Goal: Register for event/course

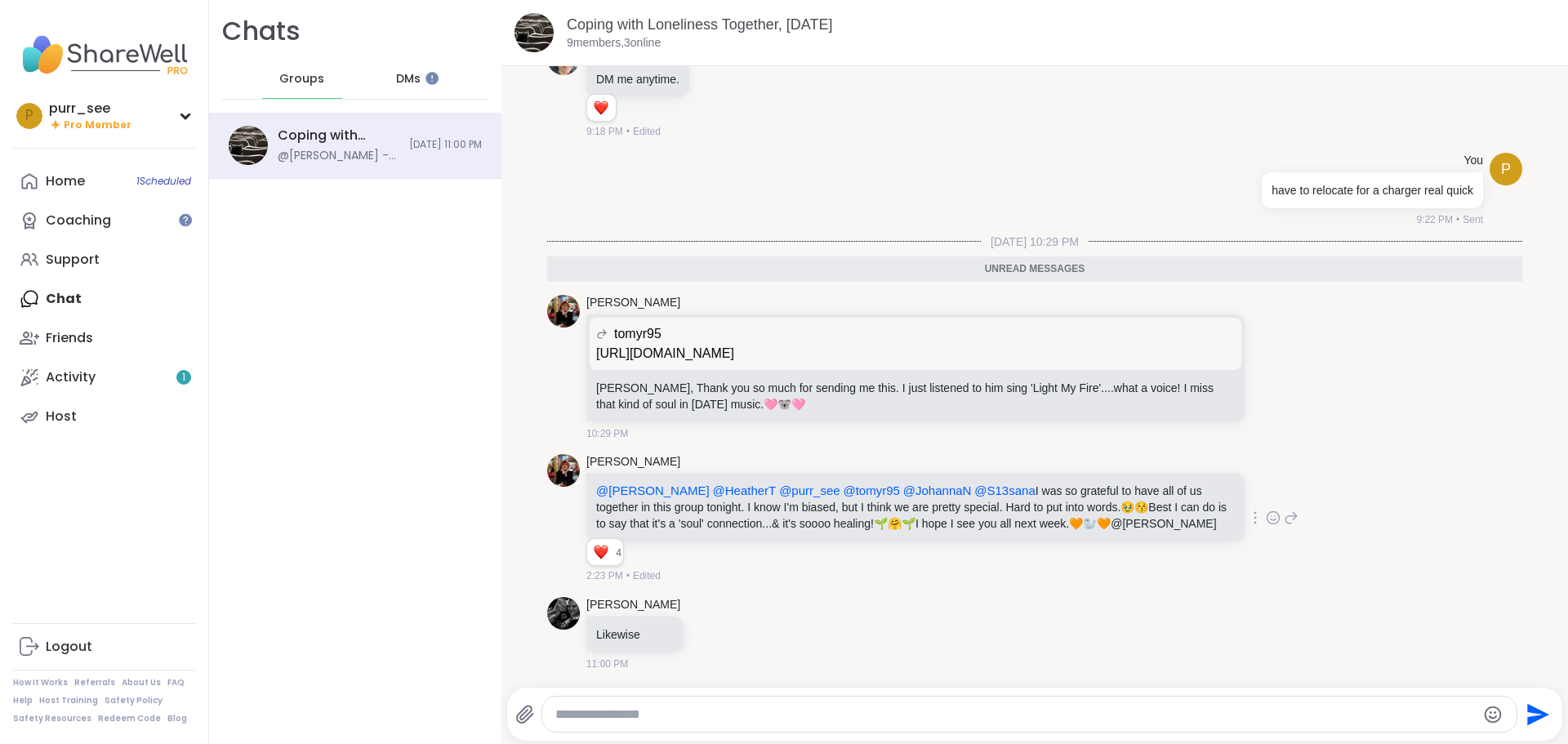
click at [1266, 518] on icon at bounding box center [1273, 517] width 14 height 16
click at [1127, 488] on button "Select Reaction: Heart" at bounding box center [1143, 492] width 33 height 33
click at [949, 583] on div "9:11 PM • Edited" at bounding box center [918, 575] width 662 height 14
click at [882, 709] on textarea "Type your message" at bounding box center [1016, 714] width 922 height 16
type textarea "**********"
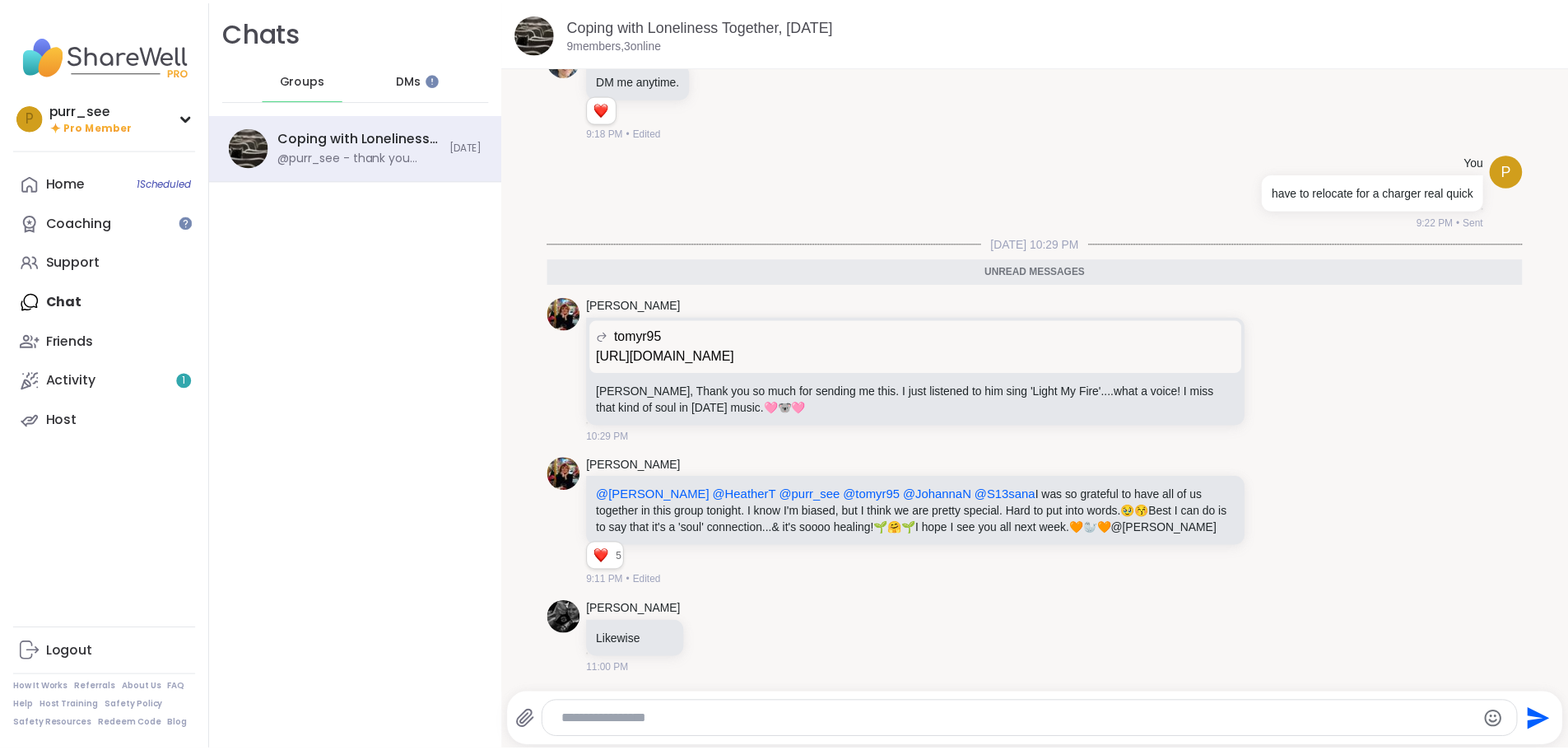
scroll to position [1051, 0]
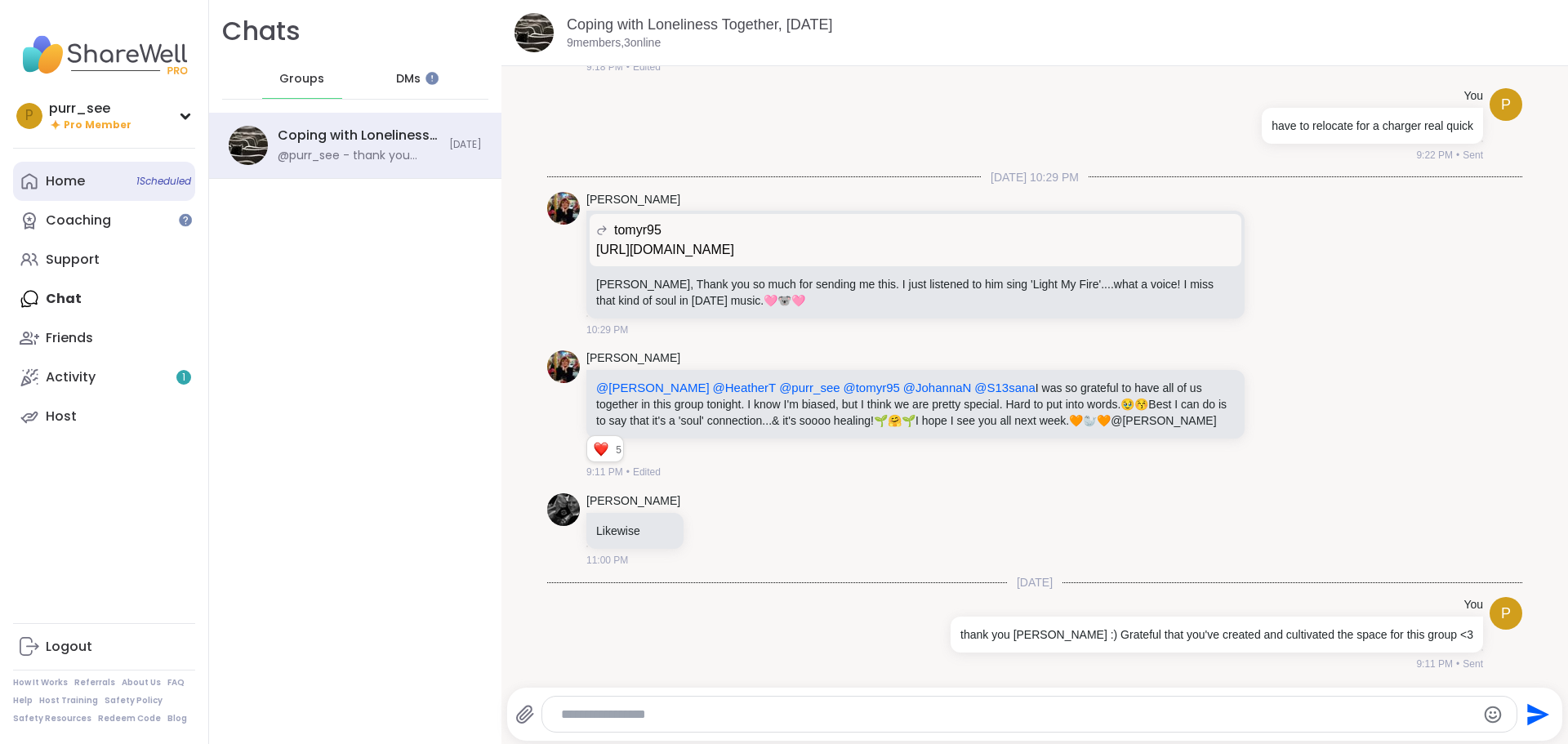
click at [64, 191] on link "Home 1 Scheduled" at bounding box center [104, 181] width 182 height 40
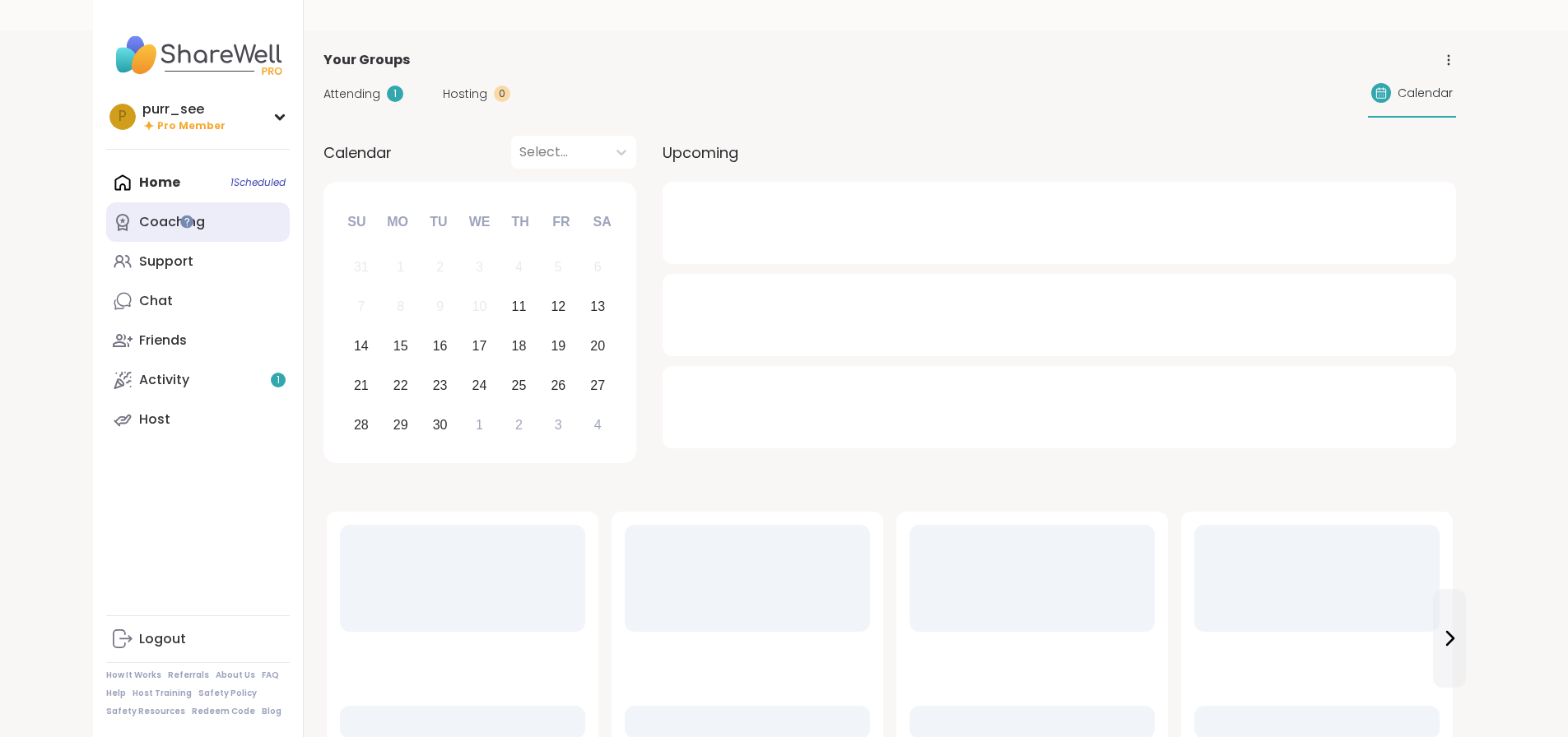
click at [106, 235] on link "Coaching" at bounding box center [197, 222] width 184 height 40
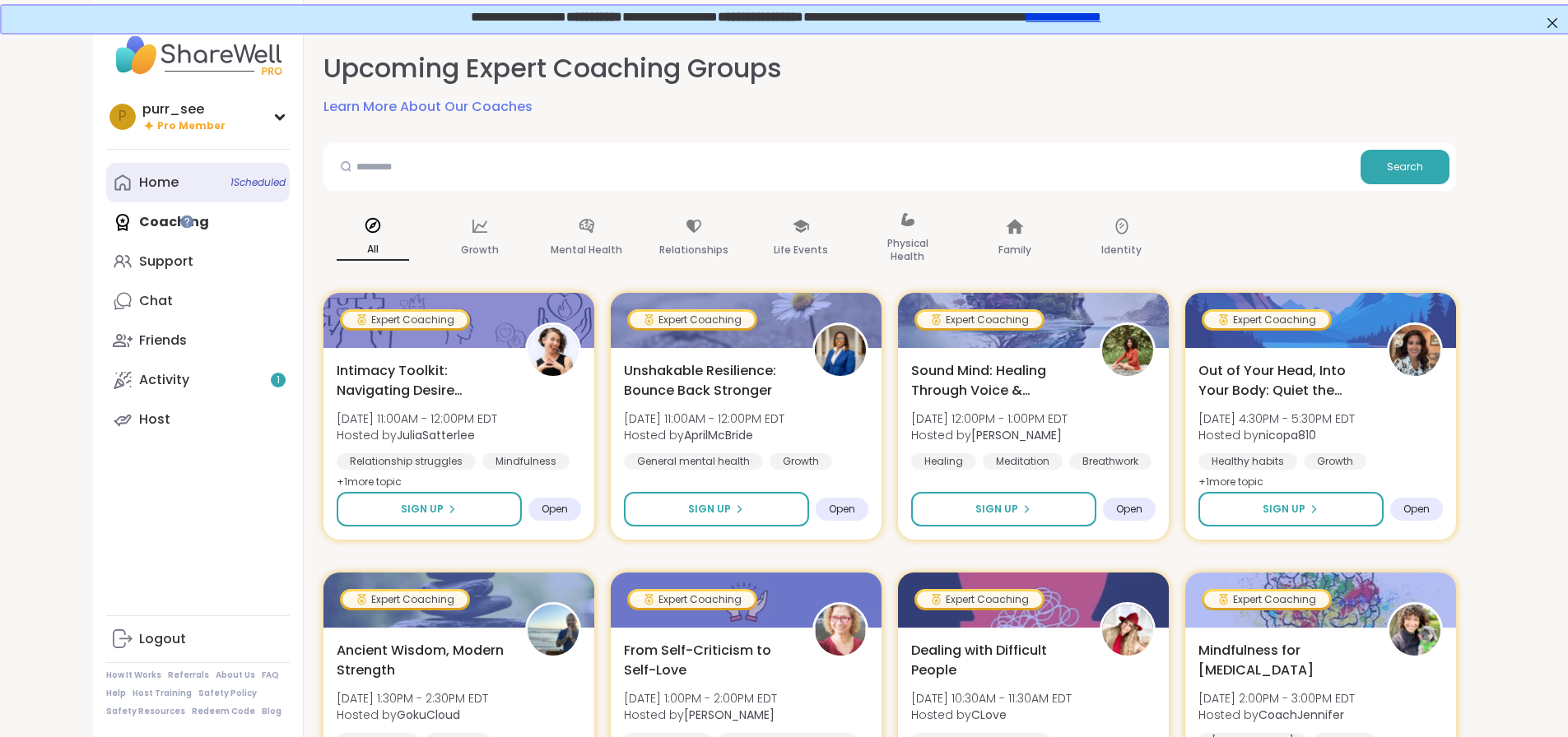
click at [139, 183] on div "Home 1 Scheduled" at bounding box center [159, 183] width 40 height 18
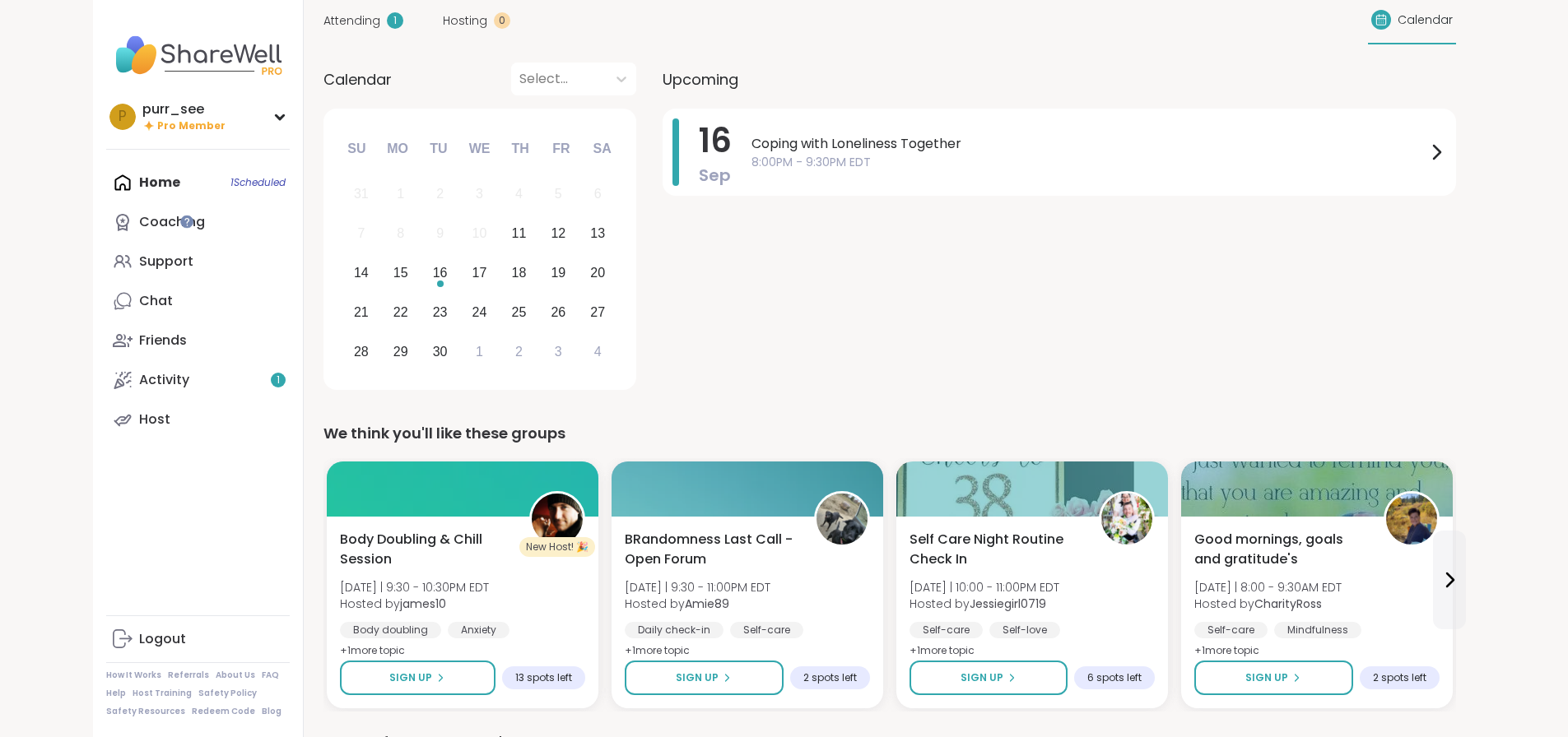
scroll to position [65, 0]
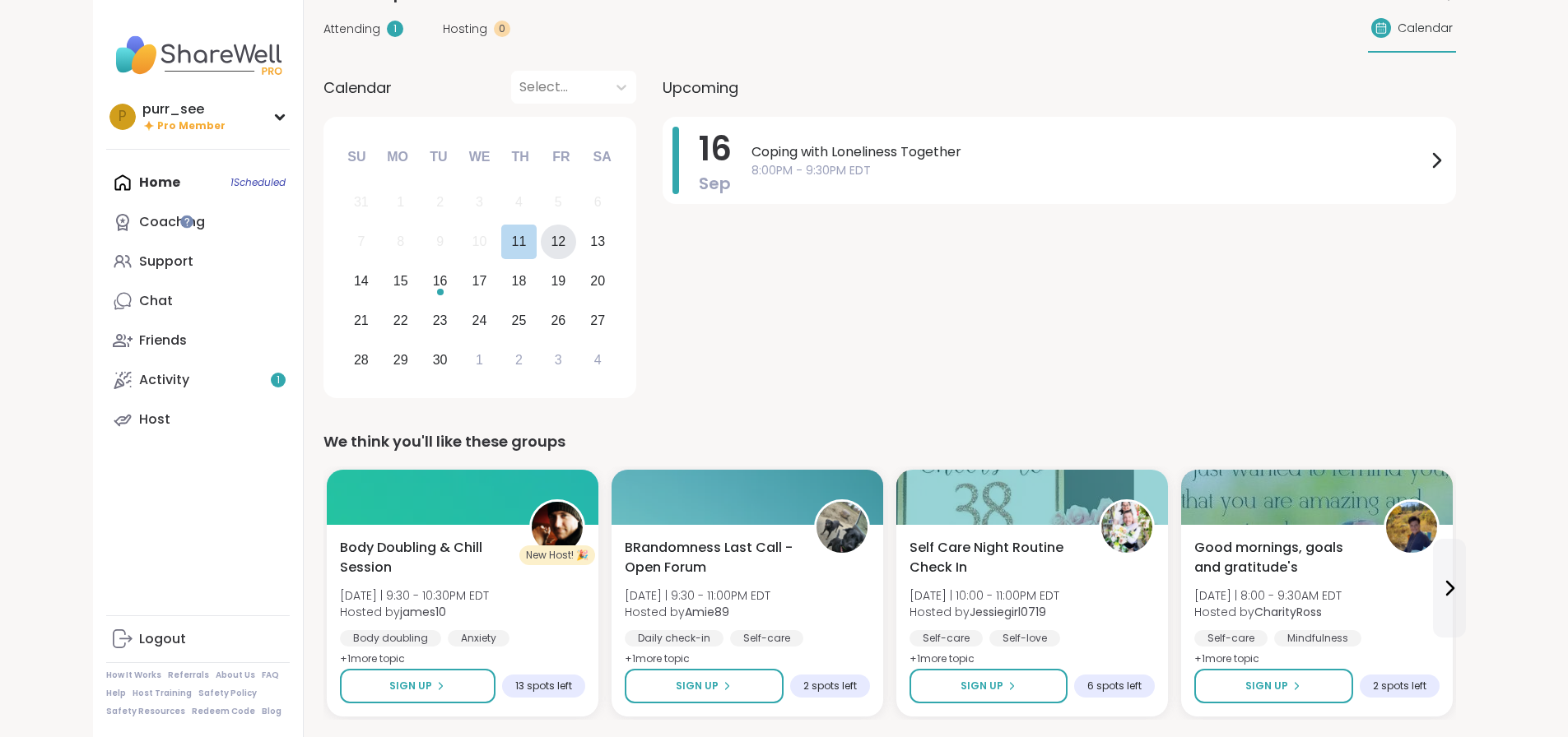
click at [551, 241] on div "12" at bounding box center [557, 241] width 15 height 22
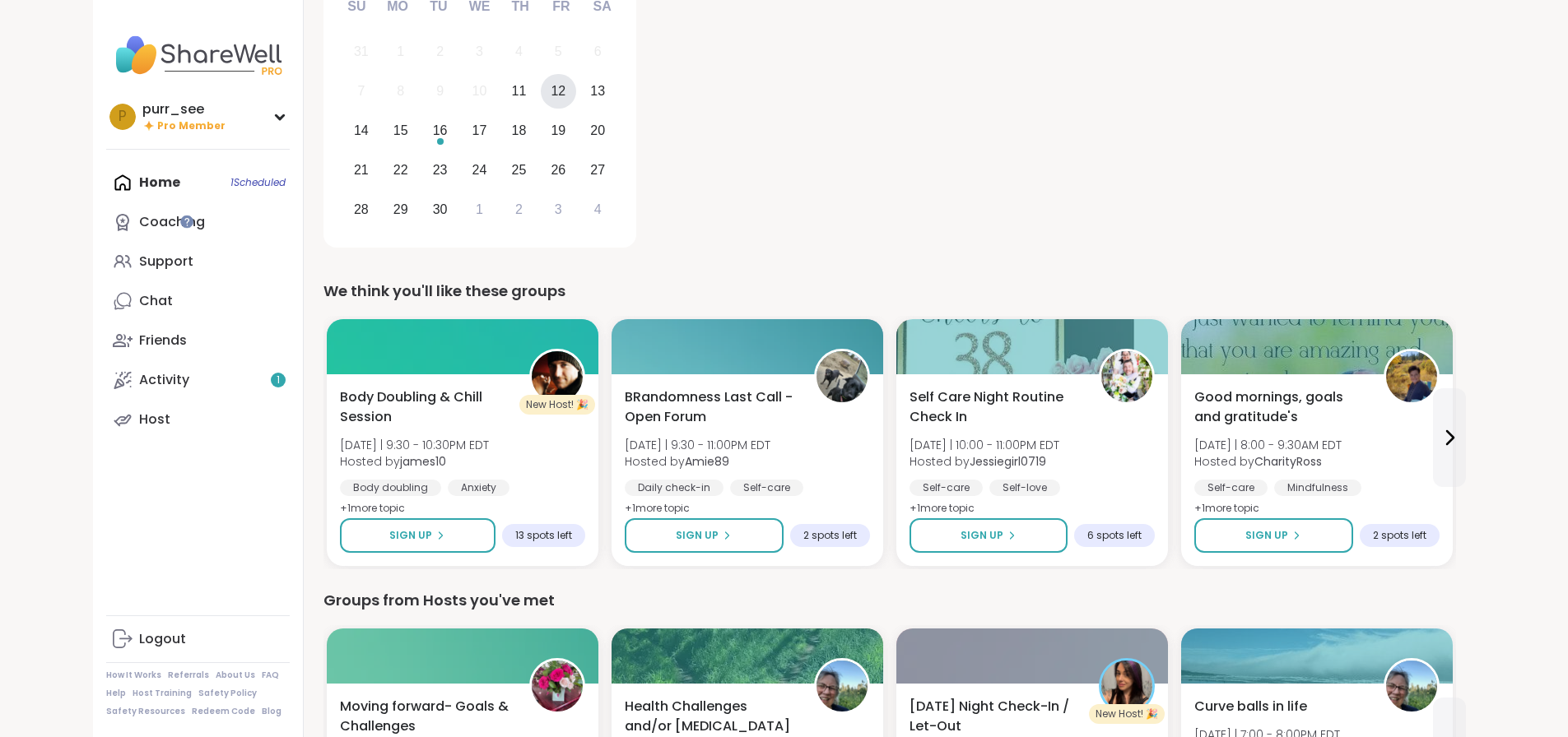
scroll to position [0, 0]
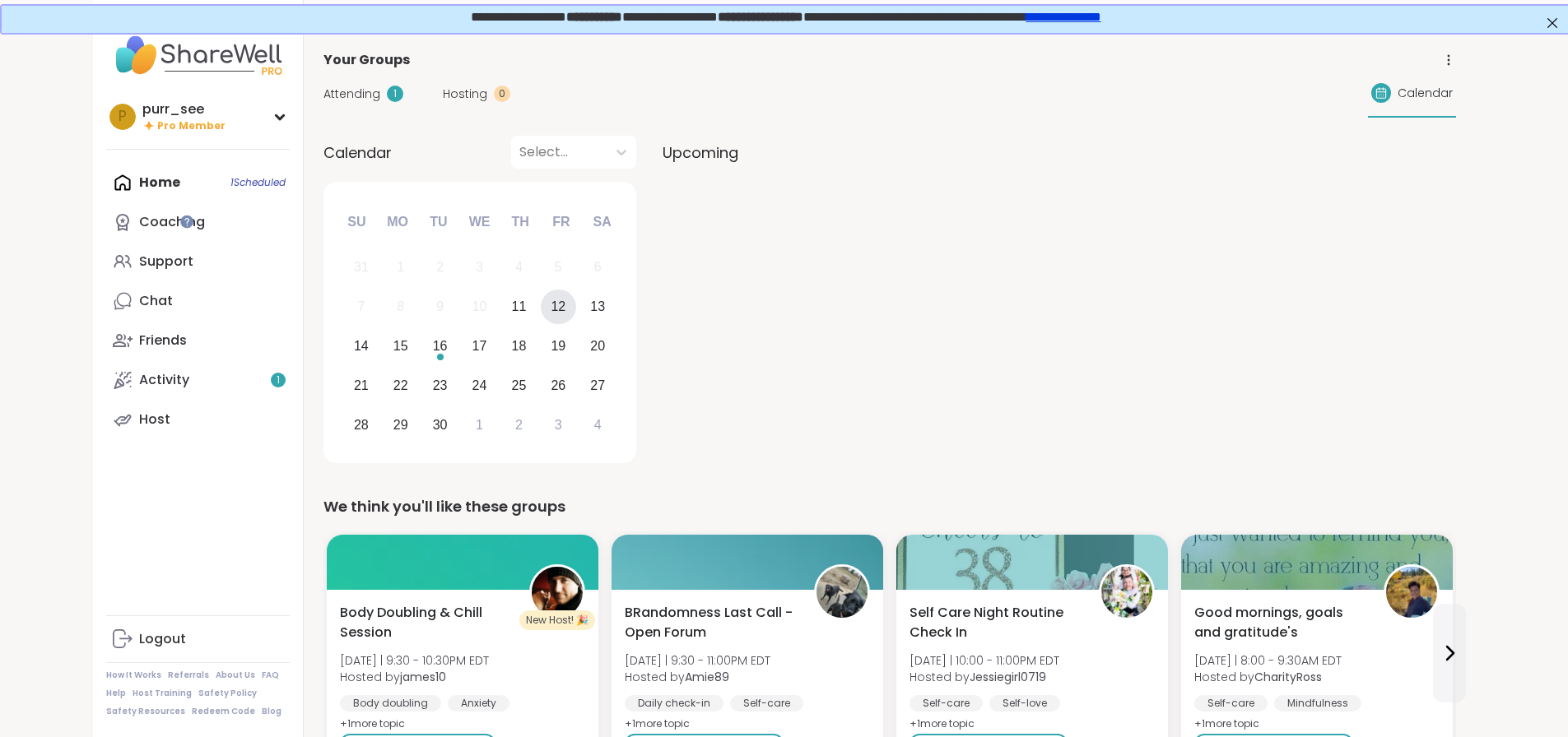
click at [551, 302] on div "12" at bounding box center [557, 306] width 15 height 22
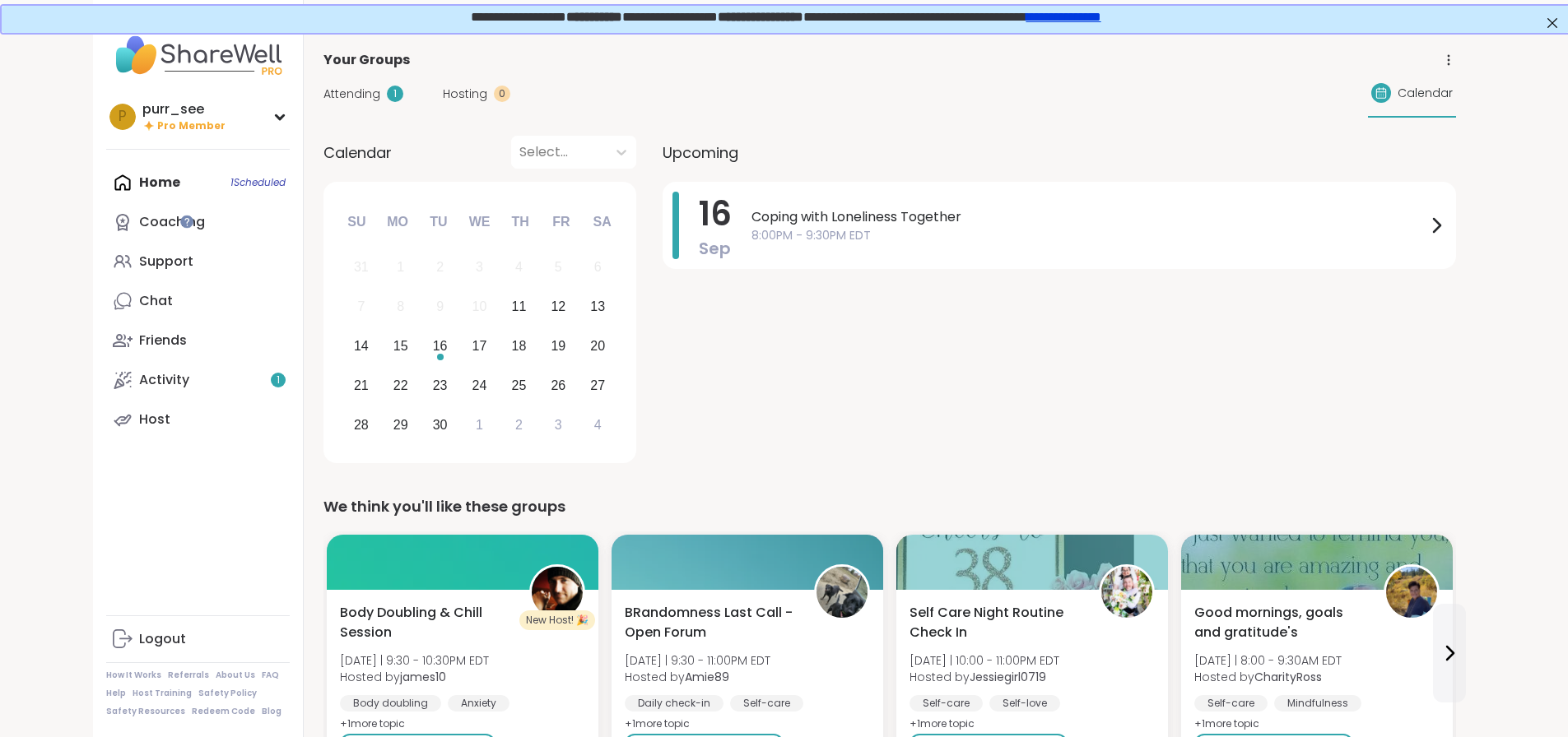
click at [106, 178] on div "Home 1 Scheduled Coaching Support Chat Friends Activity 1 Host" at bounding box center [197, 301] width 184 height 276
click at [139, 262] on div "Support" at bounding box center [166, 262] width 54 height 18
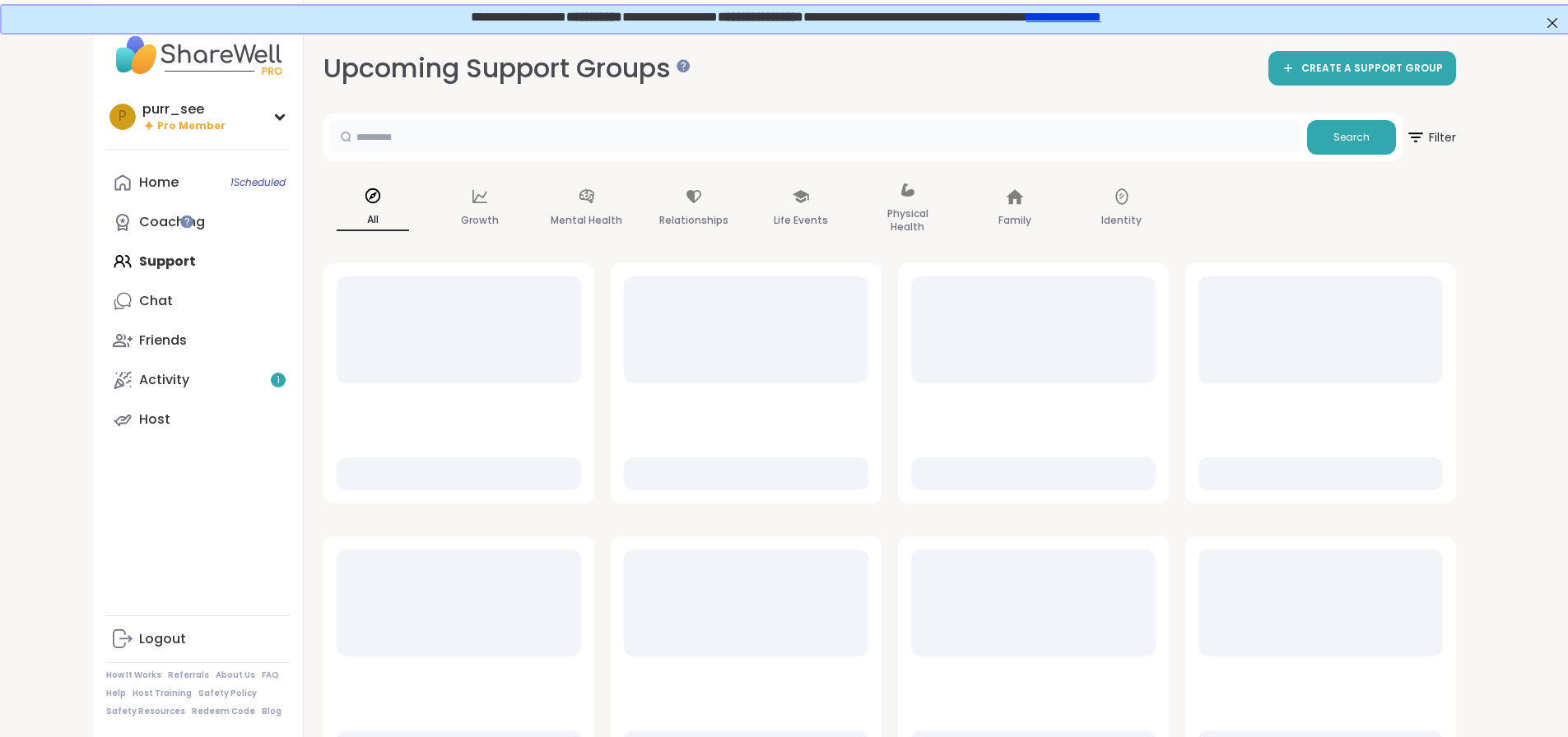
click at [742, 141] on input "text" at bounding box center [815, 137] width 971 height 33
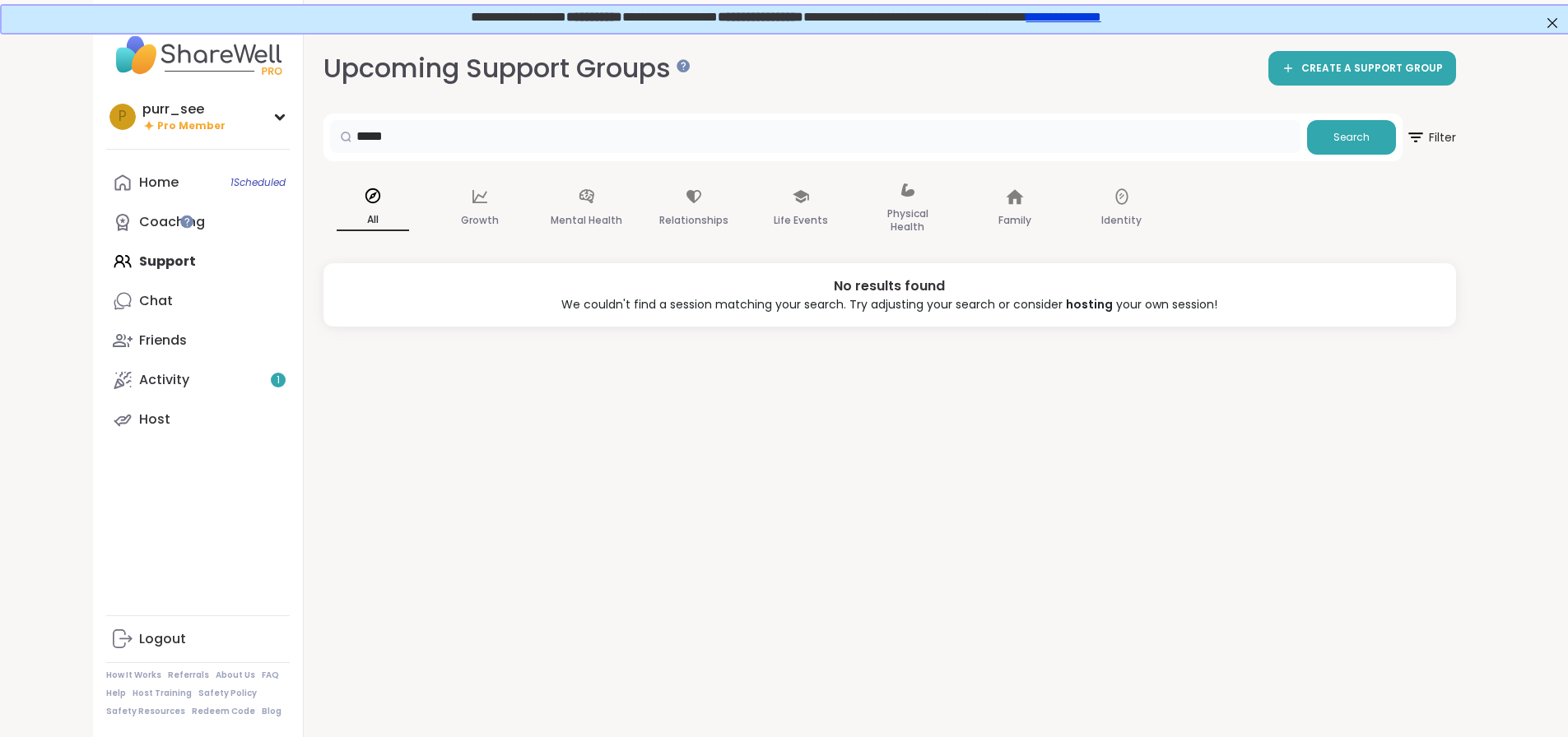
click at [490, 143] on input "*****" at bounding box center [815, 137] width 971 height 33
type input "****"
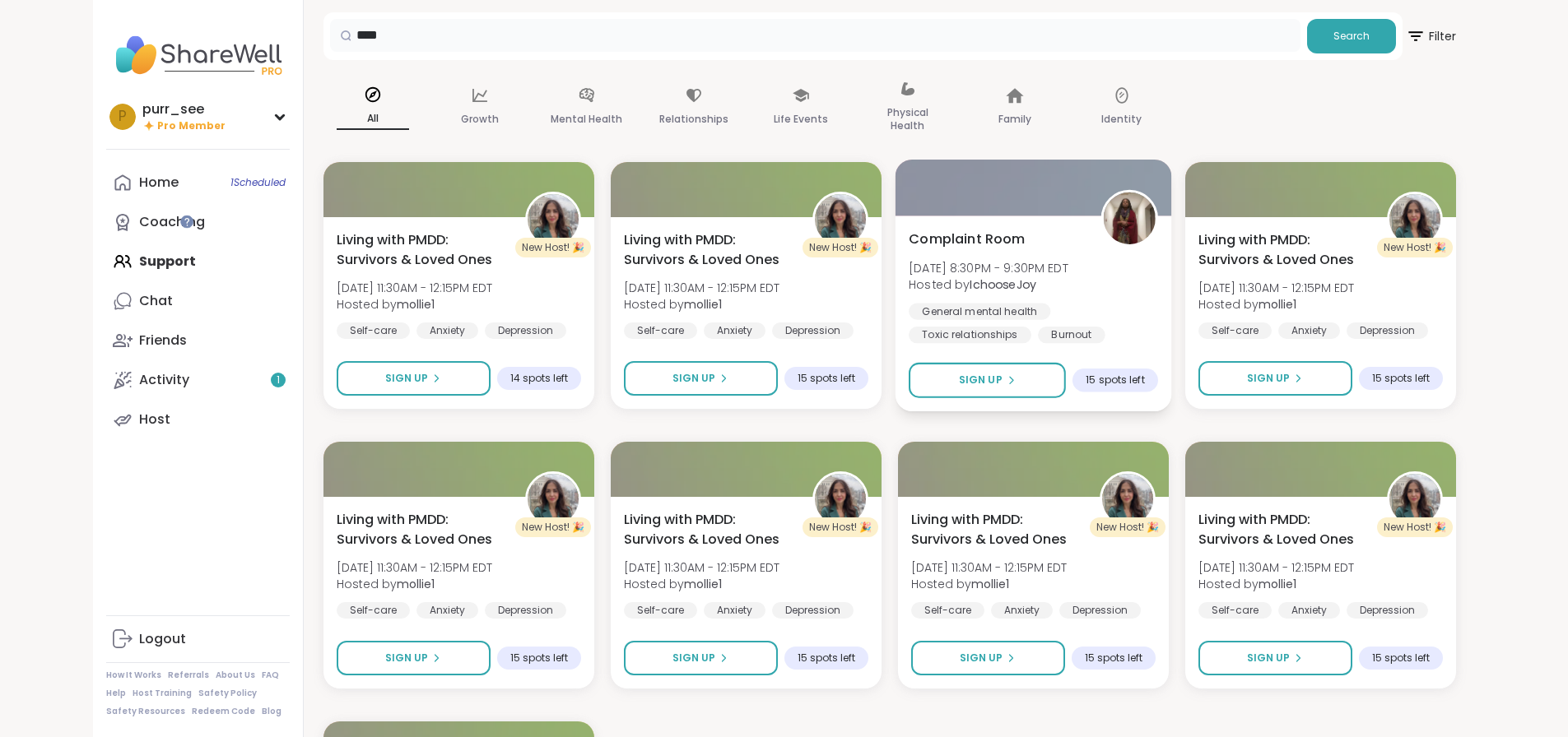
scroll to position [93, 0]
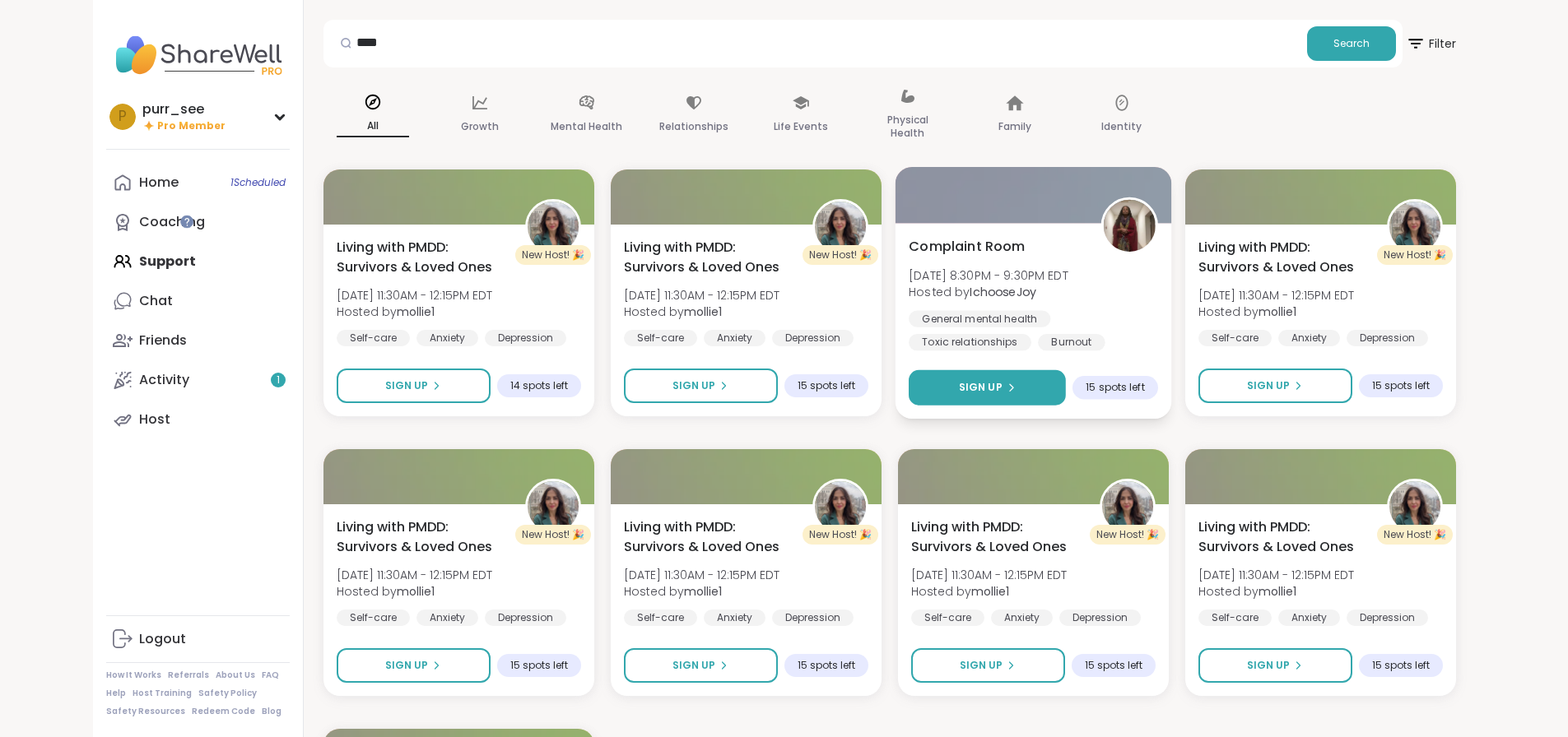
click at [1002, 387] on span "Sign Up" at bounding box center [980, 387] width 44 height 15
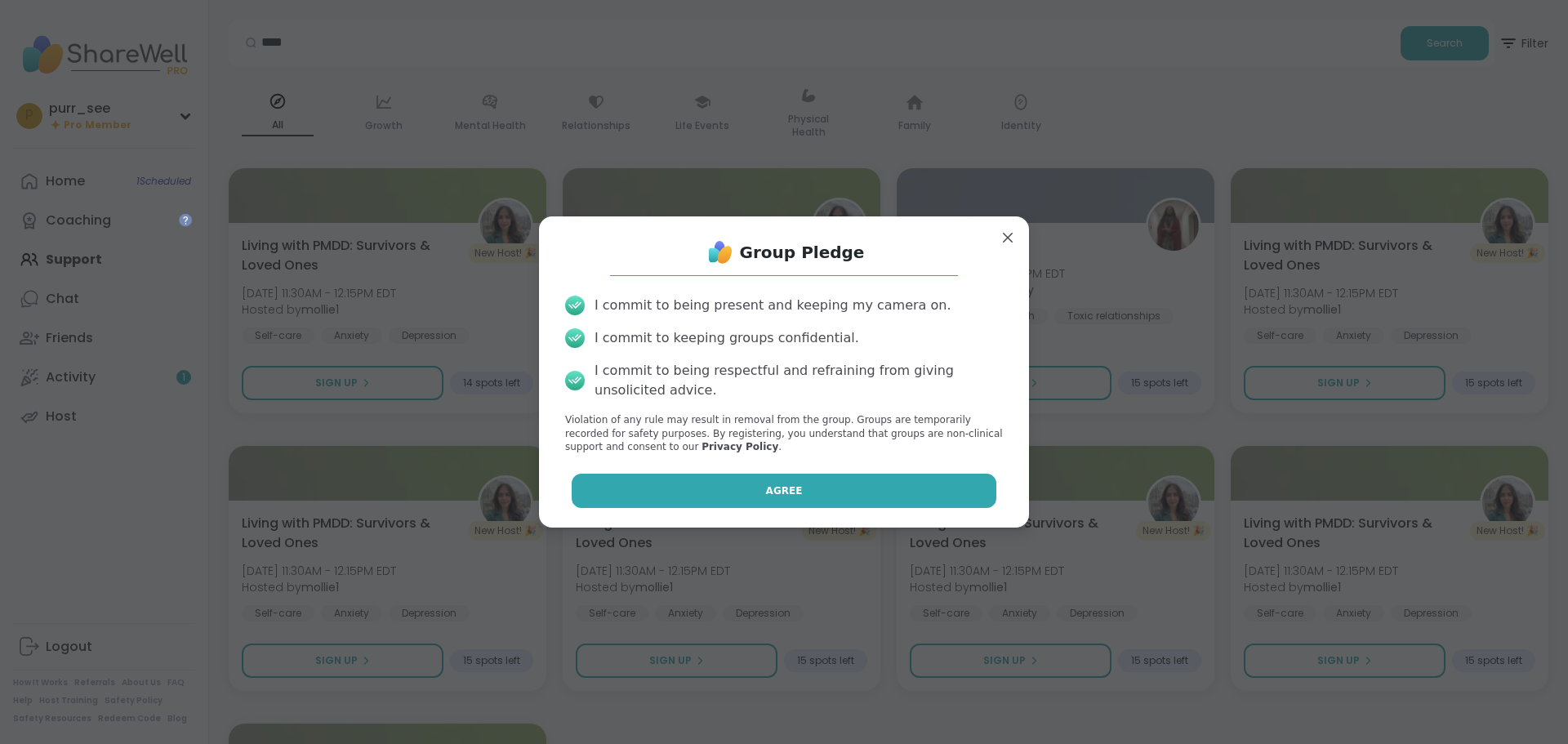
click at [854, 494] on button "Agree" at bounding box center [784, 491] width 426 height 35
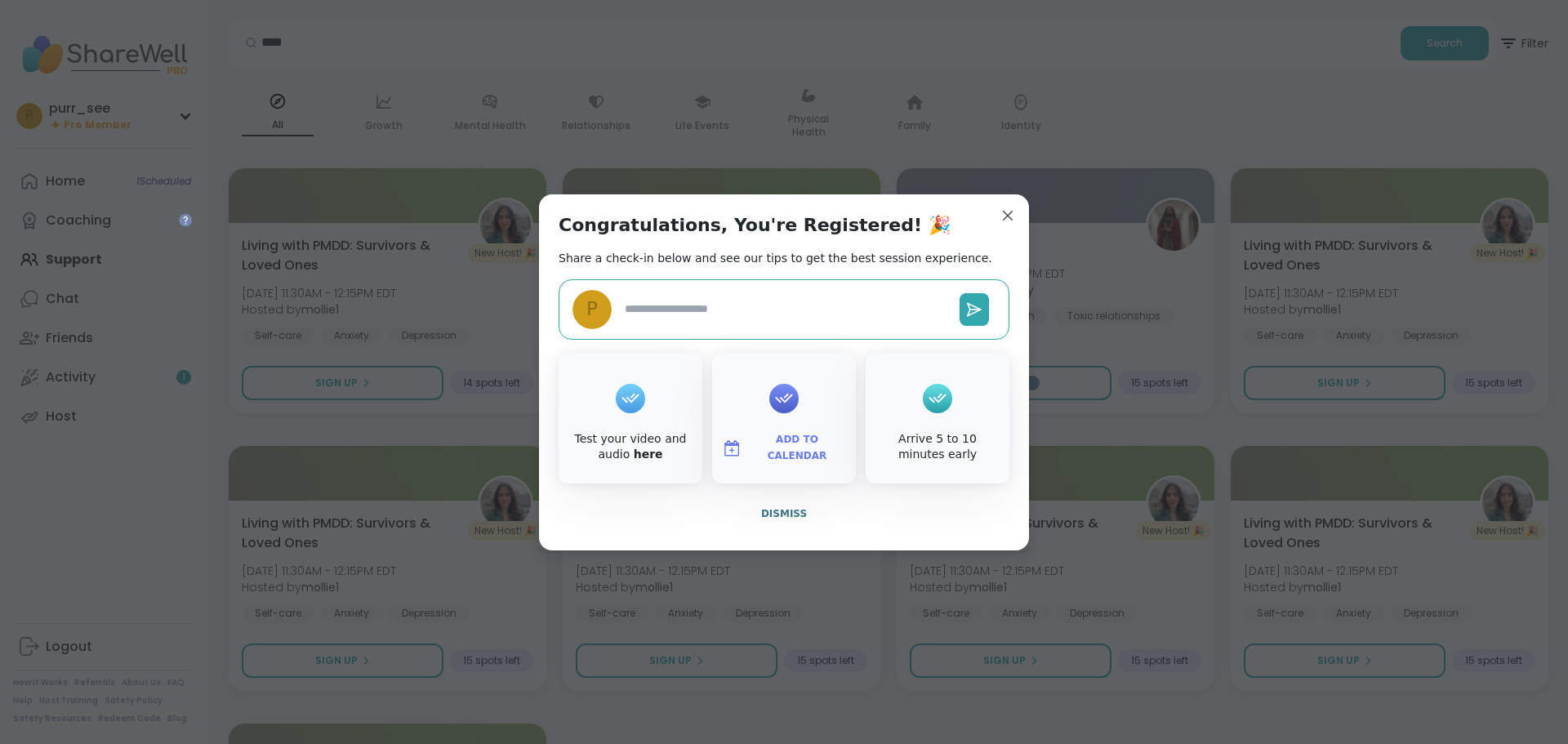
type textarea "*"
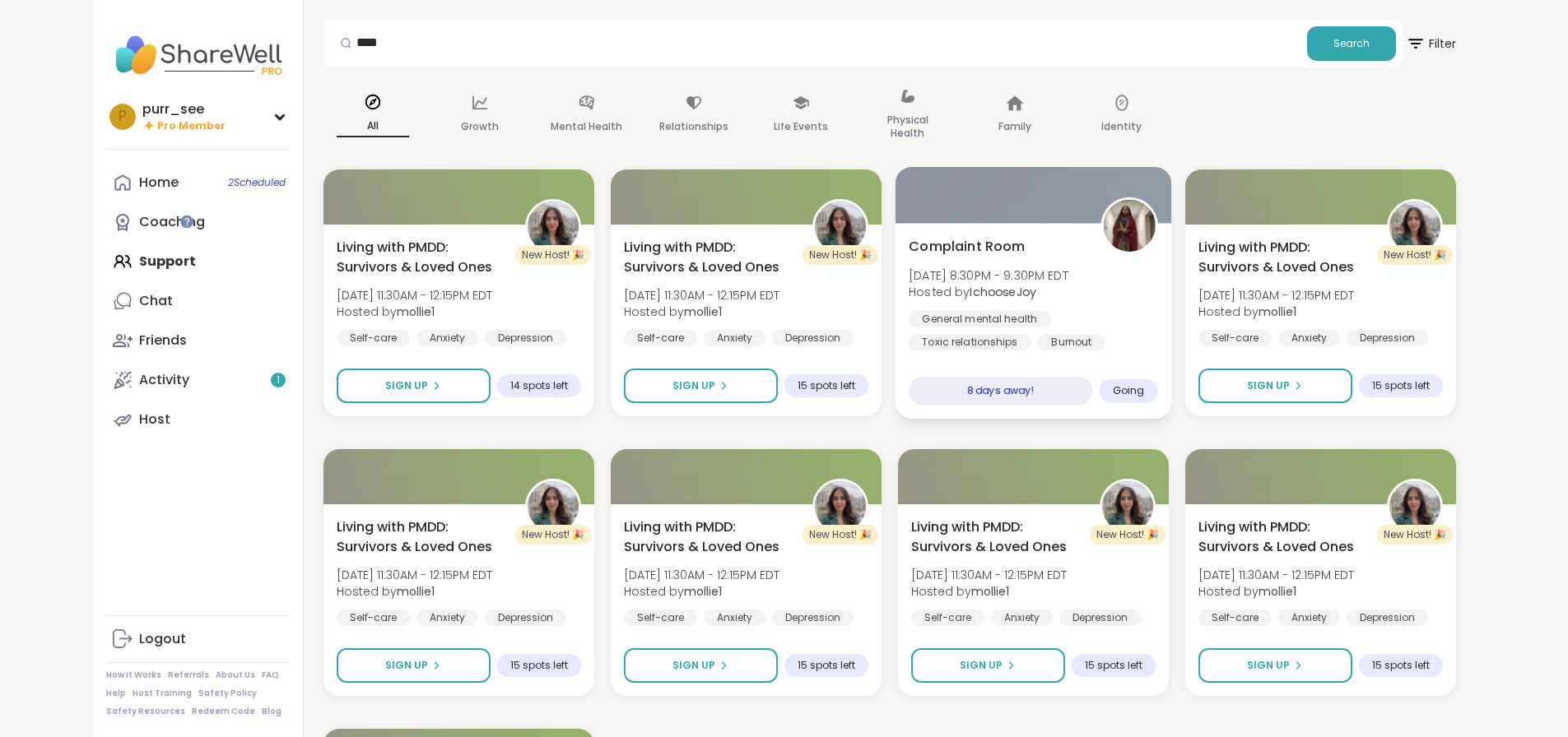
scroll to position [0, 0]
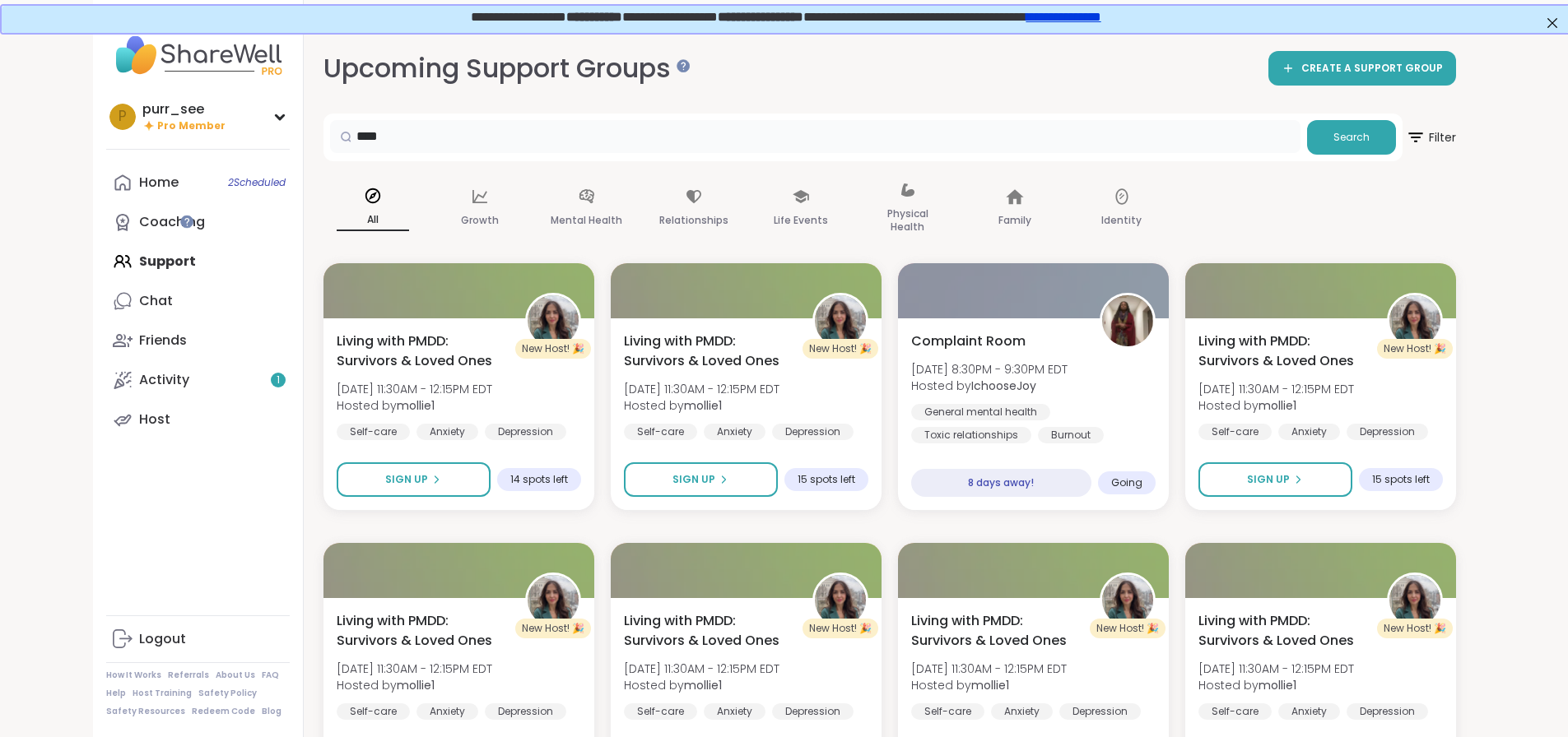
click at [552, 131] on input "****" at bounding box center [815, 137] width 971 height 33
type input "*****"
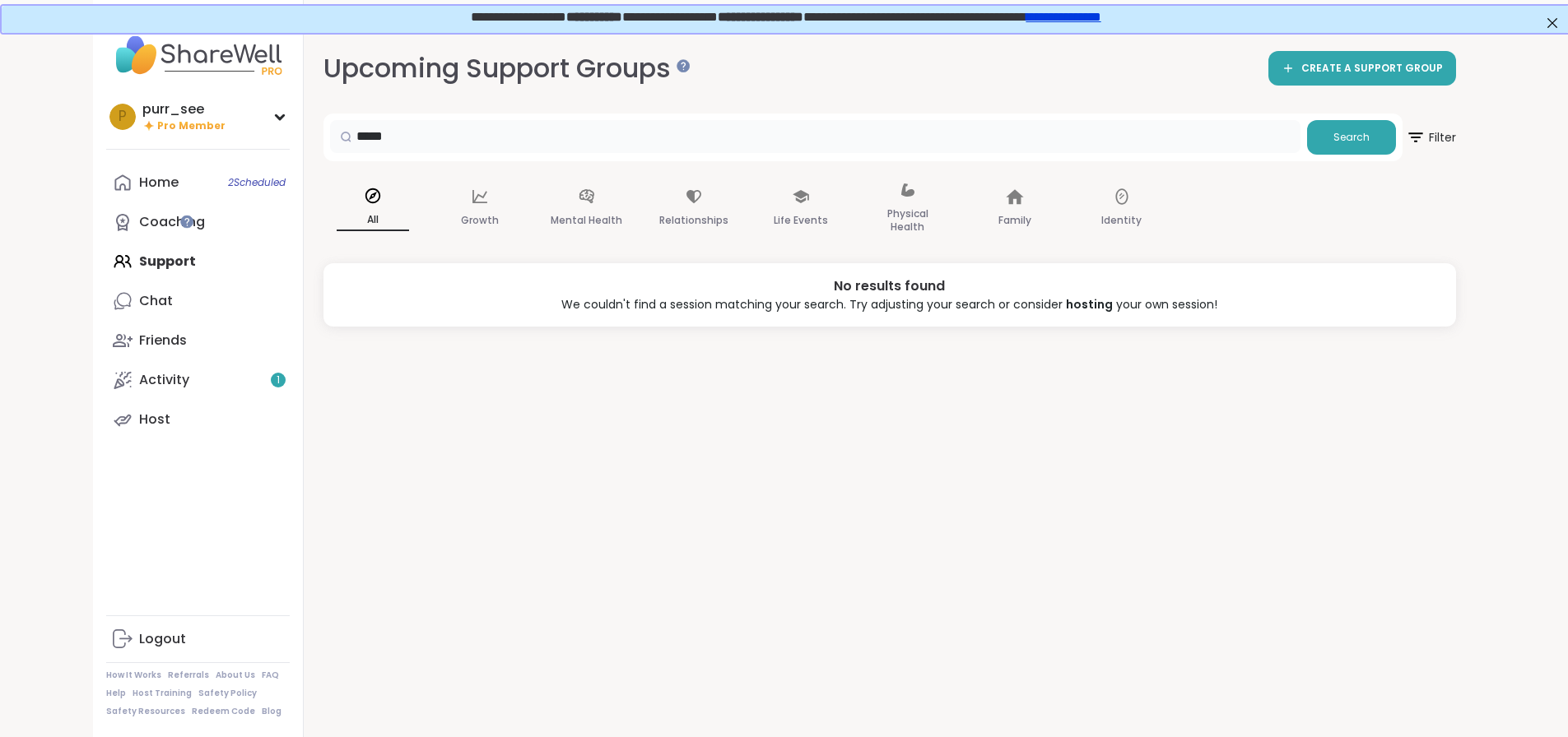
scroll to position [36, 0]
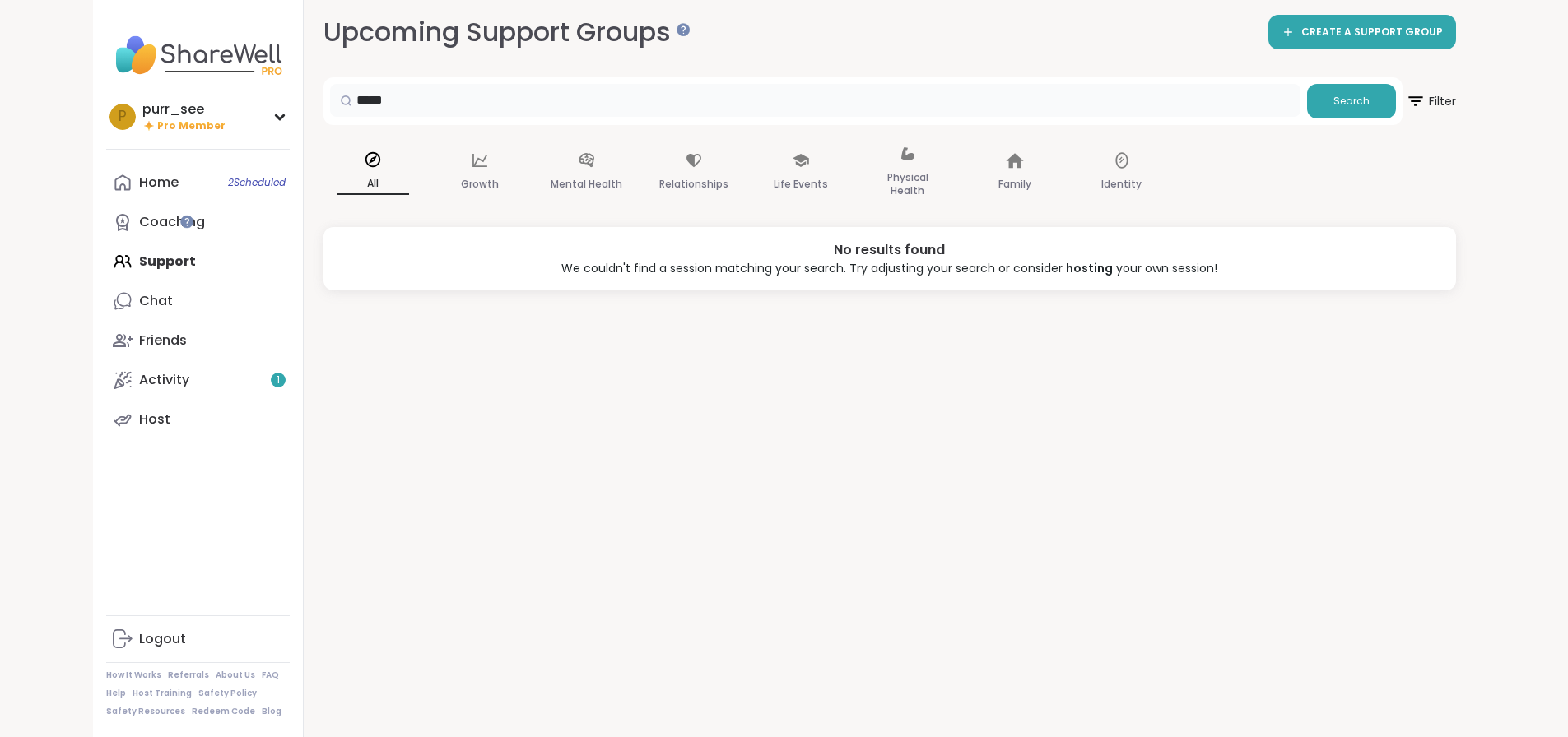
click at [399, 115] on input "*****" at bounding box center [815, 100] width 971 height 33
type input "**********"
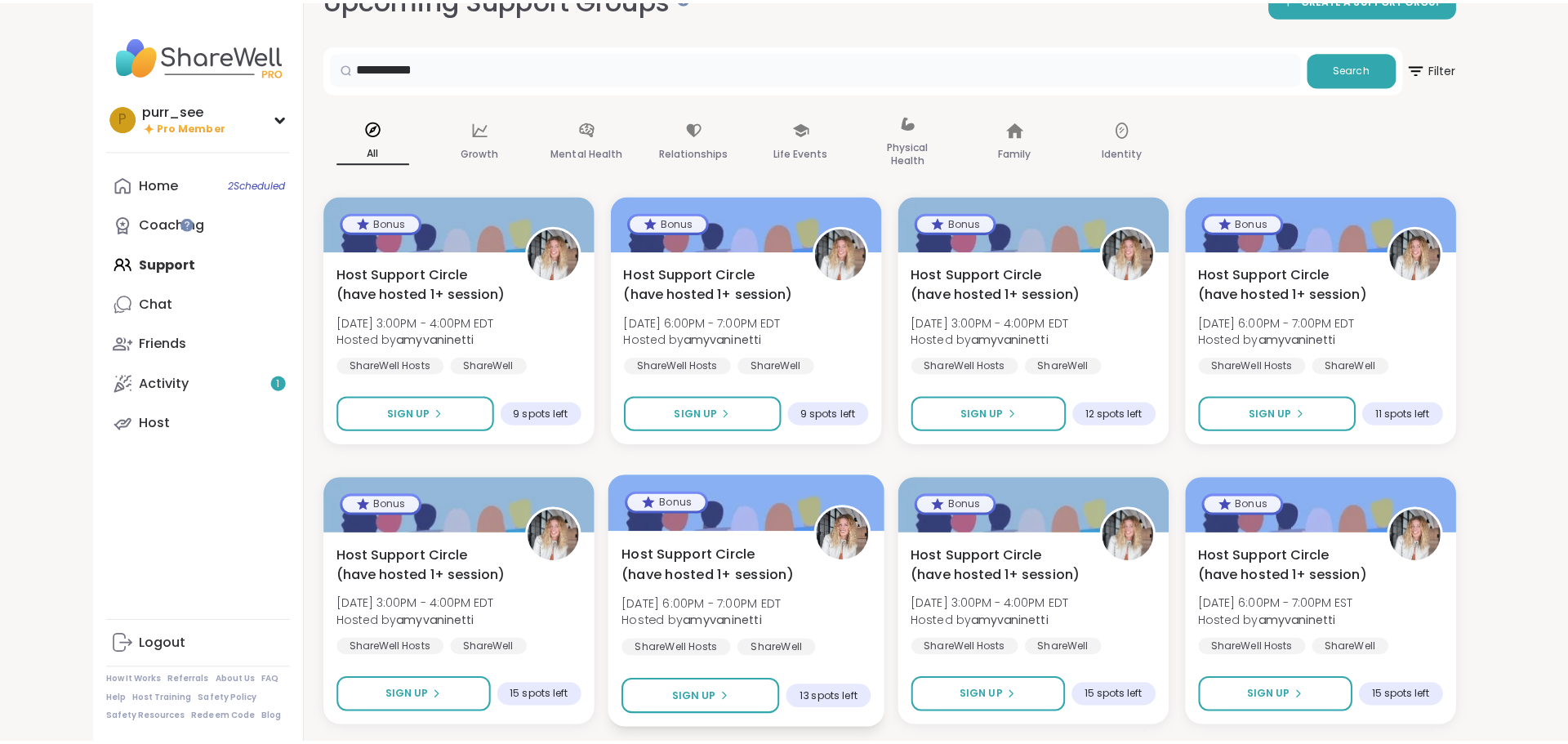
scroll to position [0, 0]
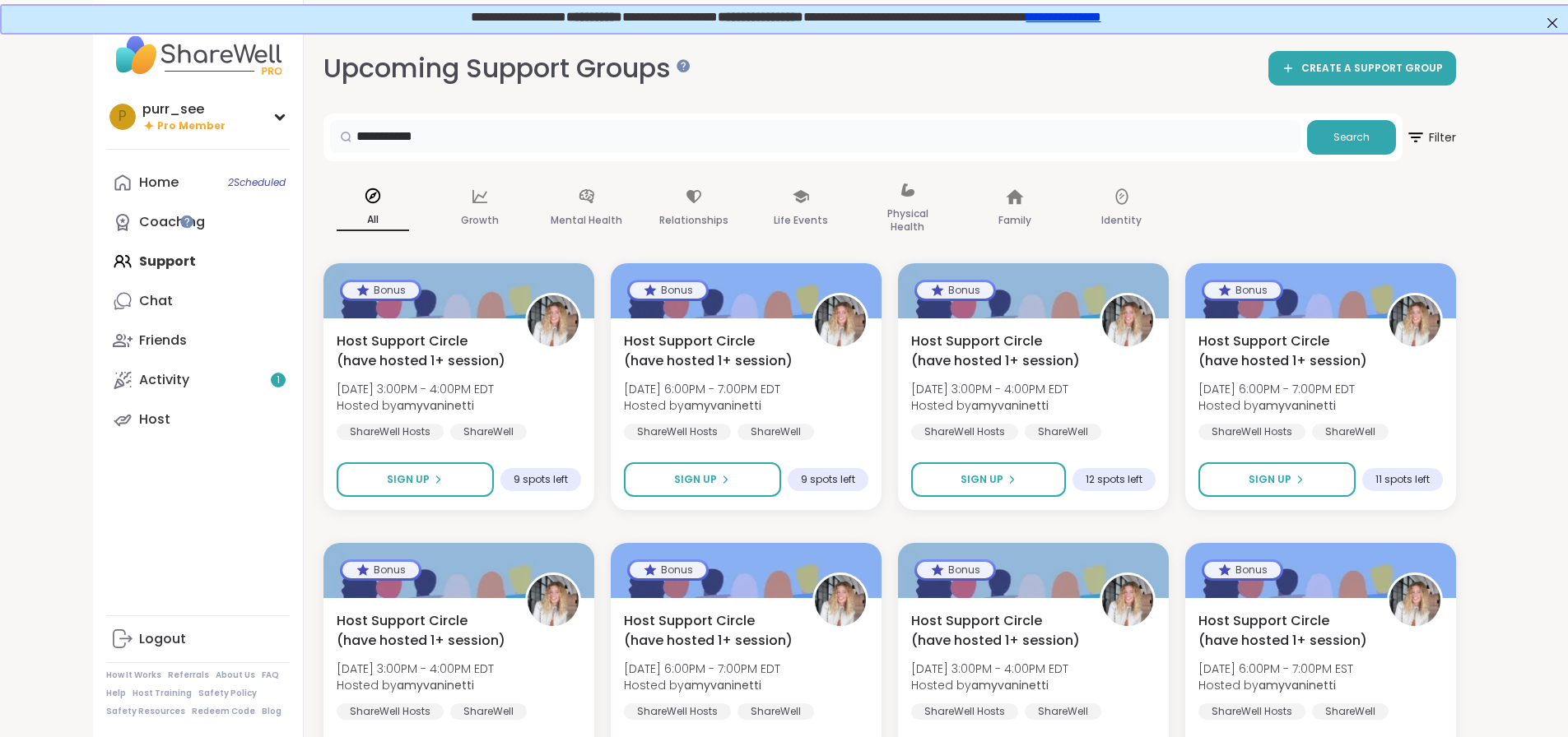
click at [427, 131] on input "**********" at bounding box center [815, 137] width 971 height 33
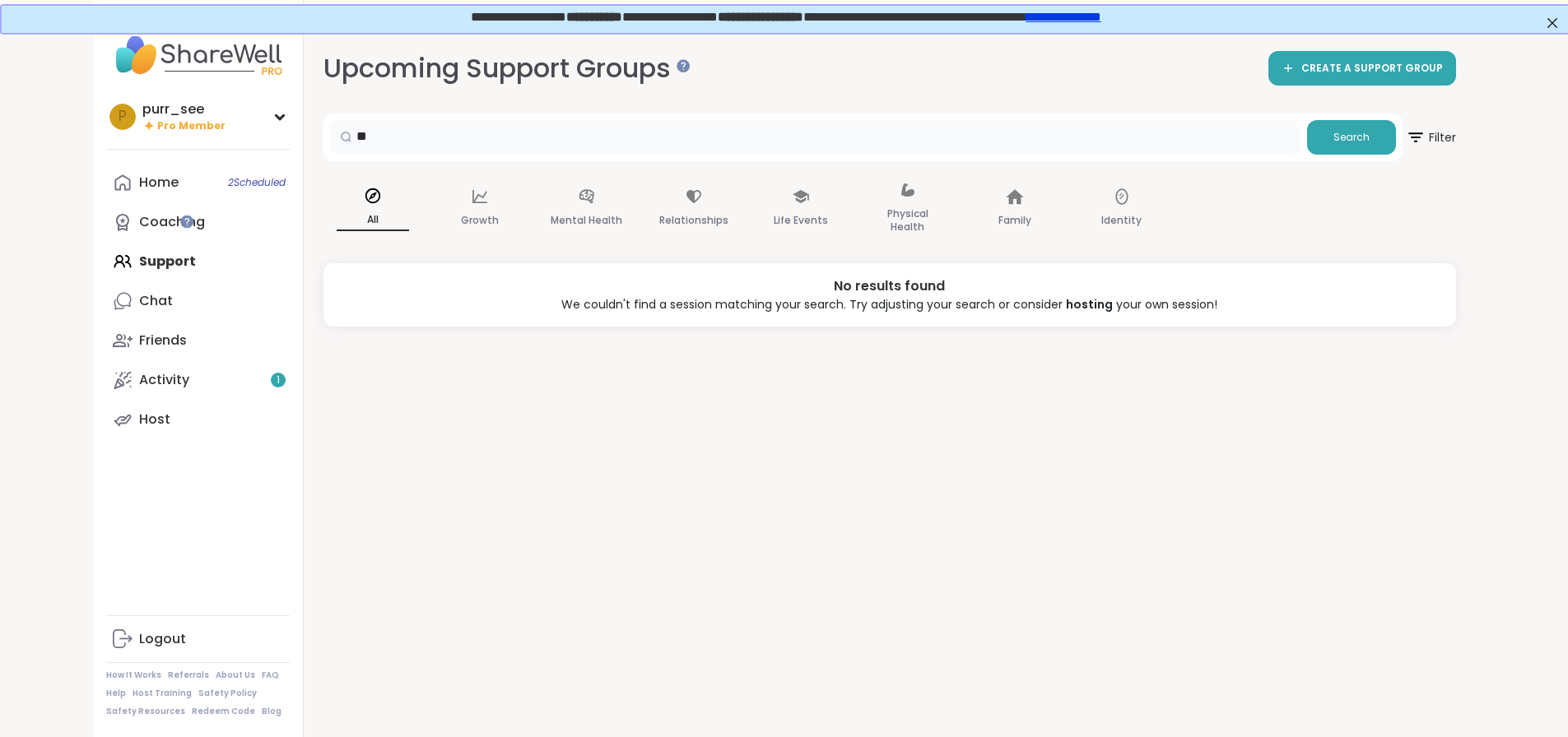
type input "*"
click at [538, 183] on div "Mental Health" at bounding box center [588, 209] width 99 height 83
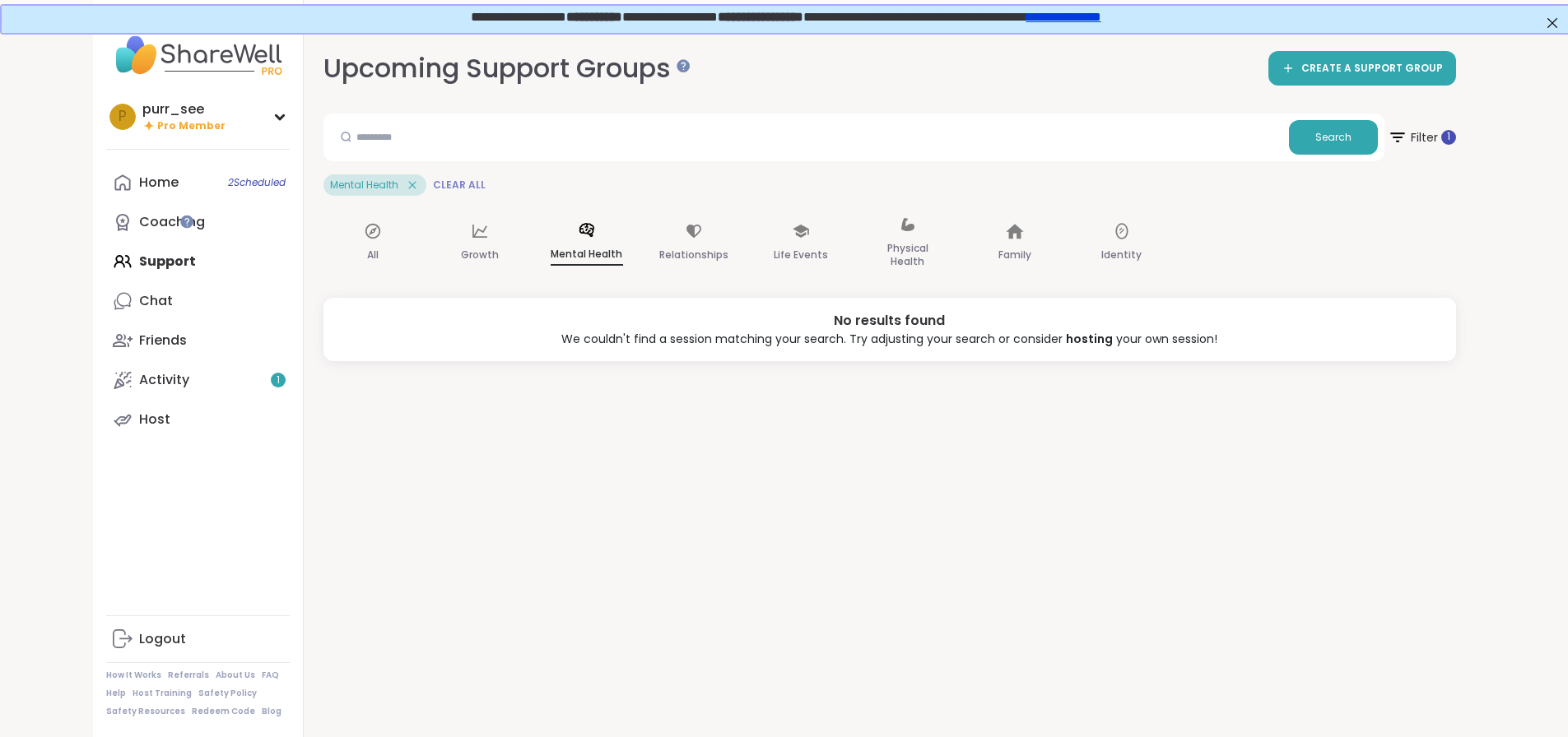
click at [433, 186] on span "Clear All" at bounding box center [459, 186] width 53 height 14
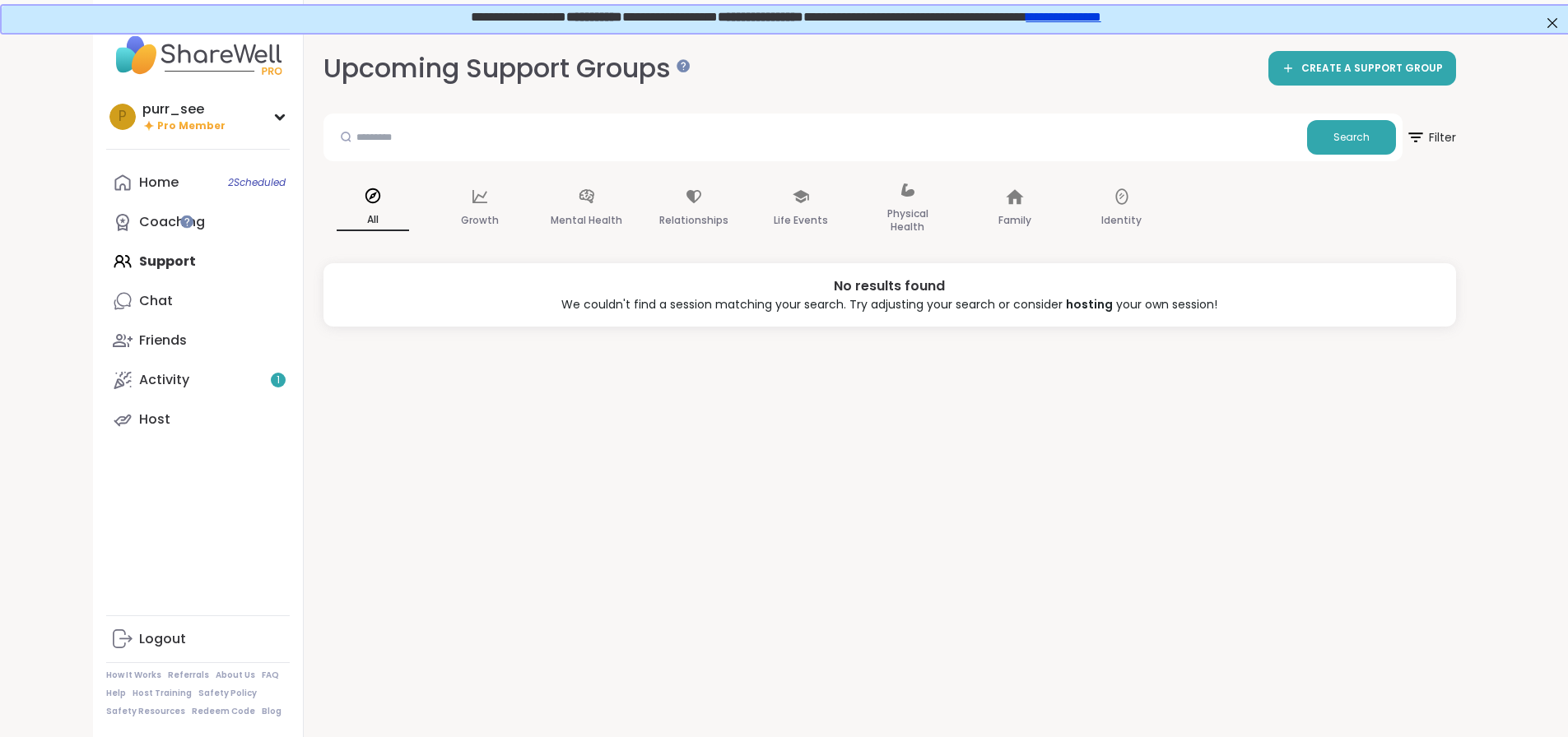
click at [324, 206] on div "All" at bounding box center [374, 209] width 99 height 83
click at [1457, 136] on span "Filter" at bounding box center [1431, 137] width 53 height 41
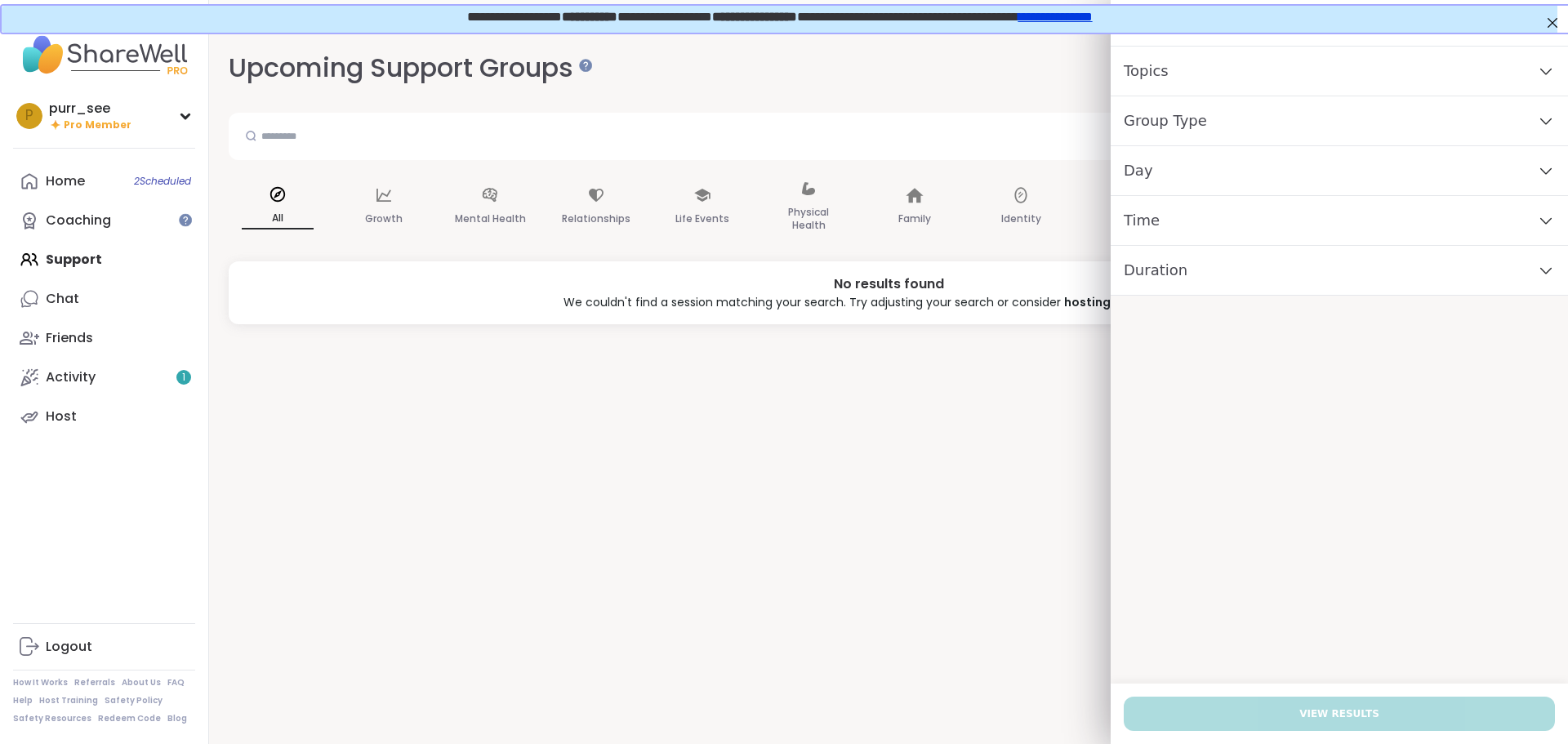
click at [1359, 80] on div "Topics" at bounding box center [1339, 71] width 457 height 50
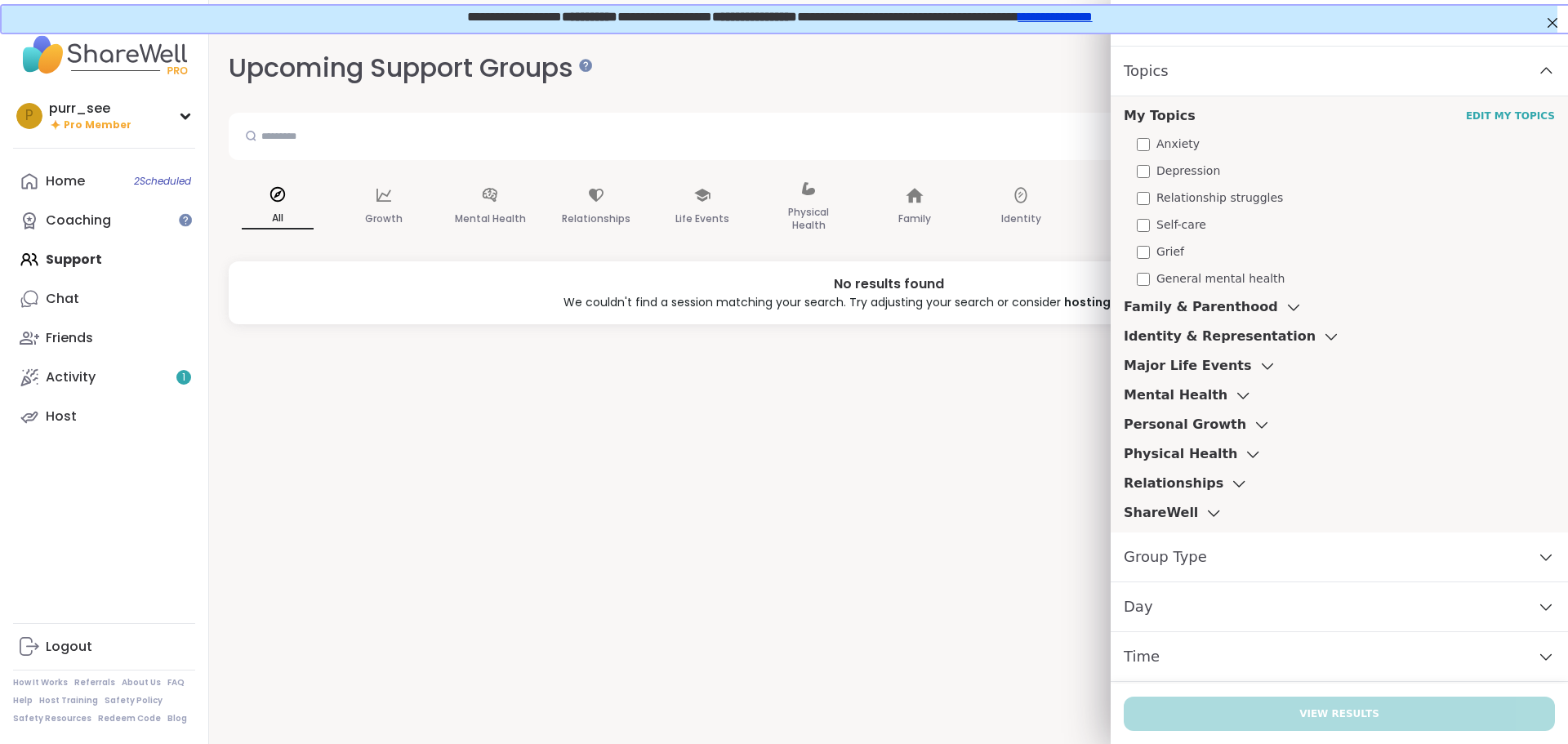
click at [1234, 396] on icon at bounding box center [1243, 396] width 18 height 12
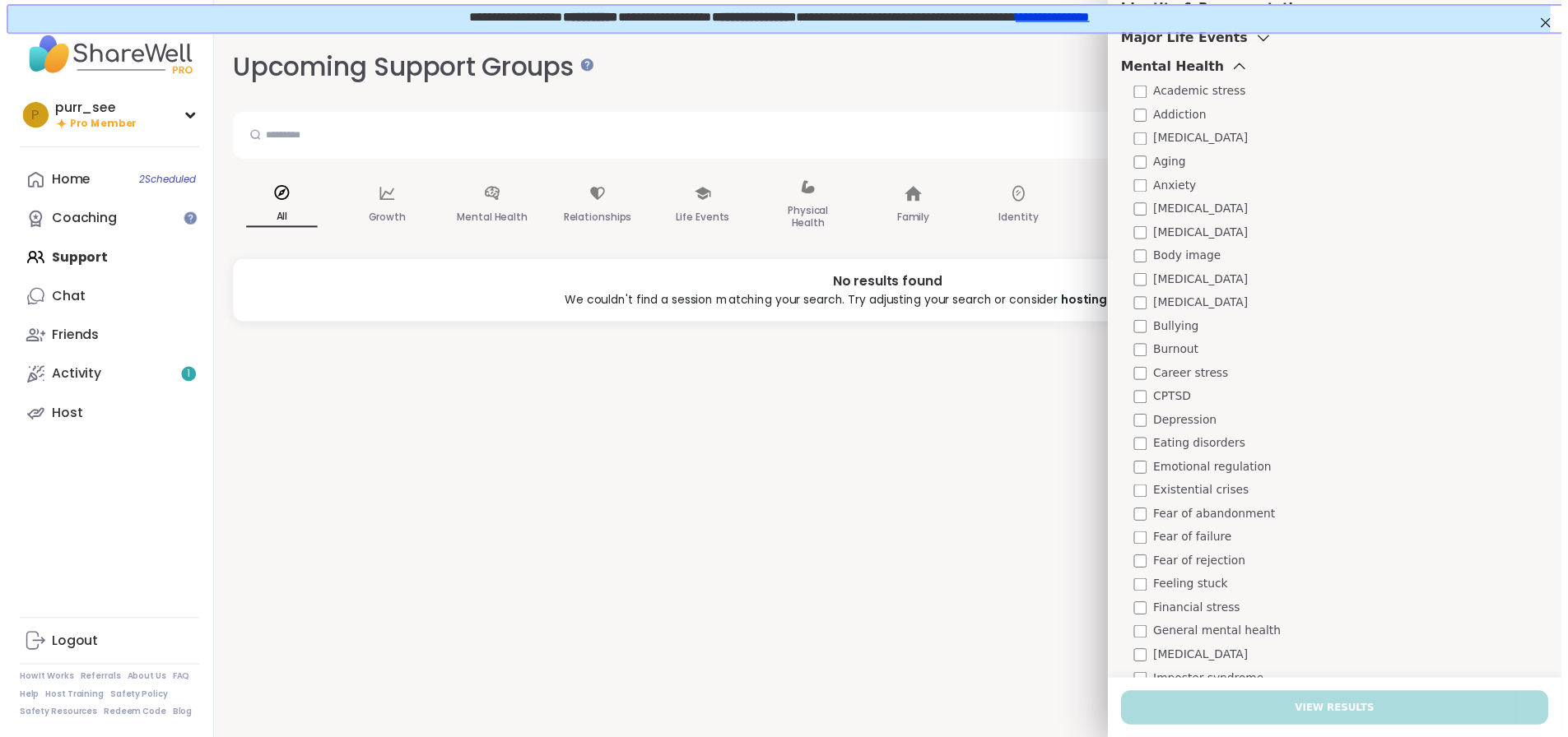
scroll to position [411, 0]
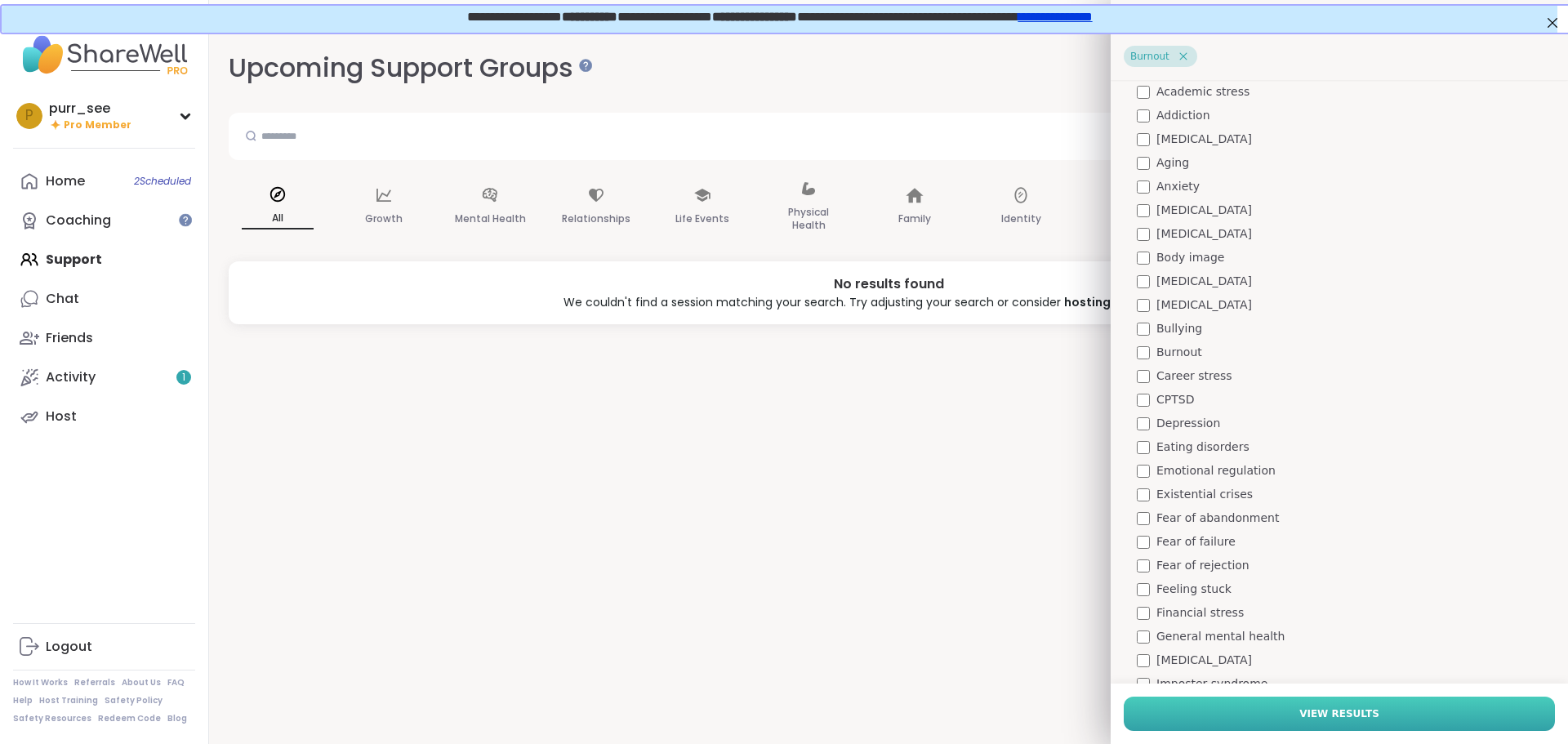
click at [1338, 706] on span "View Results" at bounding box center [1339, 713] width 80 height 14
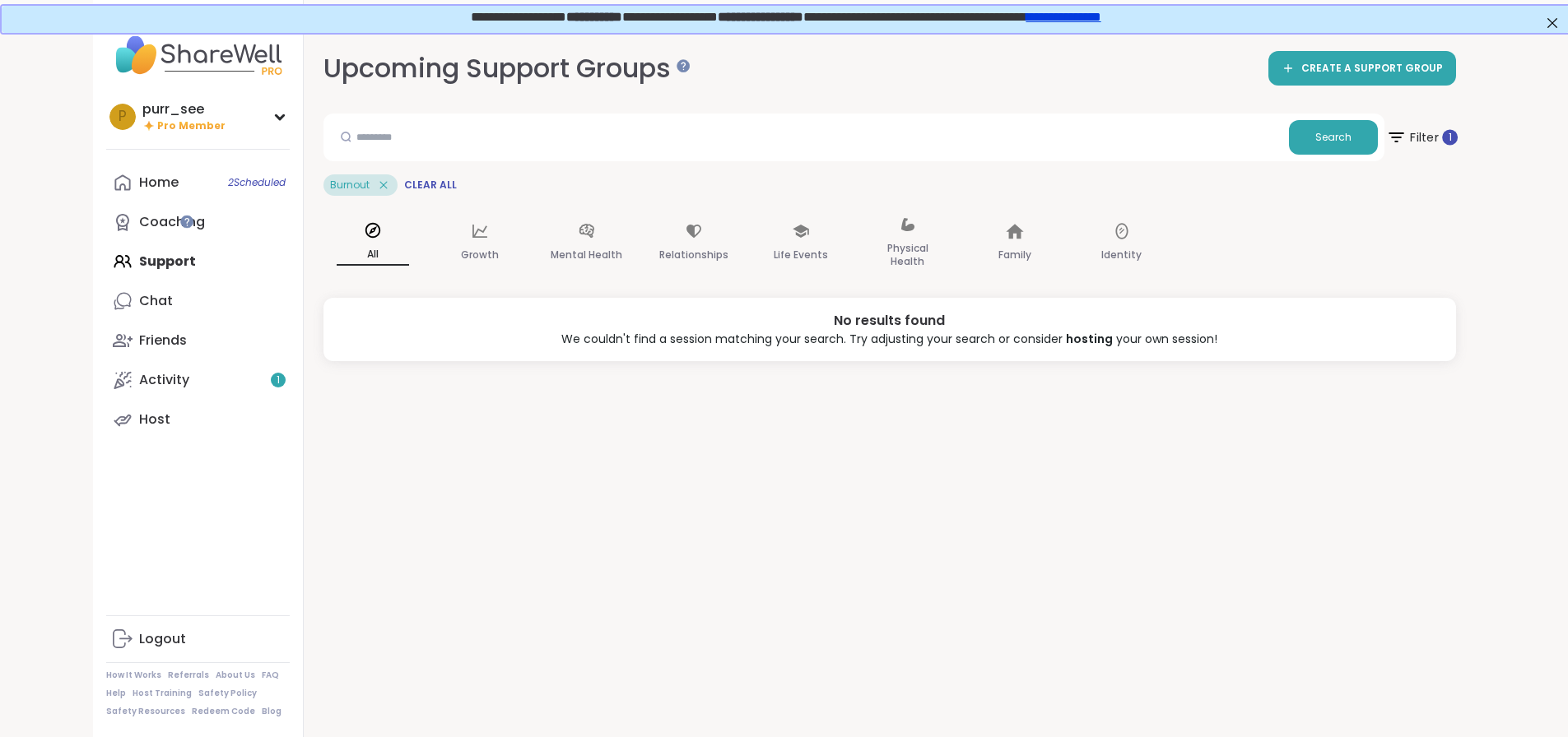
click at [1457, 133] on span "Filter 1" at bounding box center [1421, 137] width 72 height 41
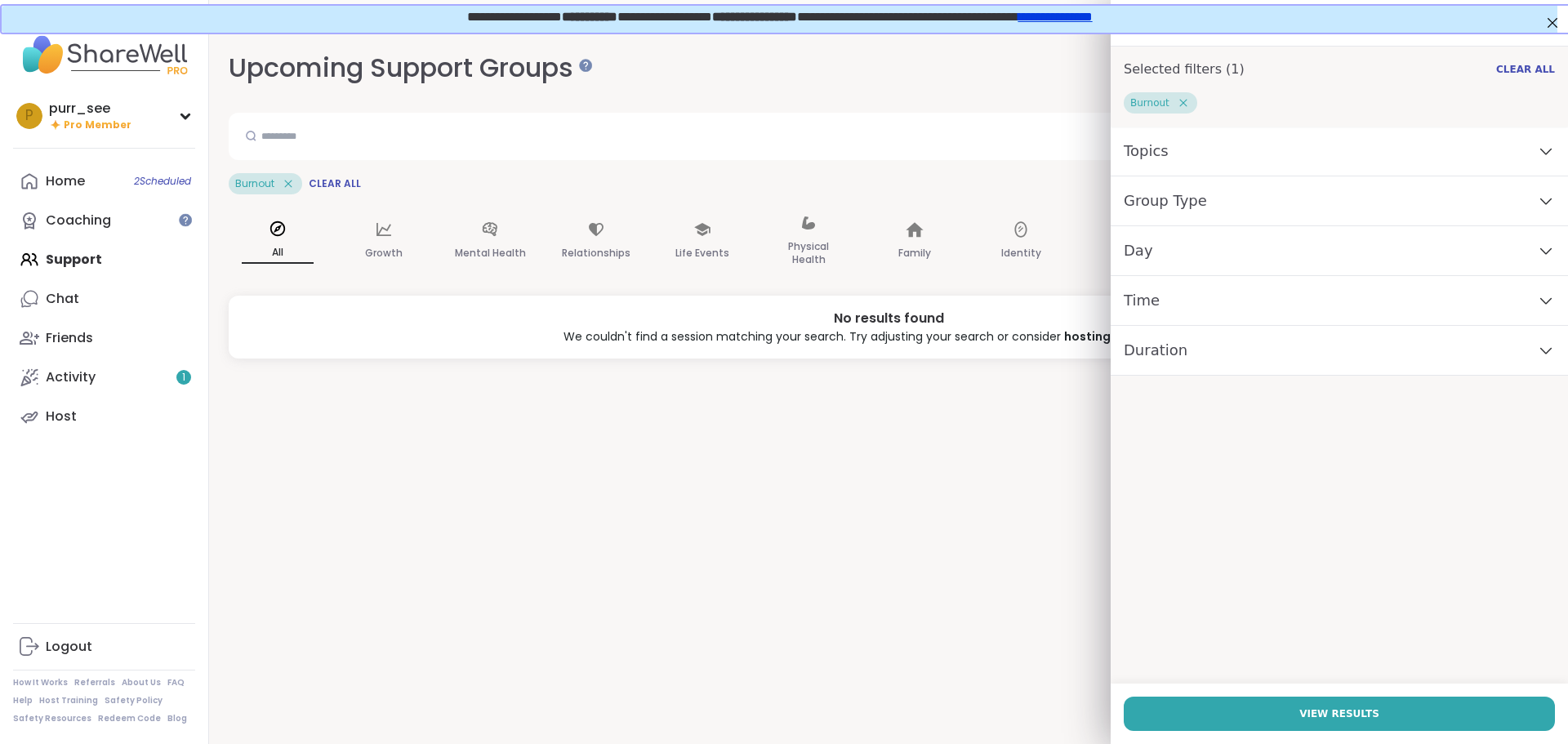
click at [289, 184] on icon at bounding box center [288, 183] width 14 height 14
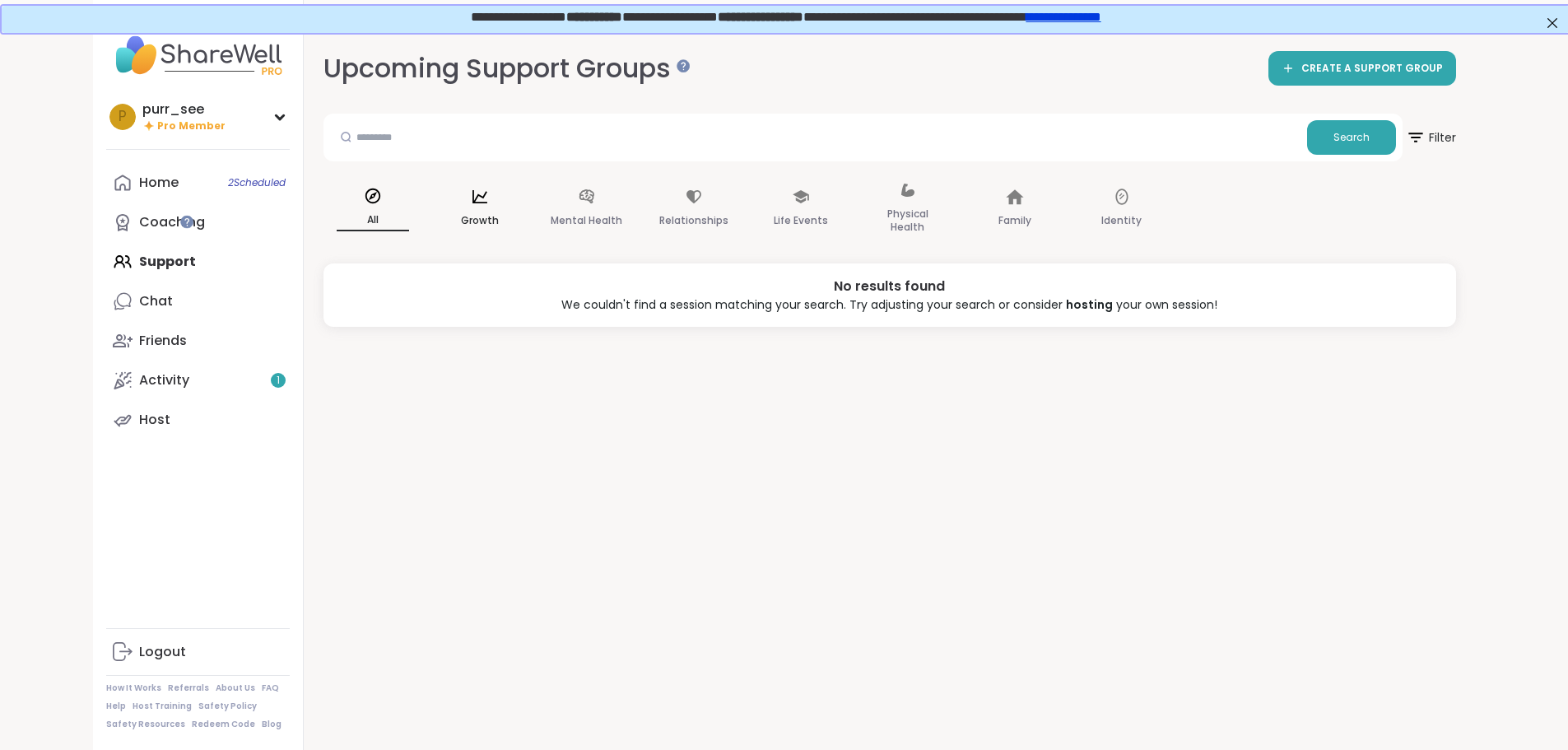
click at [431, 217] on div "Growth" at bounding box center [481, 209] width 99 height 83
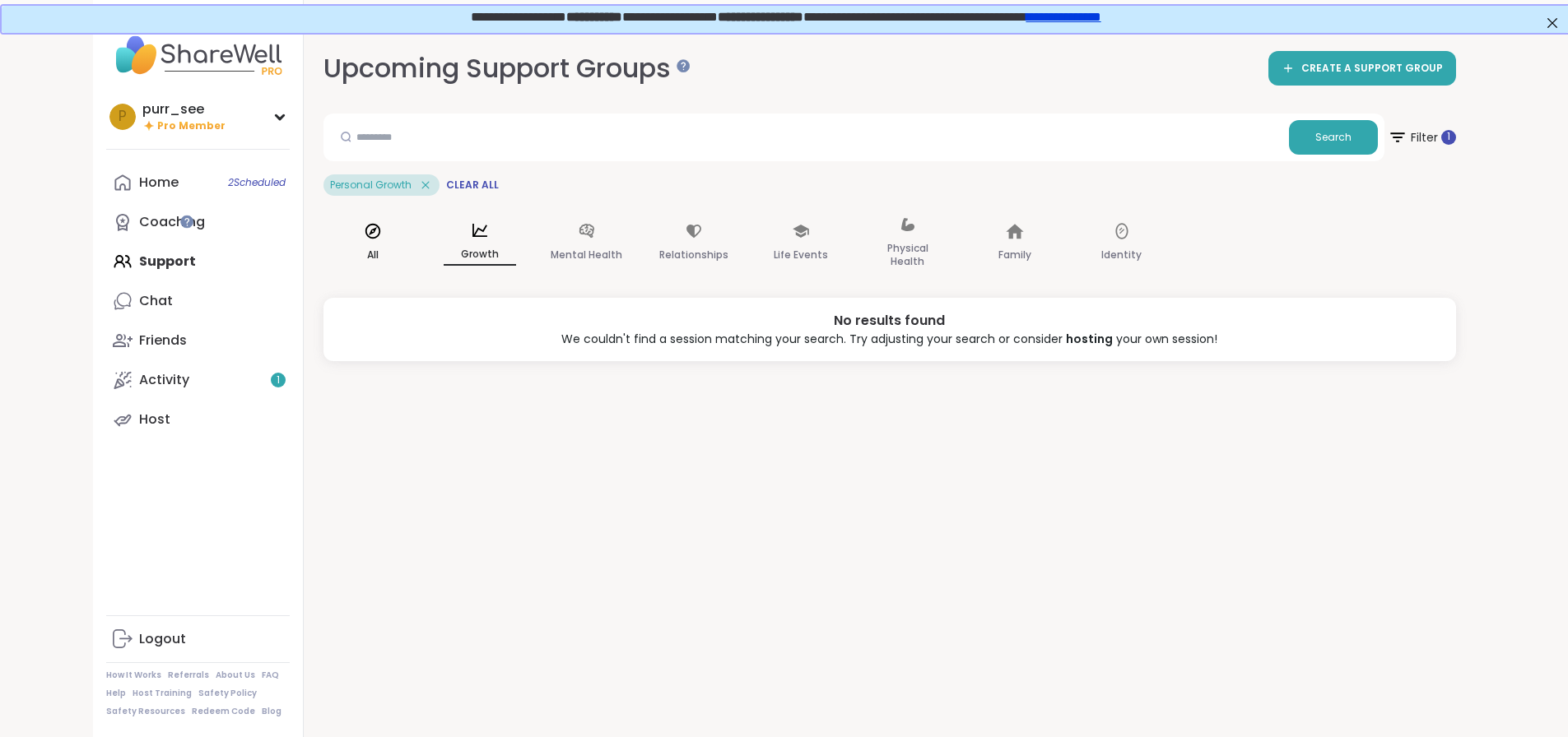
click at [324, 238] on div "All" at bounding box center [374, 243] width 99 height 83
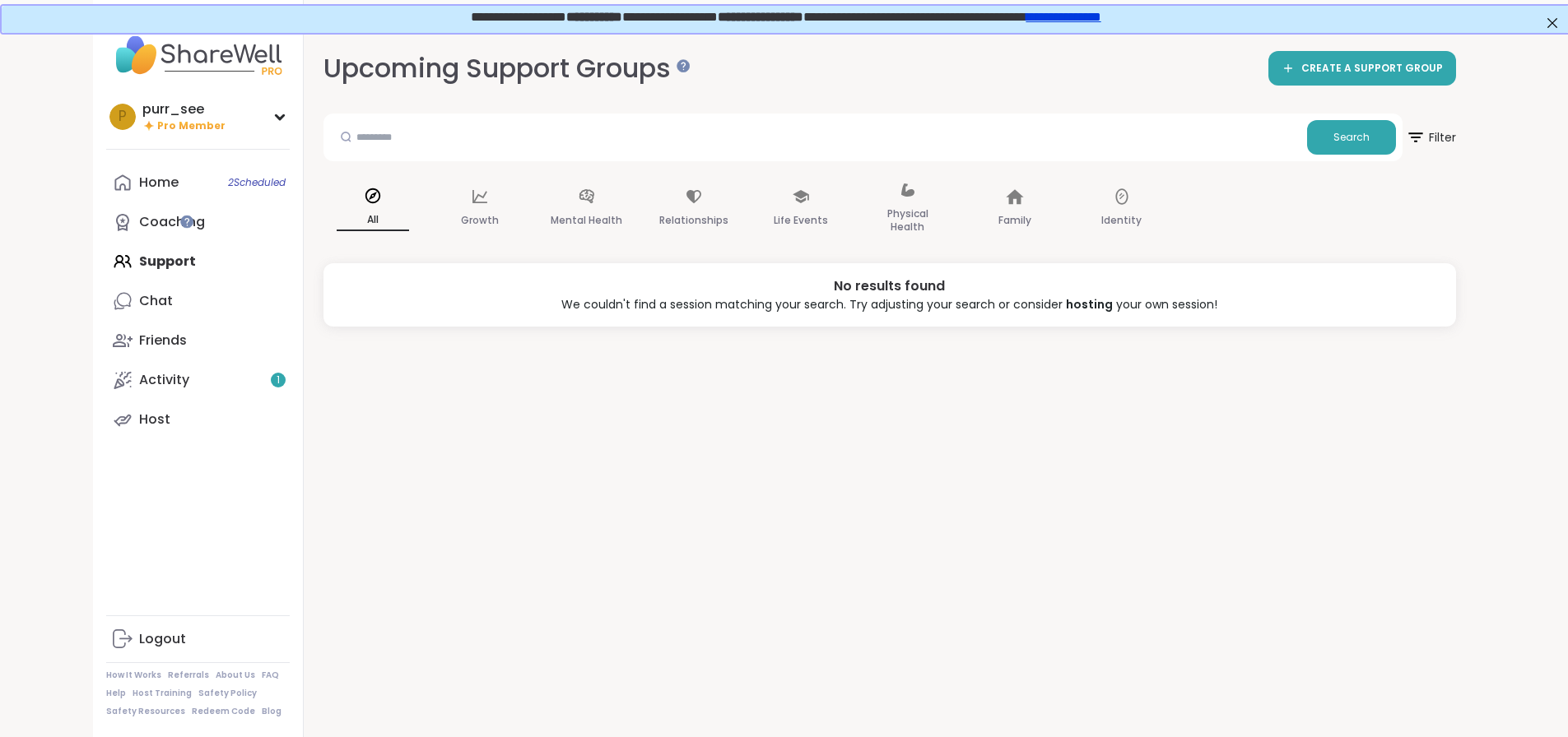
click at [324, 206] on div "All" at bounding box center [374, 209] width 99 height 83
click at [1403, 117] on div "Search" at bounding box center [864, 137] width 1080 height 48
click at [1370, 139] on span "Search" at bounding box center [1351, 137] width 36 height 15
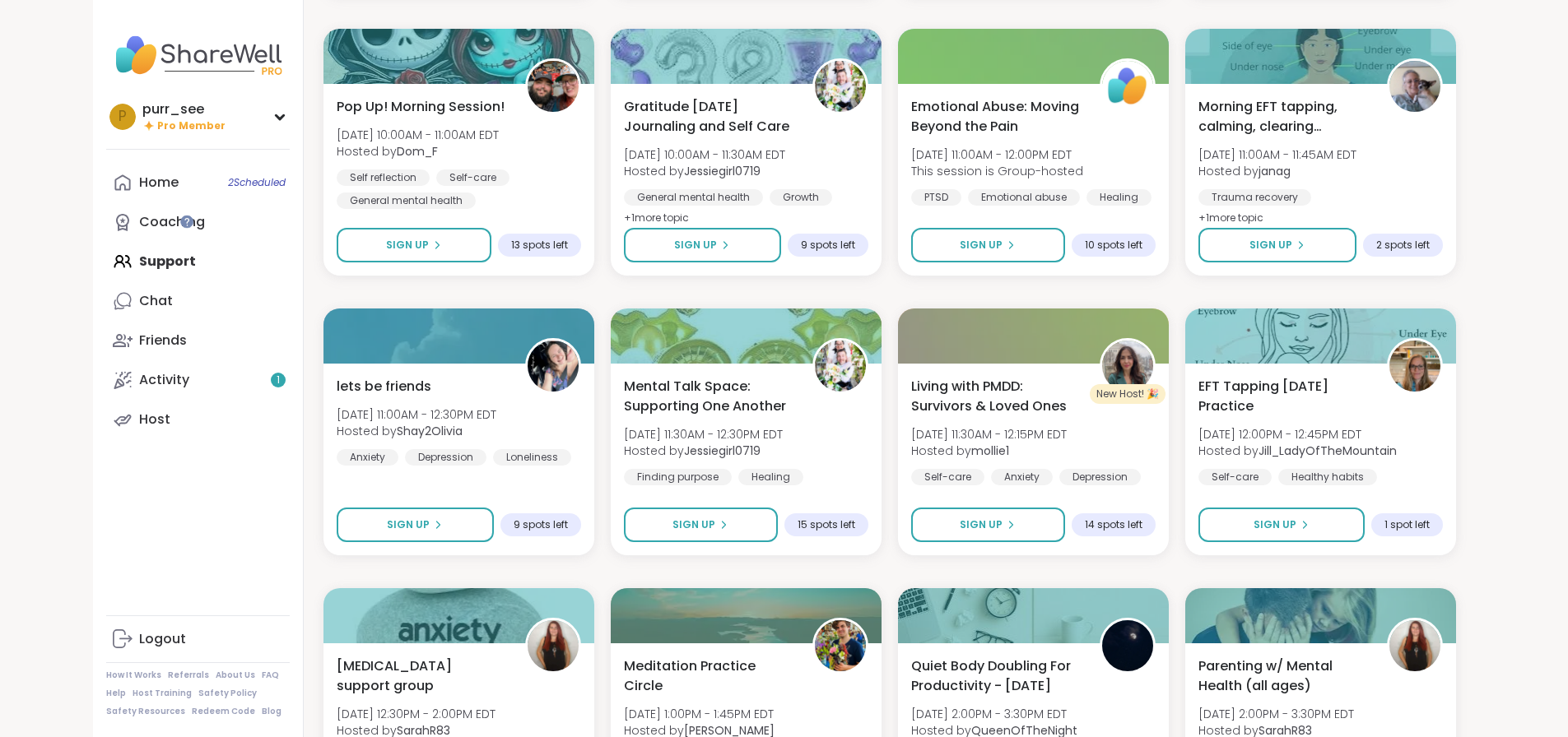
scroll to position [2079, 0]
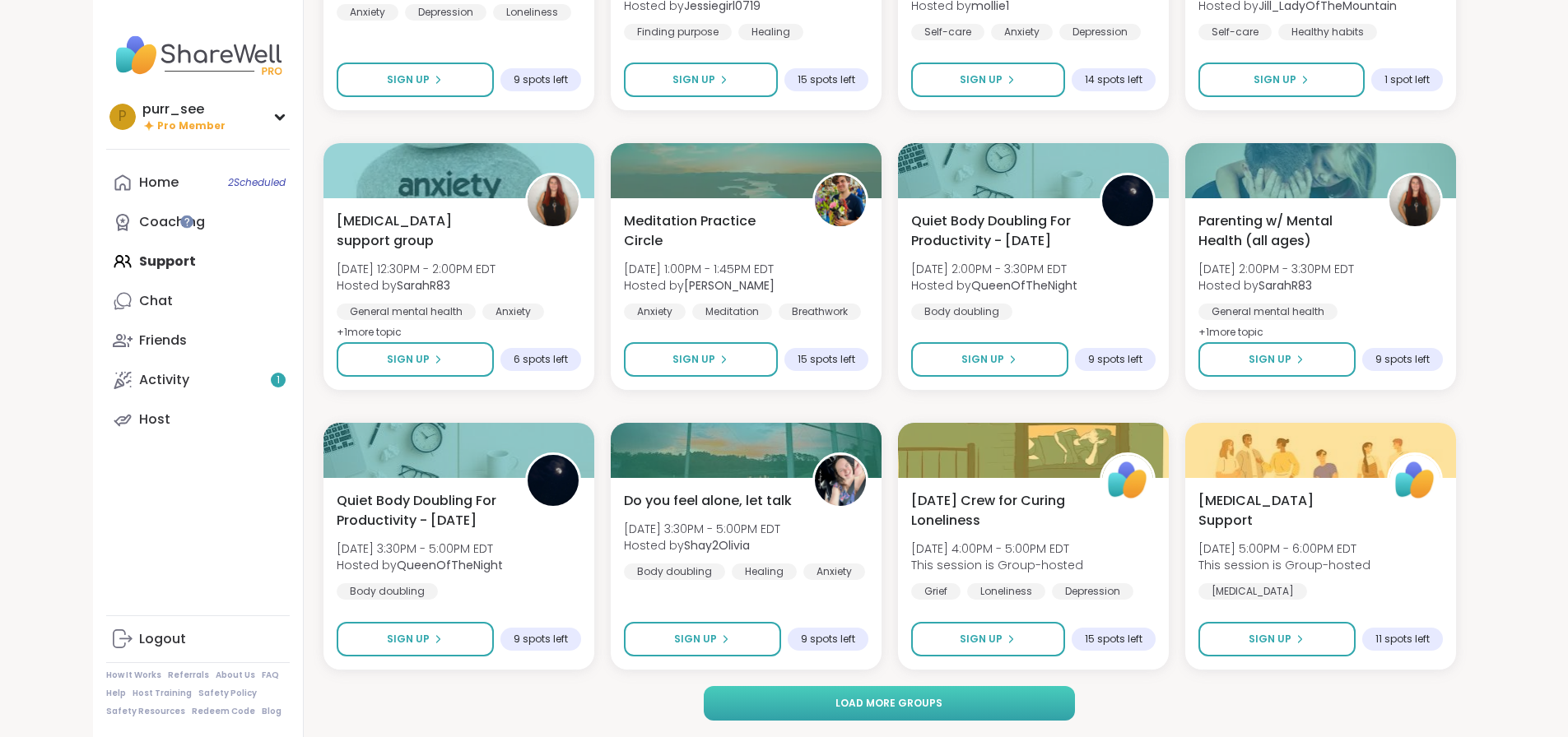
click at [886, 701] on span "Load more groups" at bounding box center [889, 703] width 107 height 15
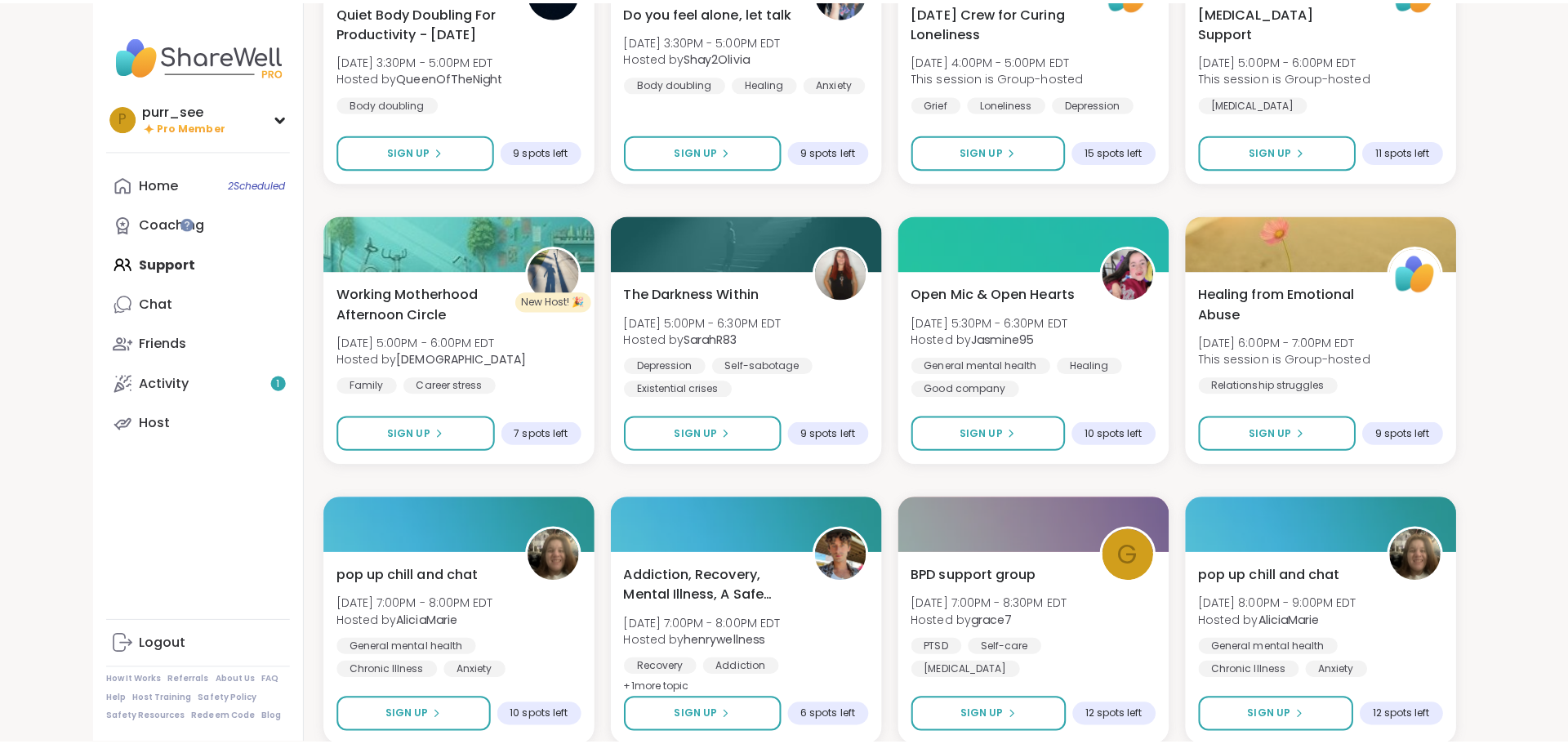
scroll to position [2549, 0]
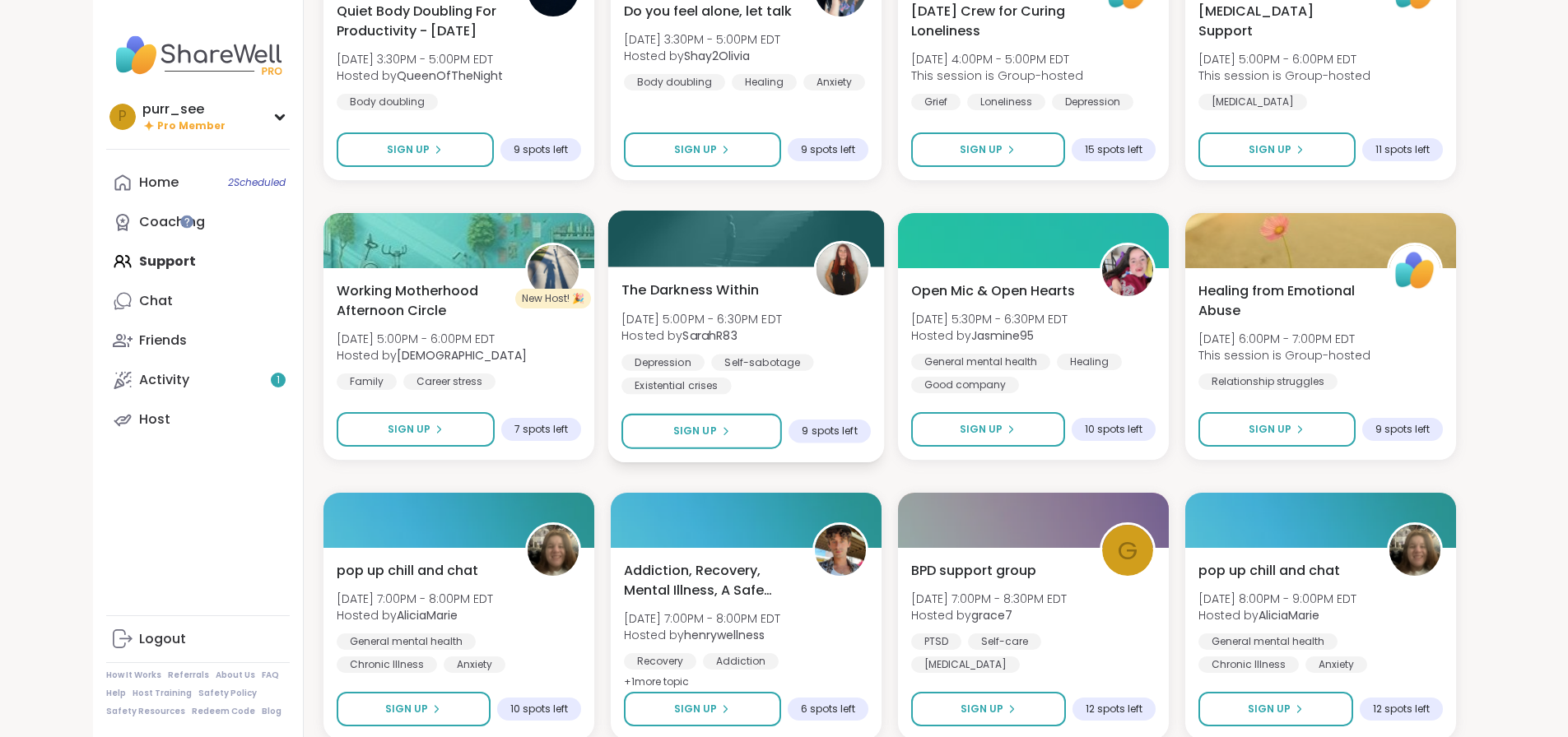
click at [797, 324] on div "The Darkness Within [DATE] 5:00PM - 6:30PM EDT Hosted by SarahR83 [MEDICAL_DATA…" at bounding box center [746, 337] width 249 height 115
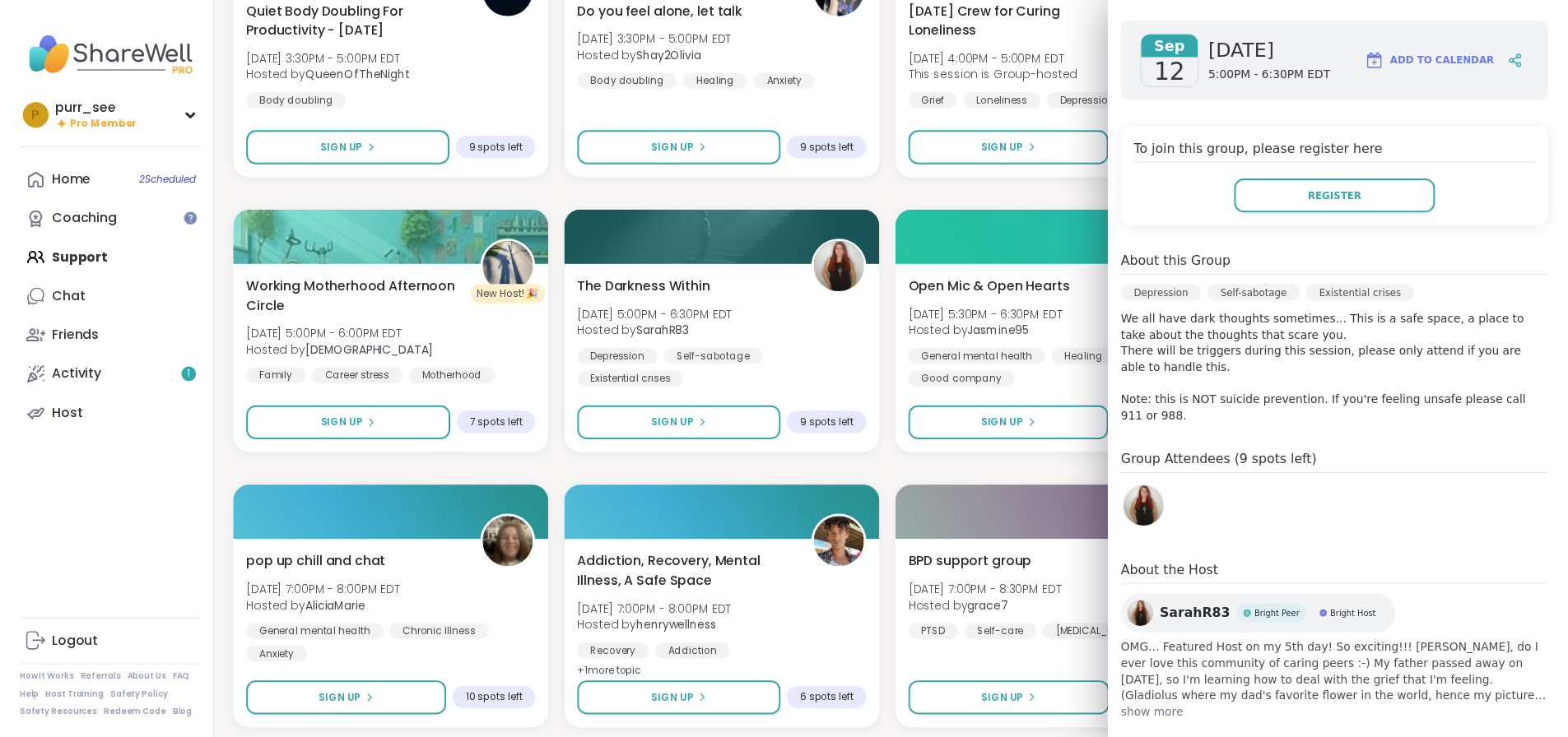
scroll to position [0, 0]
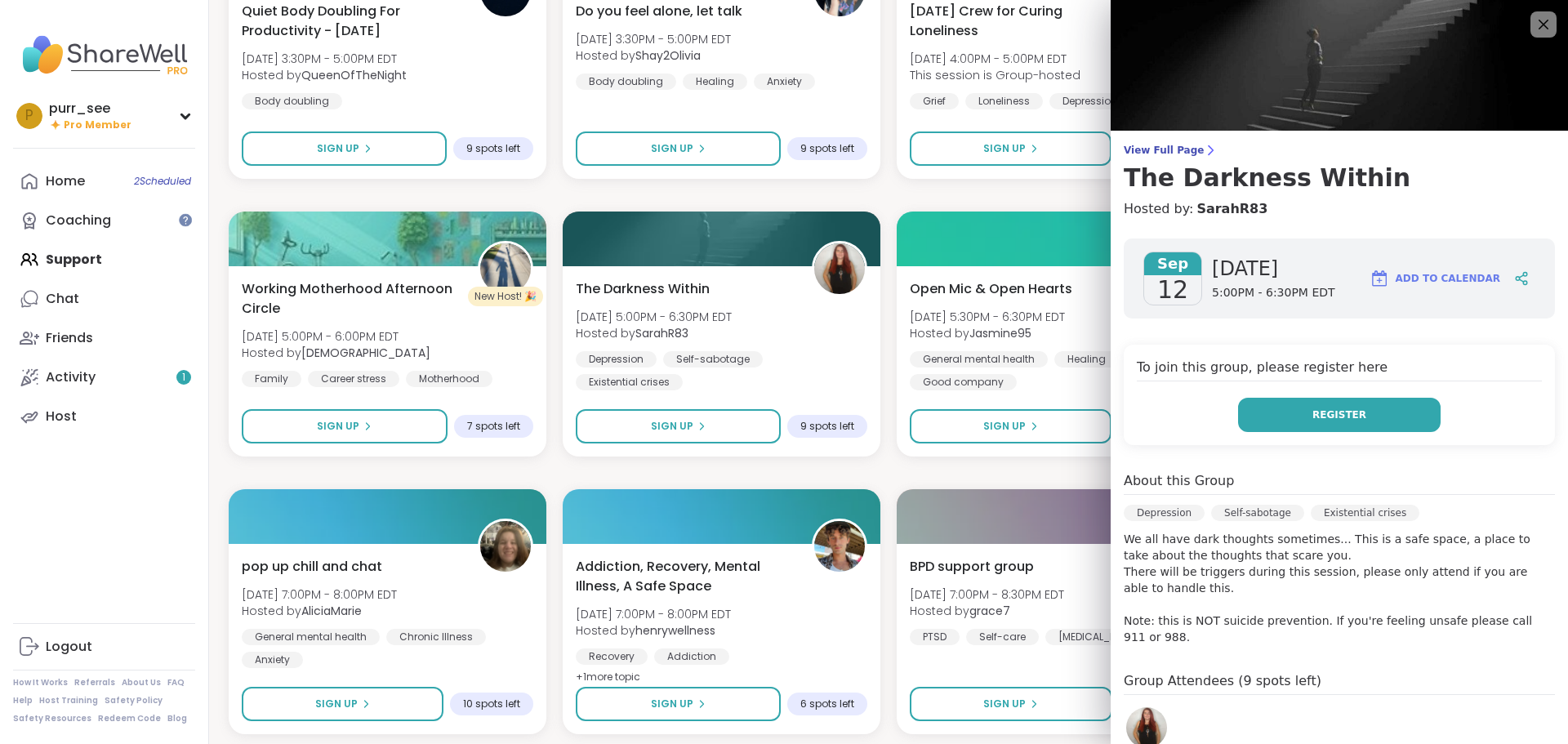
click at [1302, 404] on button "Register" at bounding box center [1339, 415] width 203 height 35
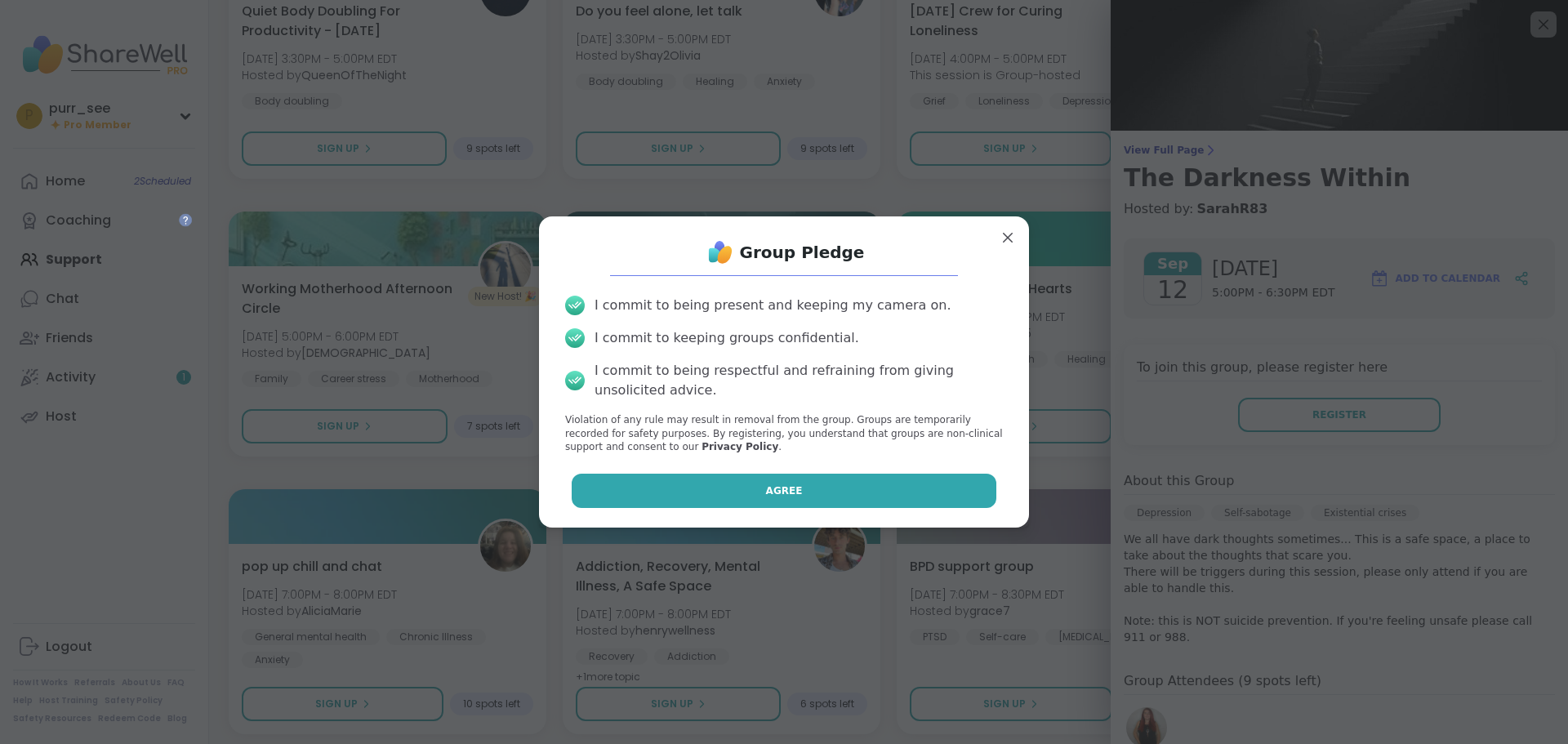
click at [877, 479] on button "Agree" at bounding box center [784, 491] width 426 height 35
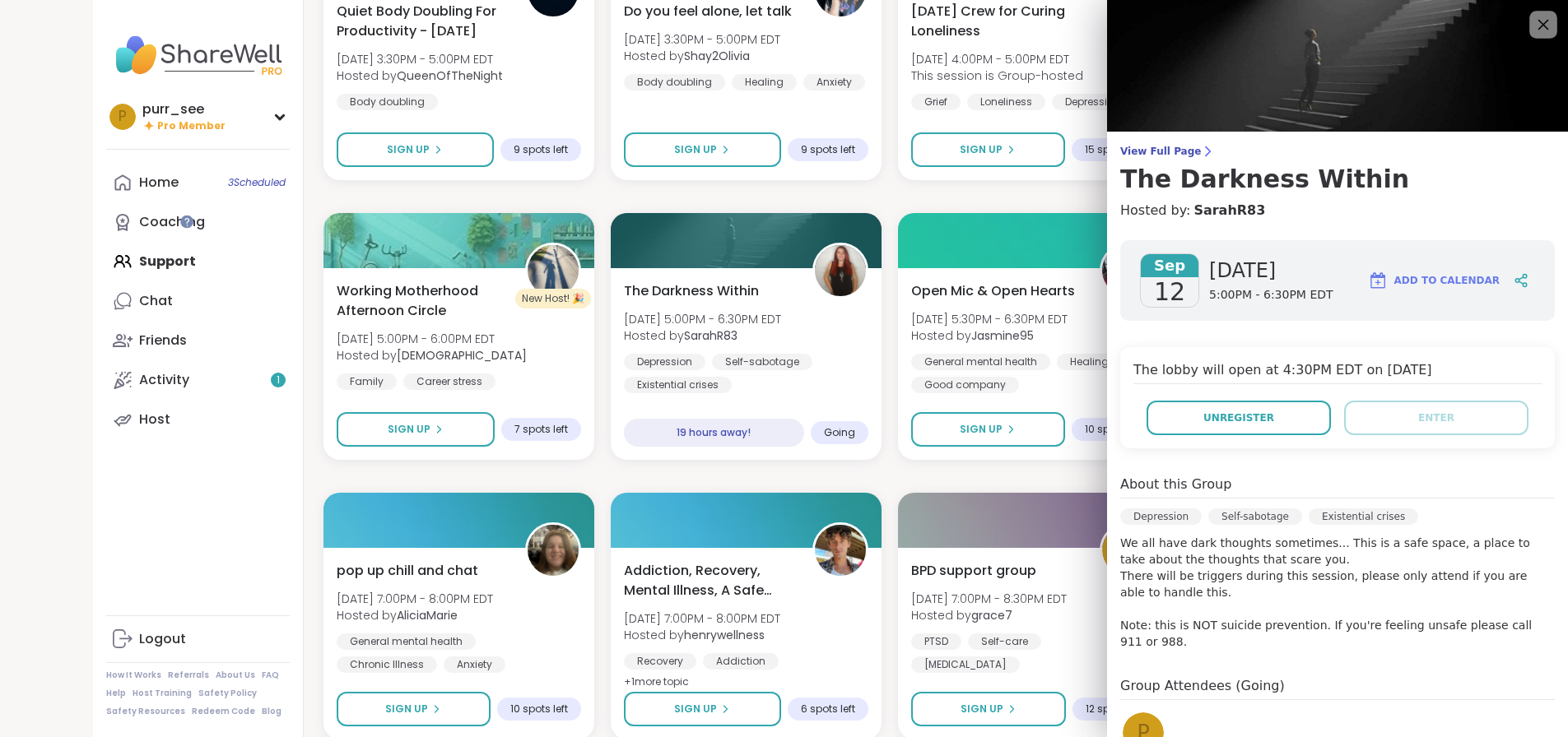
click at [1540, 19] on icon at bounding box center [1543, 23] width 20 height 20
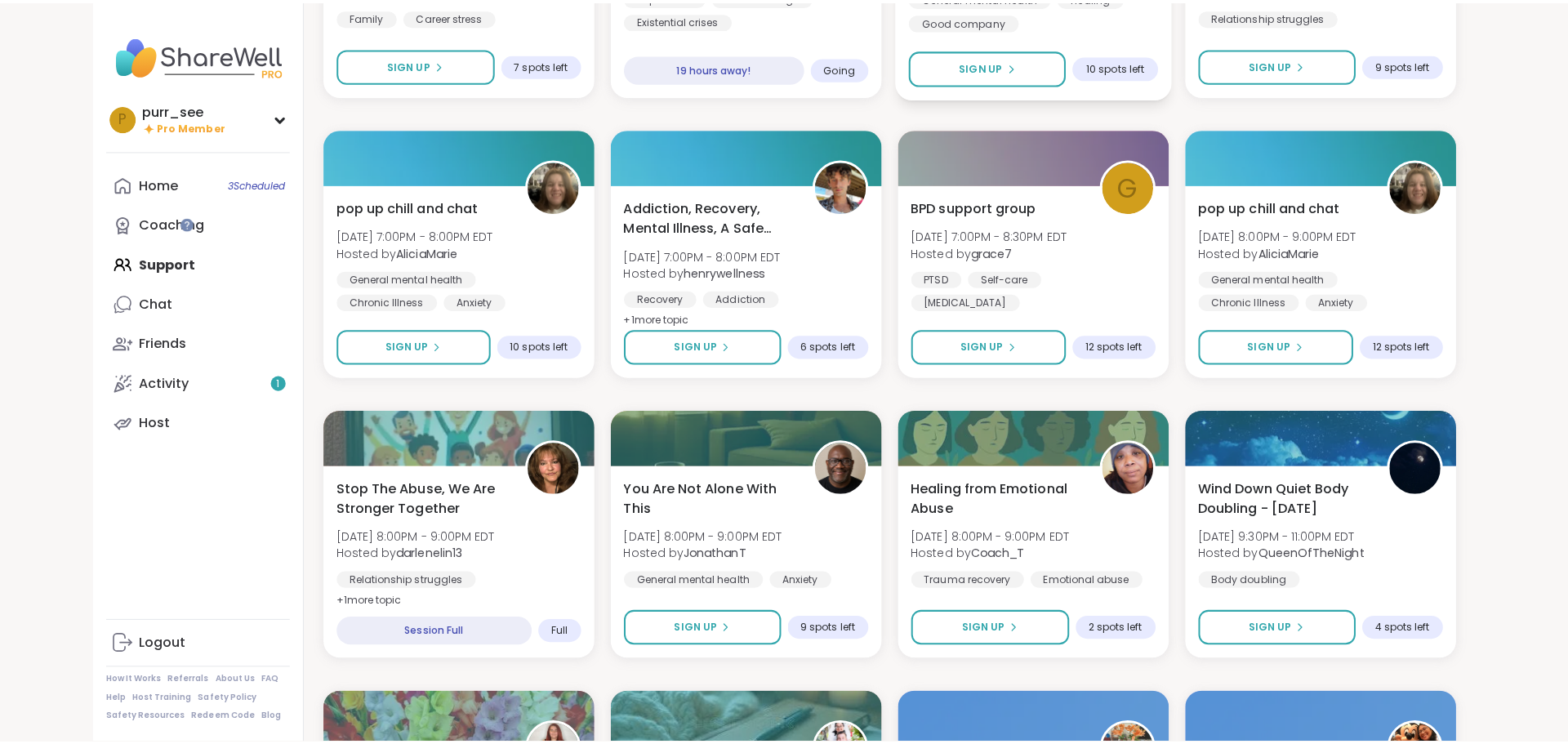
scroll to position [2913, 0]
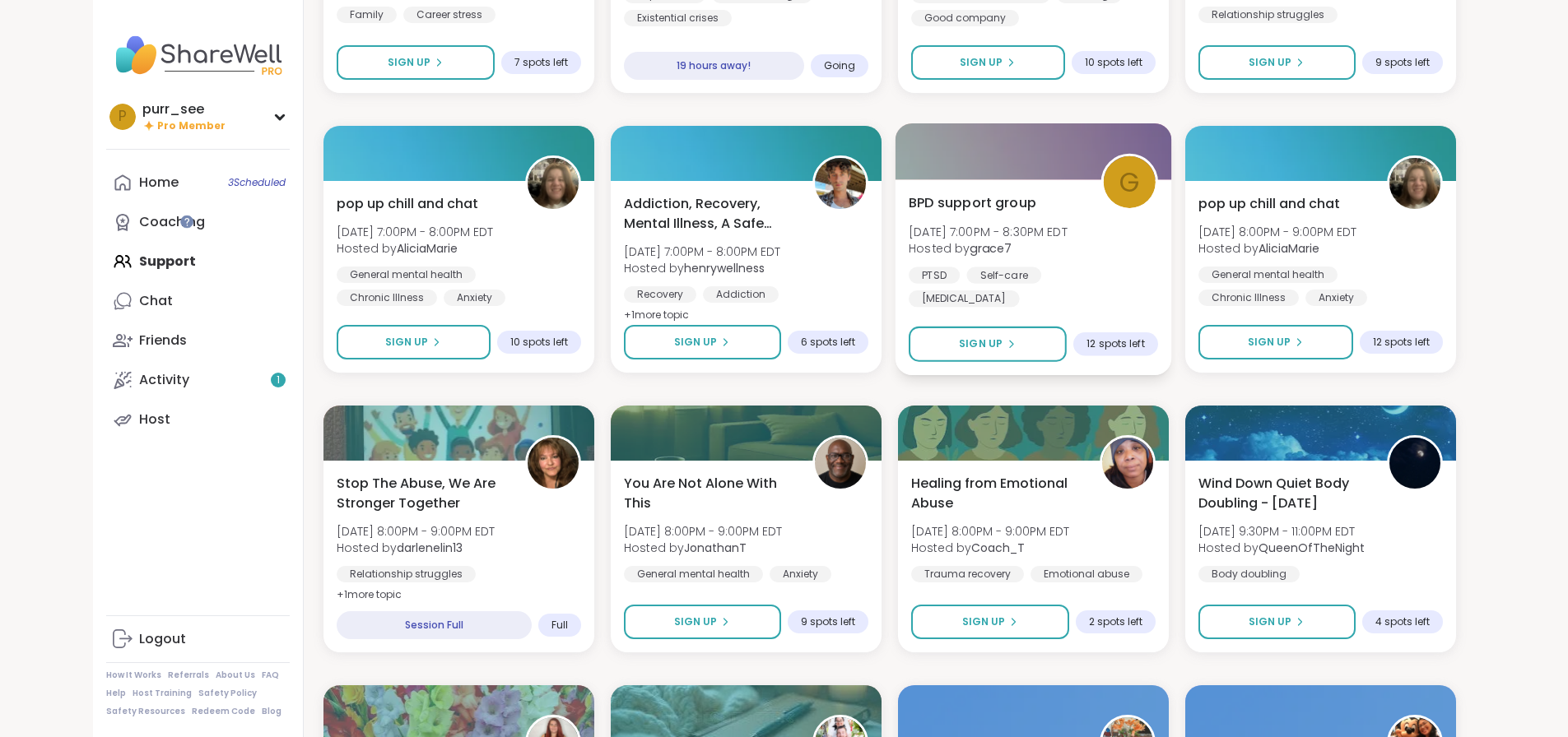
click at [1107, 273] on div "[MEDICAL_DATA] Self-care [MEDICAL_DATA]" at bounding box center [1033, 286] width 249 height 40
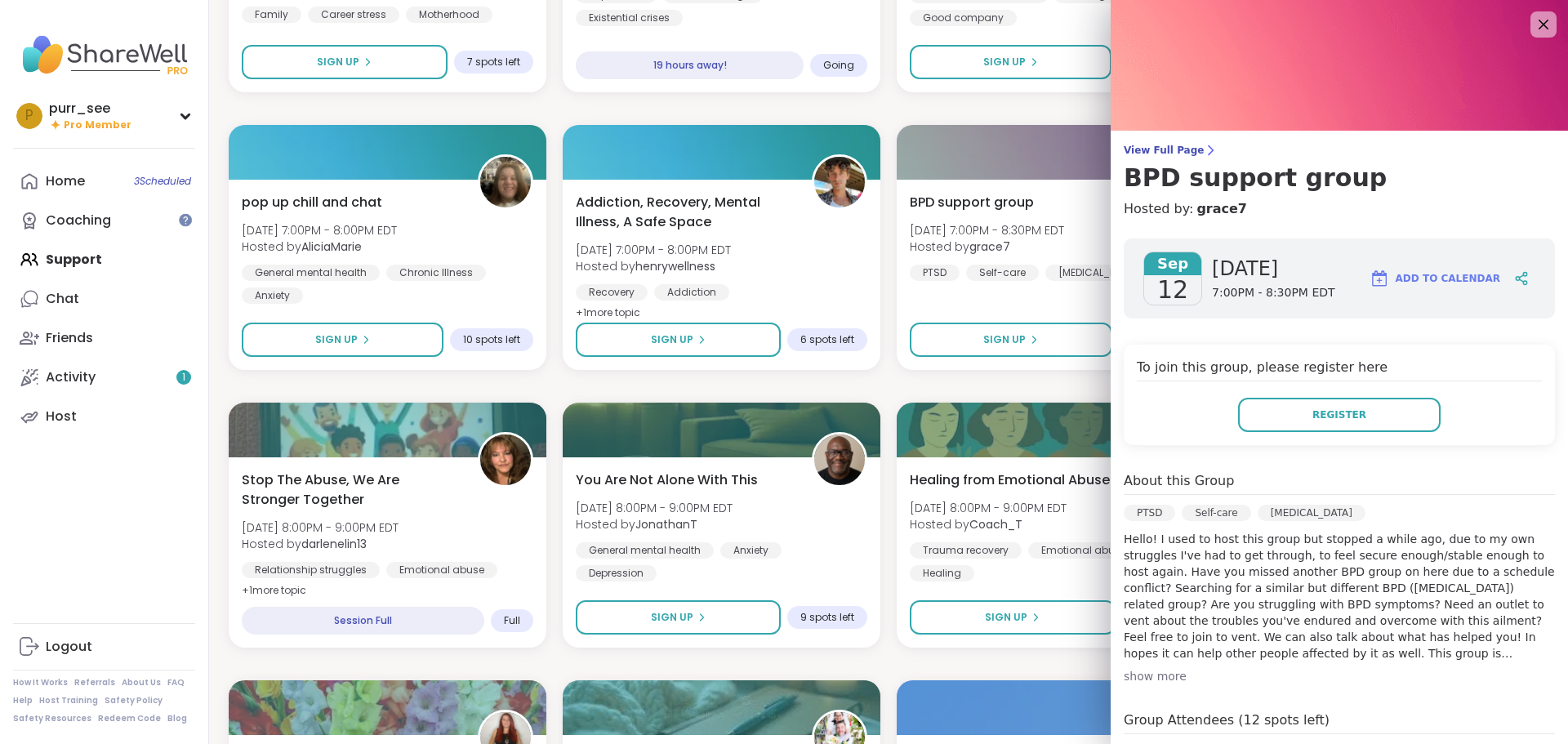
click at [1137, 678] on div "show more" at bounding box center [1339, 675] width 431 height 16
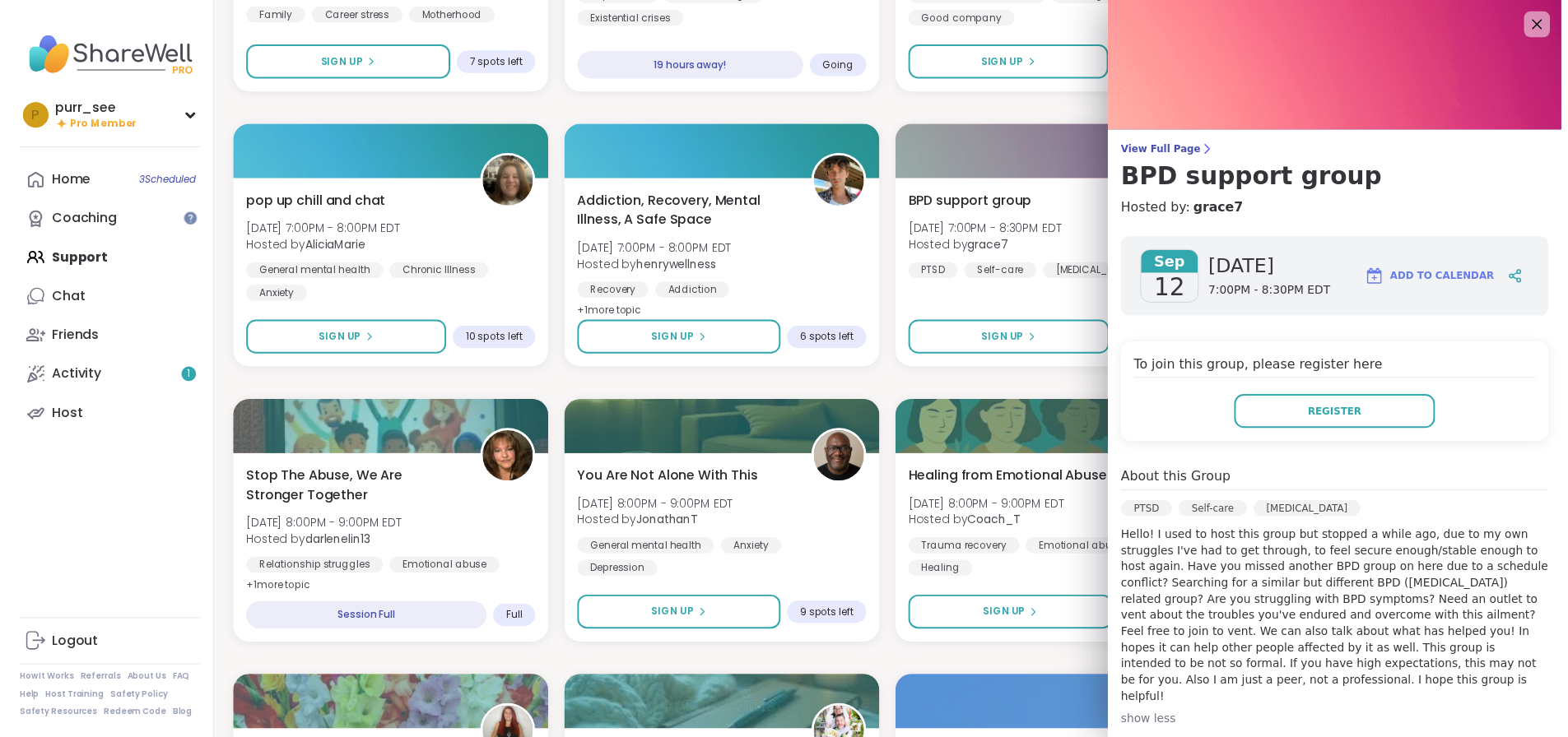
scroll to position [71, 0]
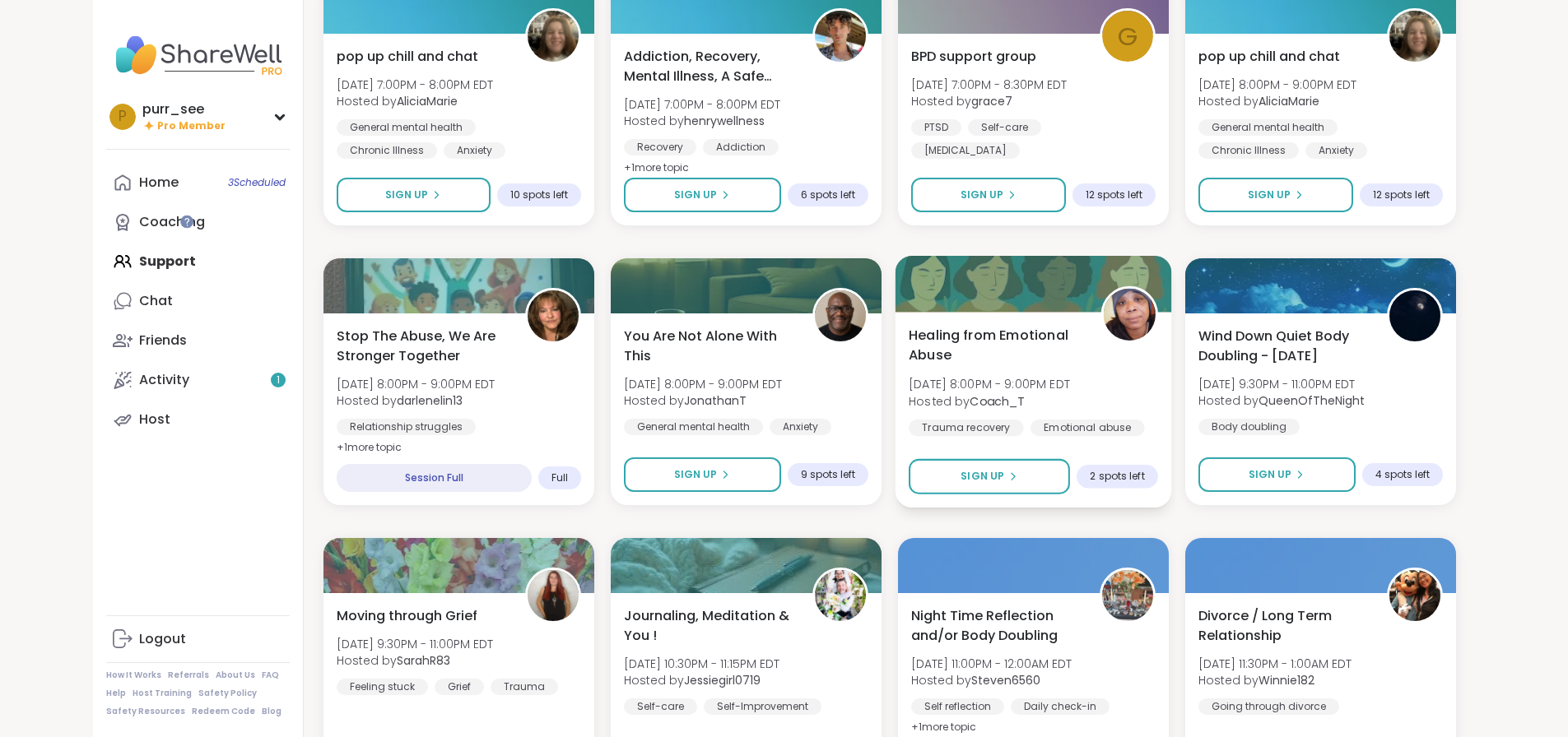
scroll to position [2974, 0]
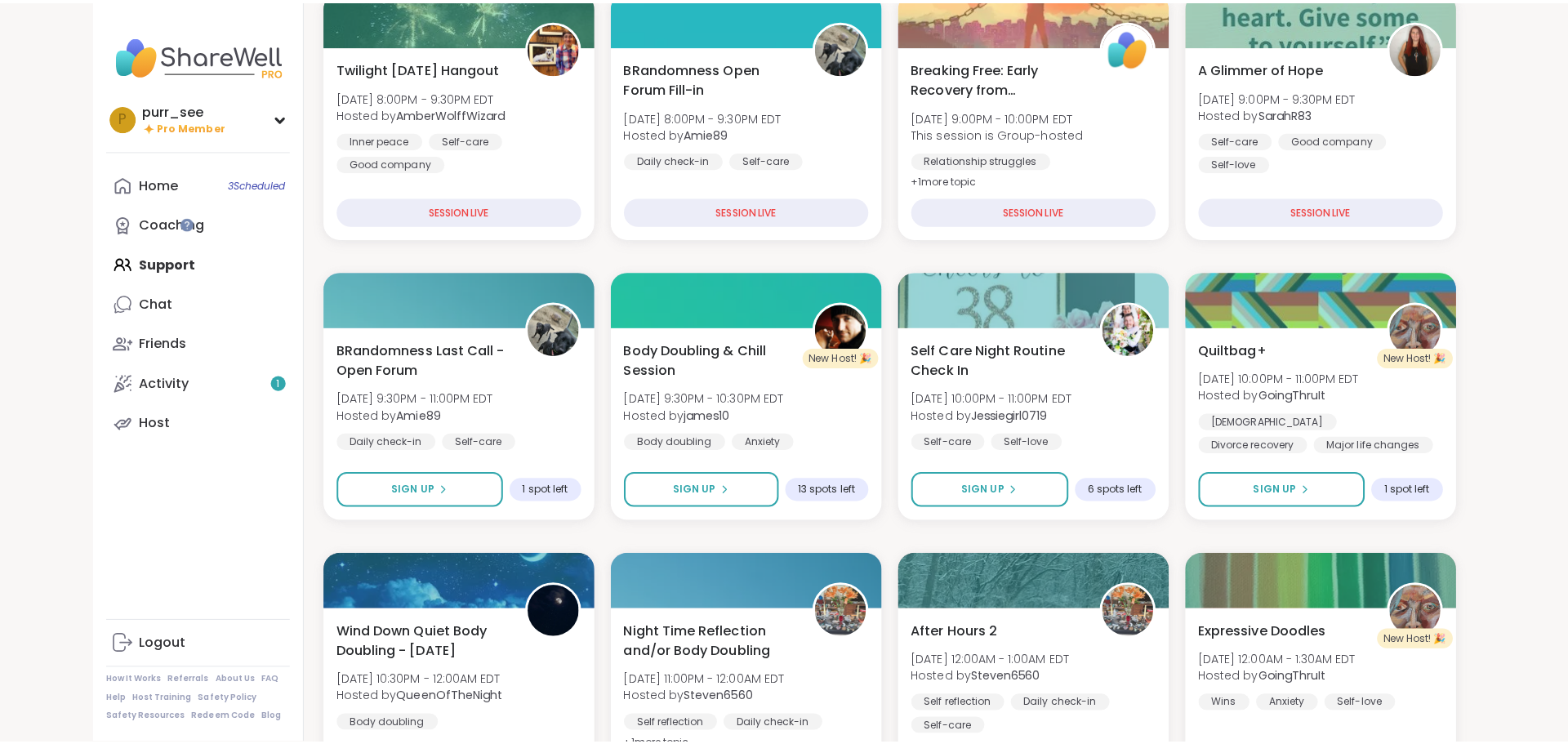
scroll to position [0, 0]
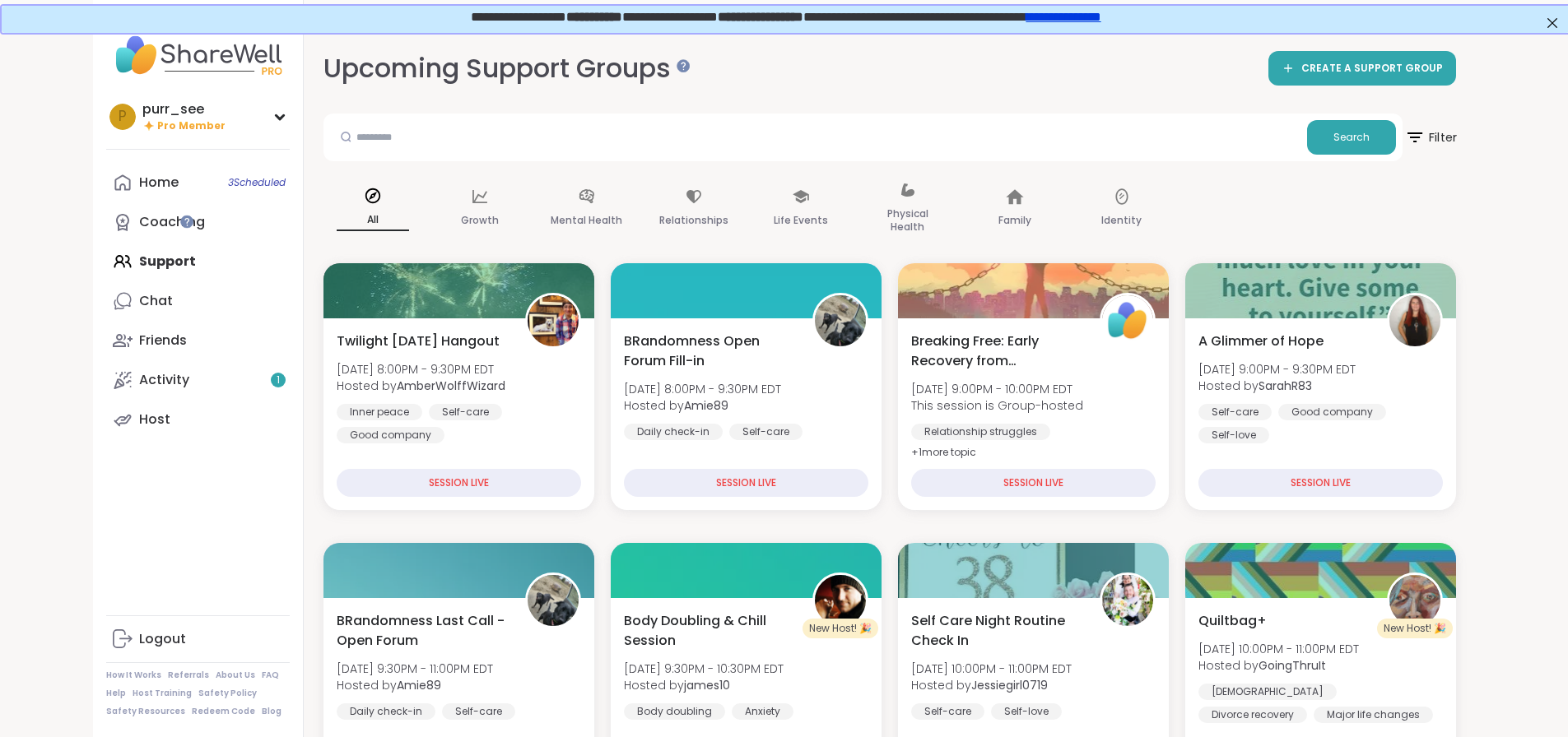
click at [1425, 141] on icon at bounding box center [1414, 136] width 20 height 20
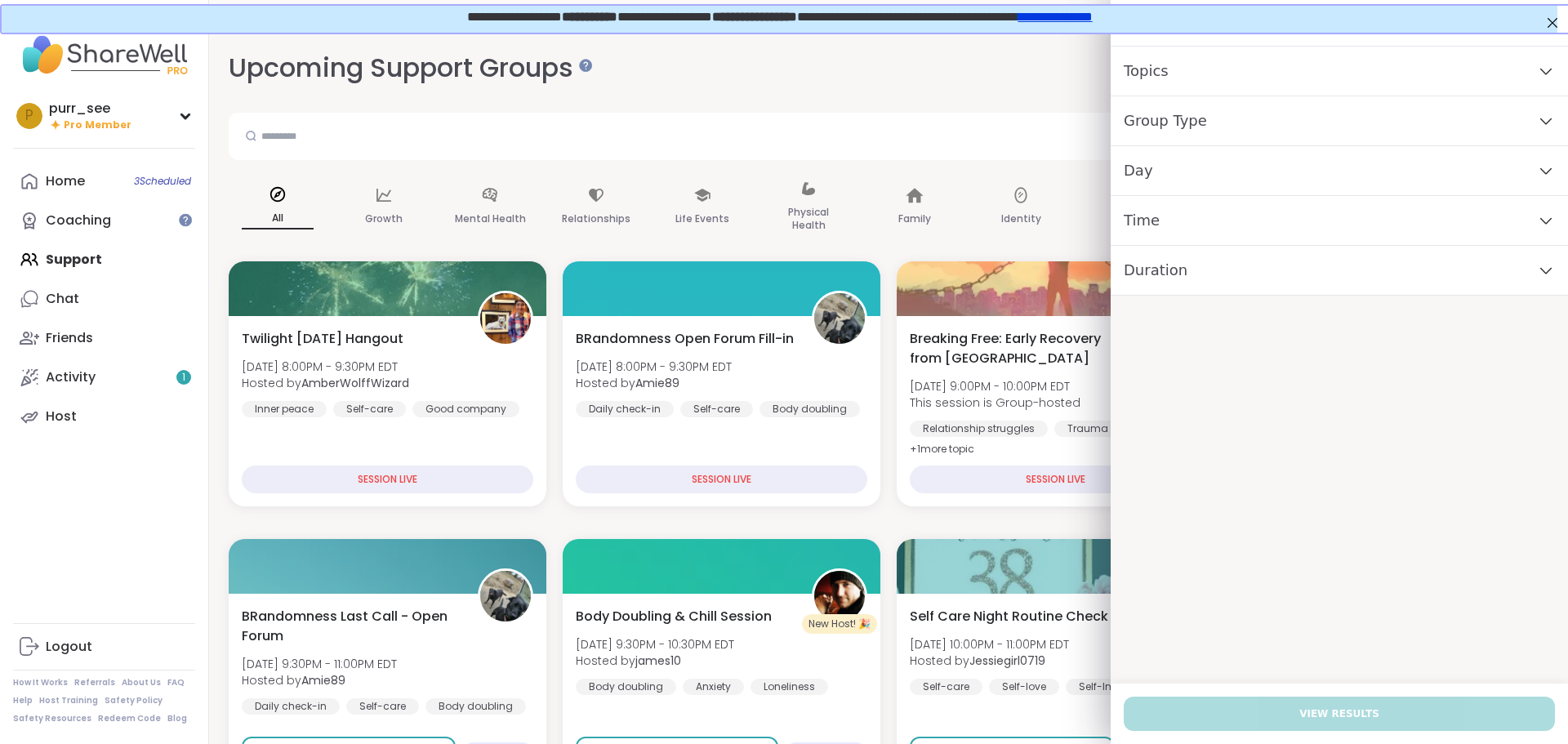
click at [1167, 84] on div "Topics" at bounding box center [1339, 71] width 457 height 50
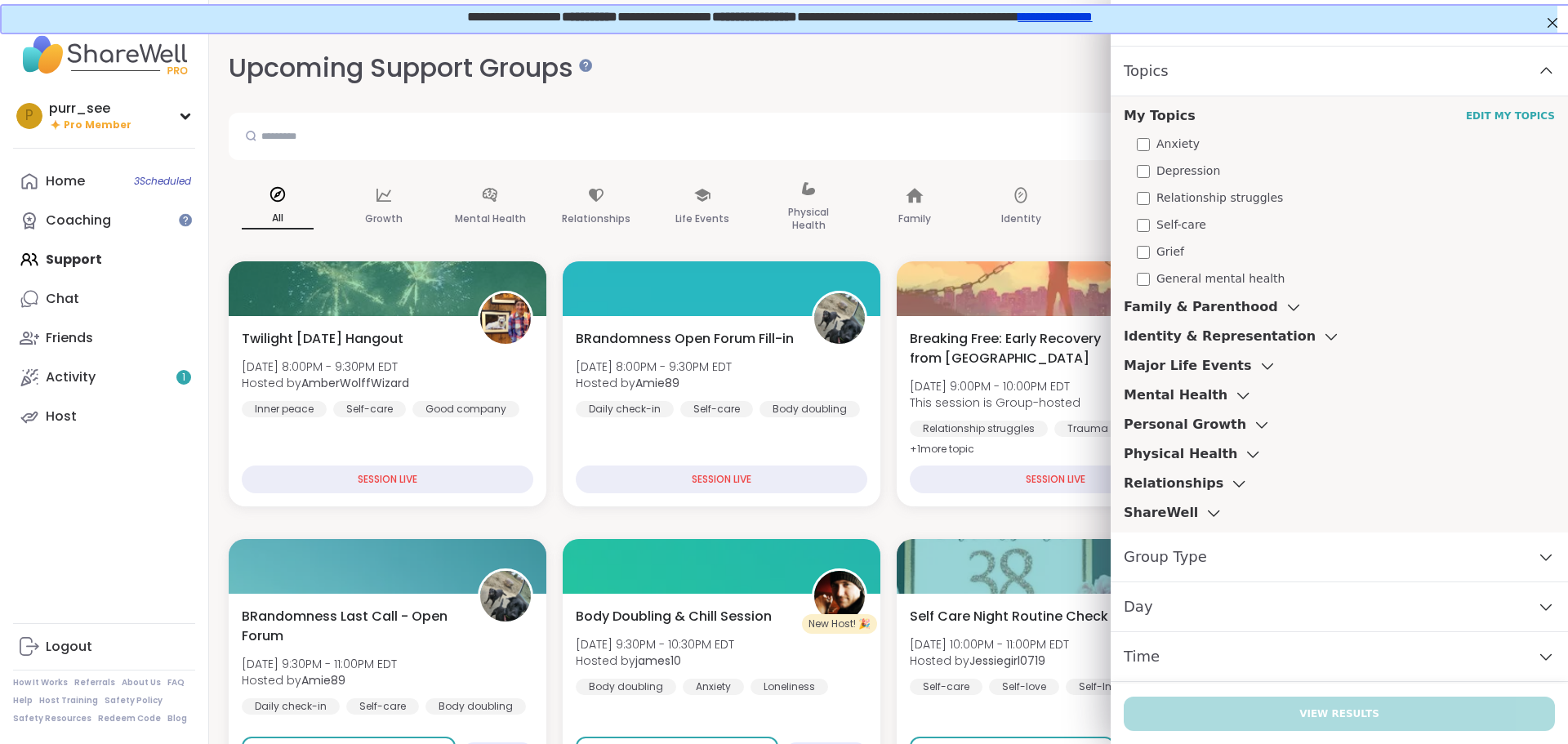
scroll to position [13, 0]
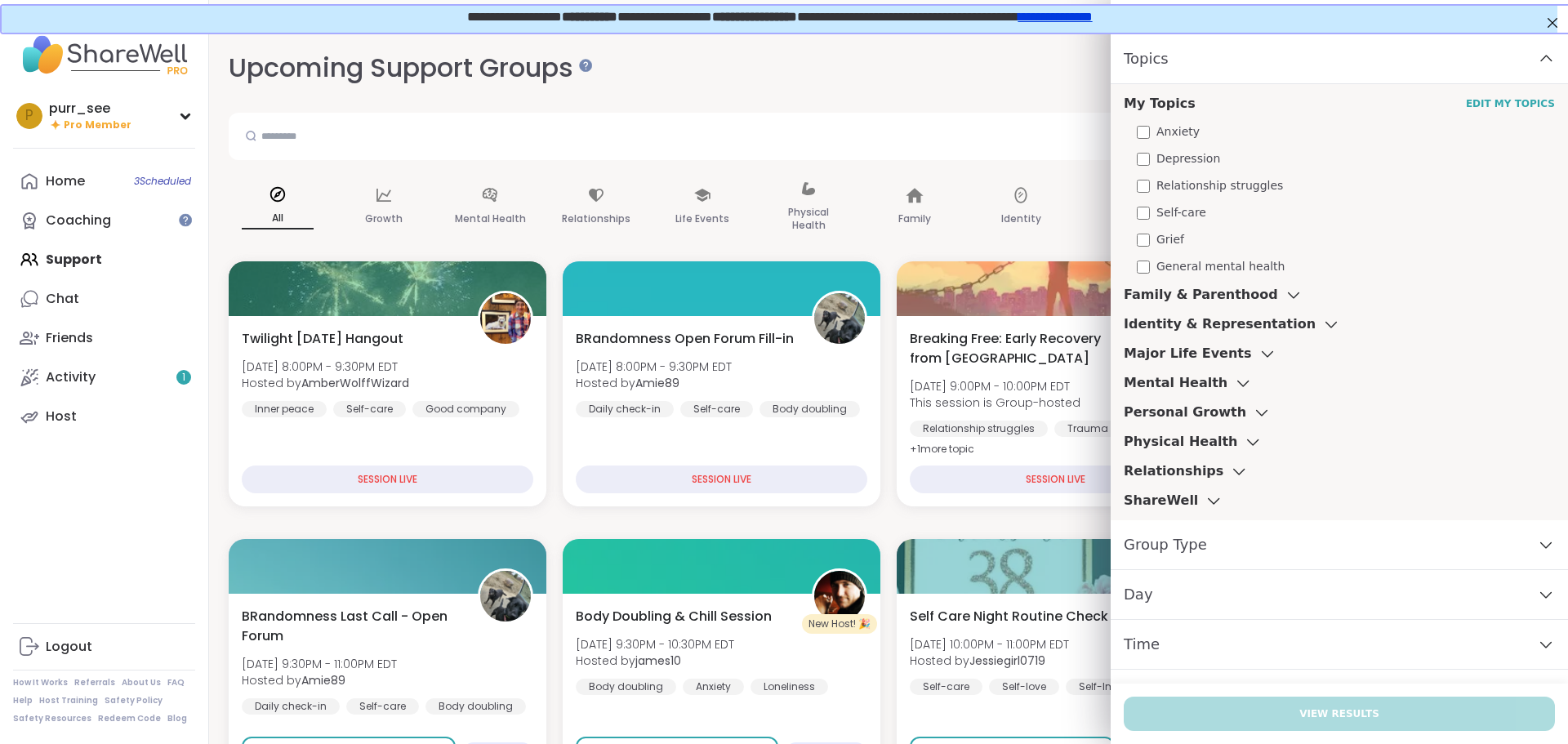
click at [1184, 379] on h3 "Mental Health" at bounding box center [1175, 383] width 103 height 19
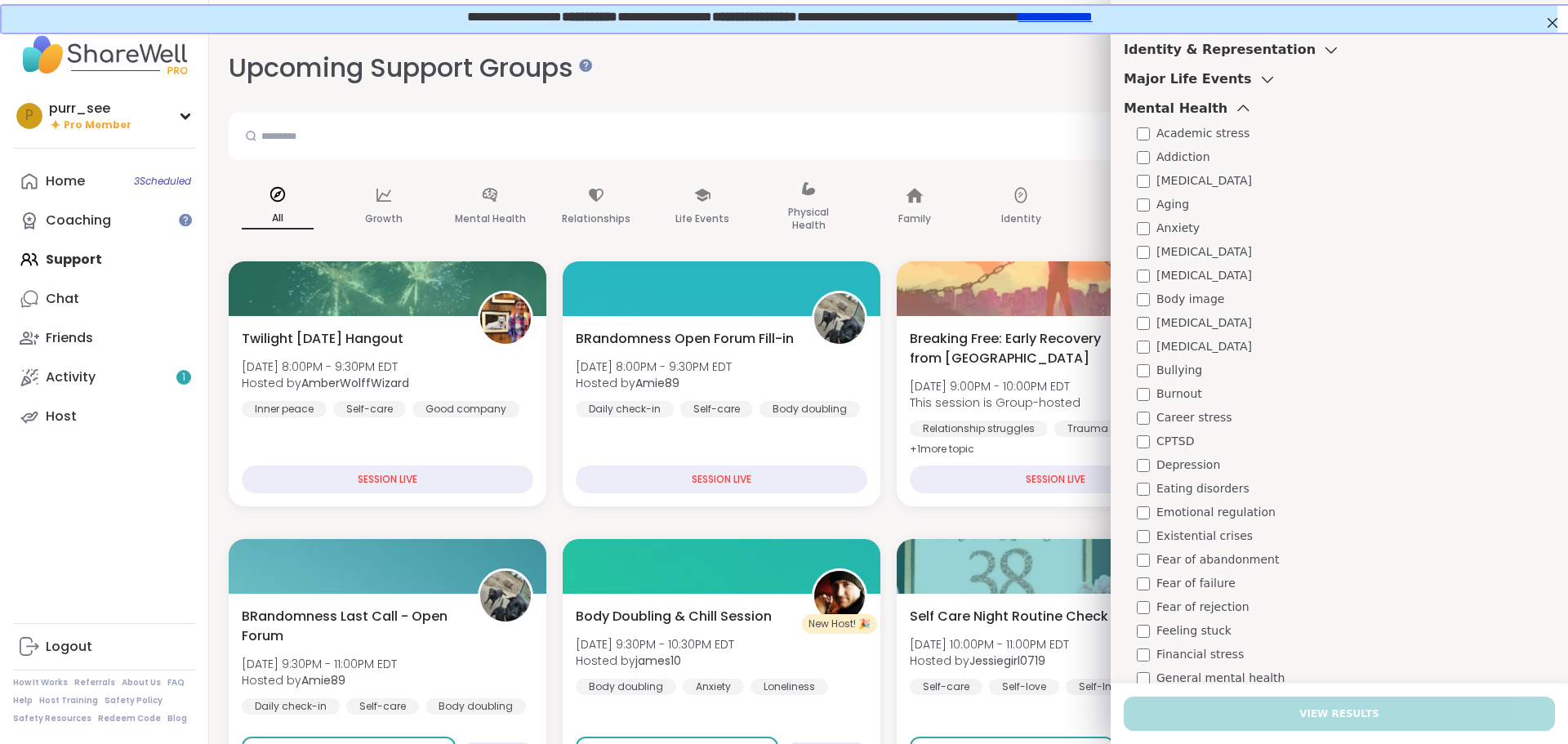
click at [1200, 536] on span "Existential crises" at bounding box center [1204, 537] width 96 height 17
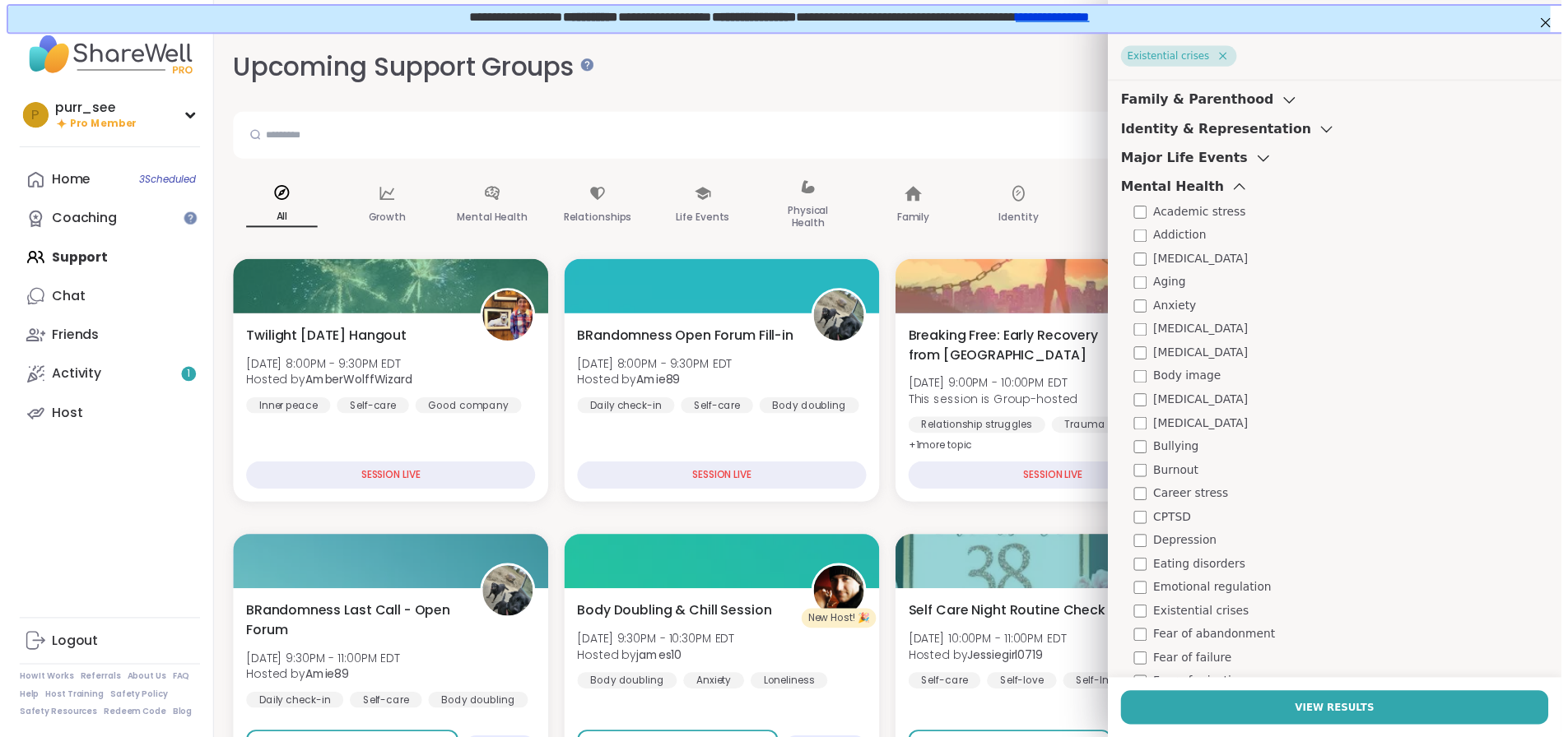
scroll to position [369, 0]
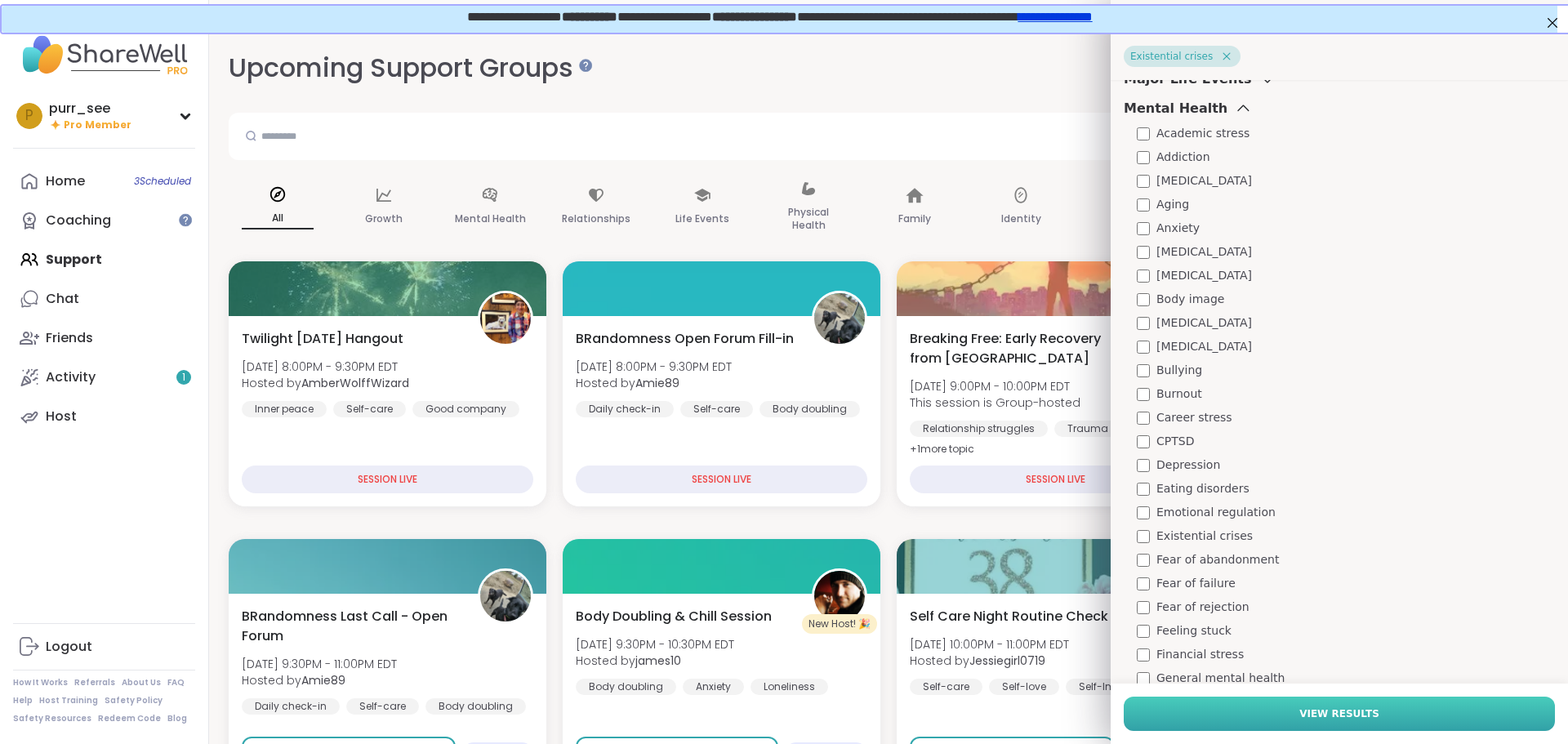
click at [1236, 707] on button "View Results" at bounding box center [1339, 714] width 431 height 35
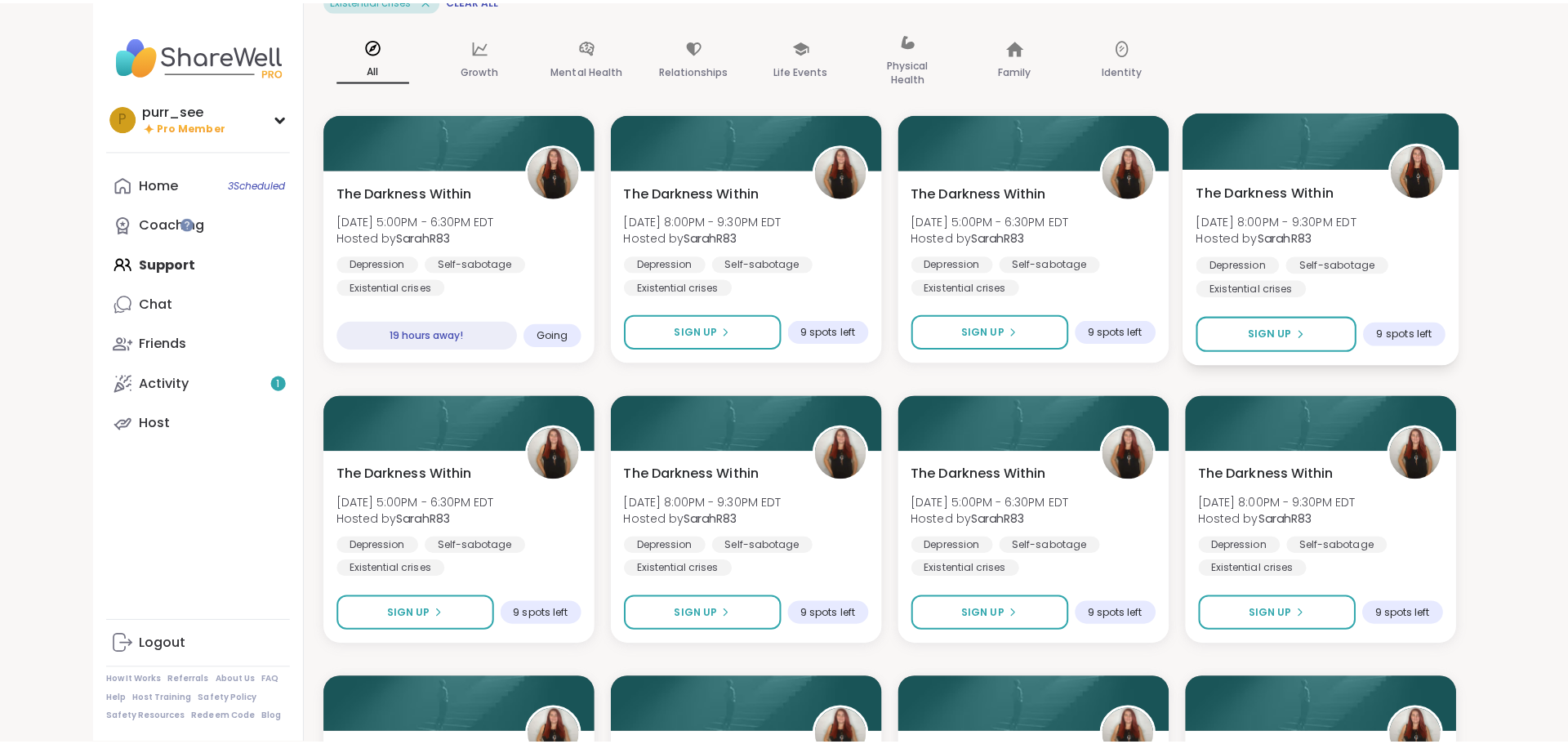
scroll to position [0, 0]
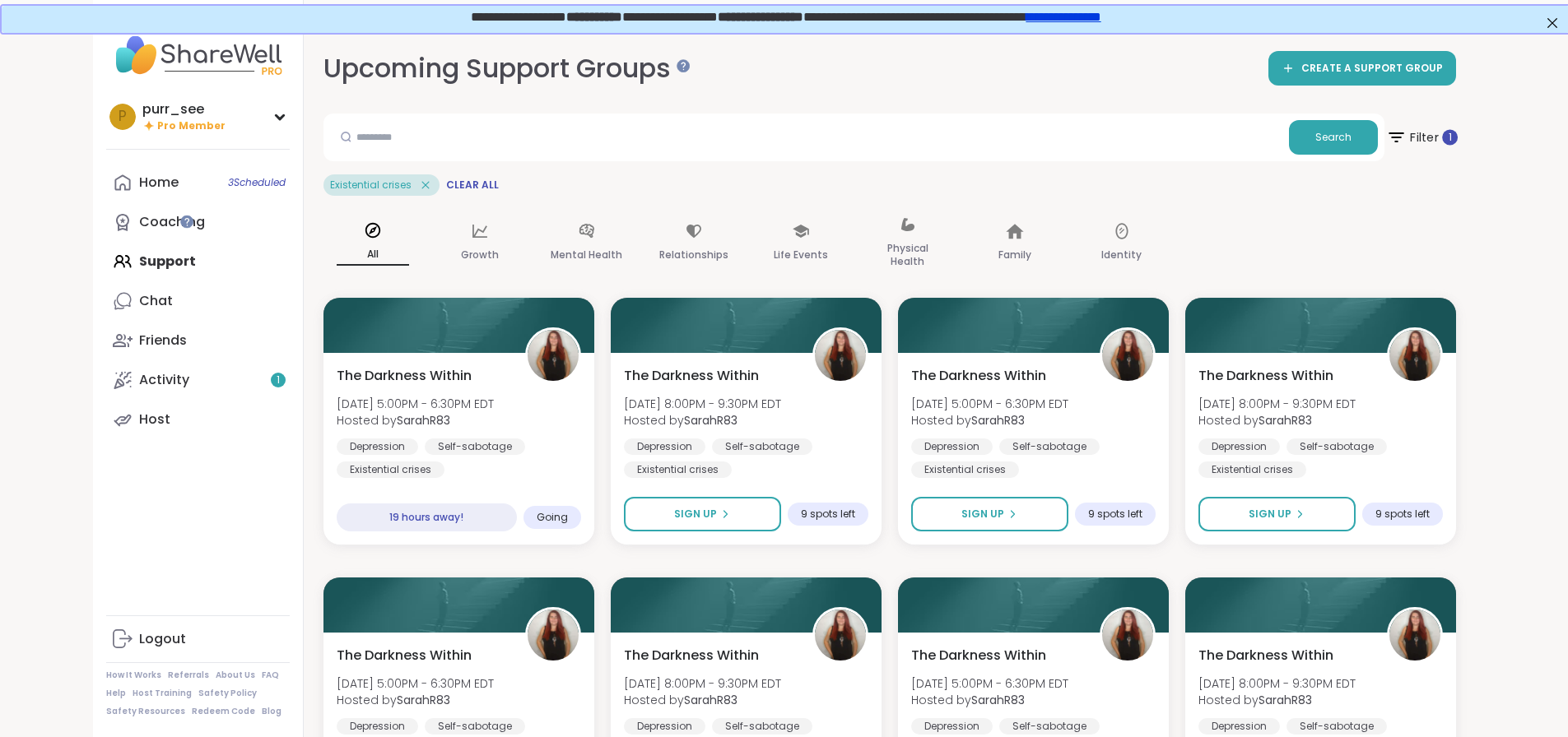
click at [1457, 136] on span "Filter 1" at bounding box center [1421, 137] width 72 height 41
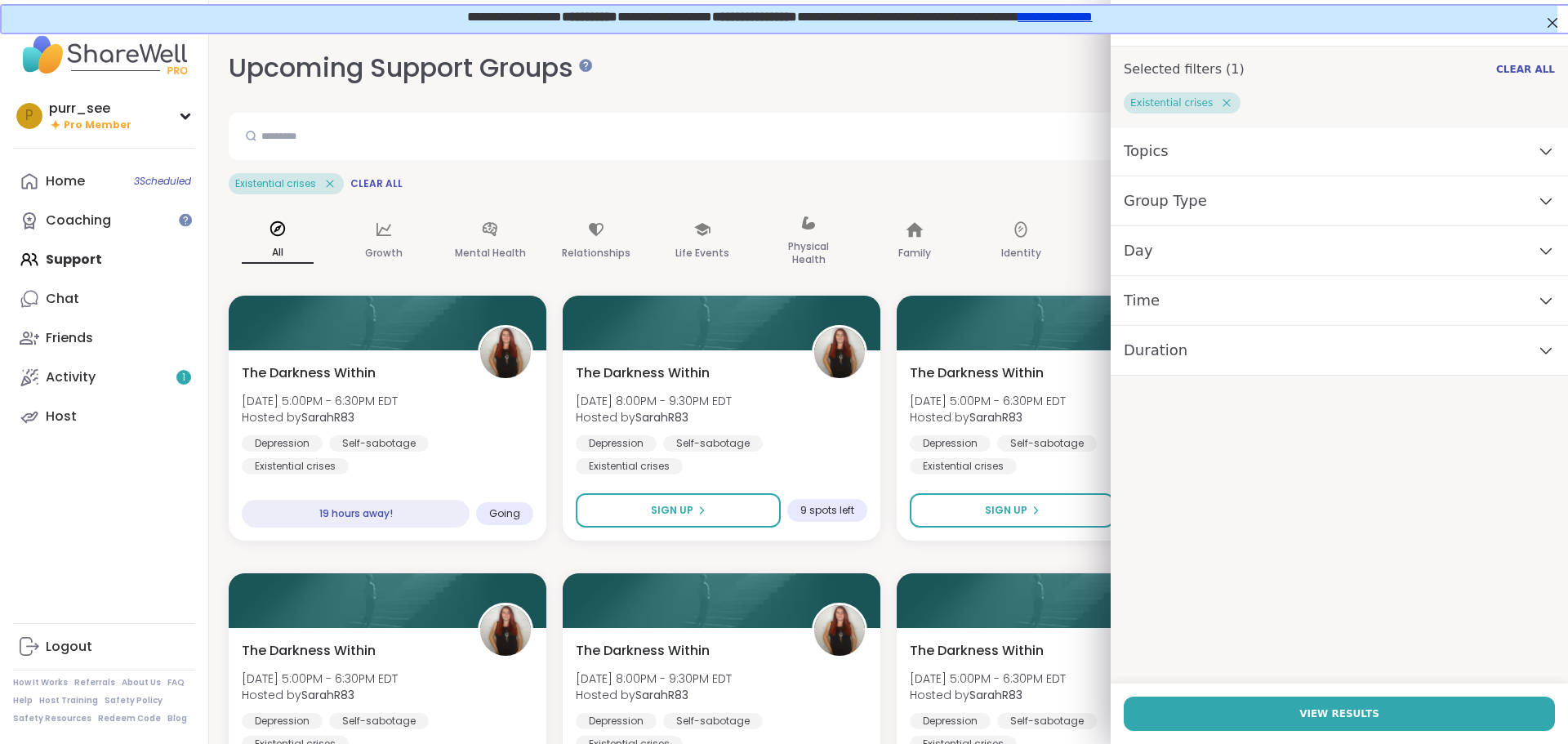
click at [1220, 109] on icon at bounding box center [1226, 102] width 14 height 14
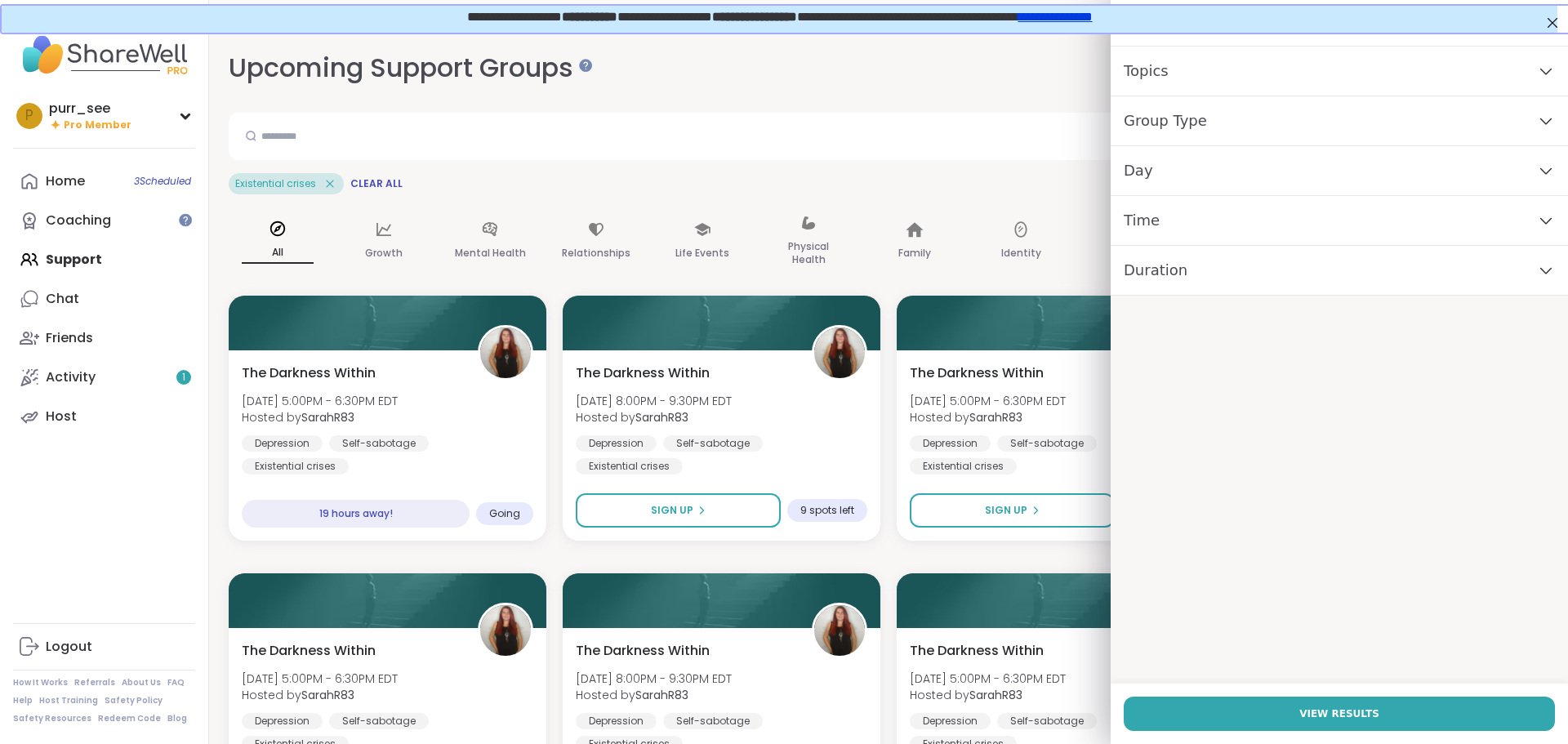
click at [1179, 120] on span "Group Type" at bounding box center [1166, 121] width 83 height 23
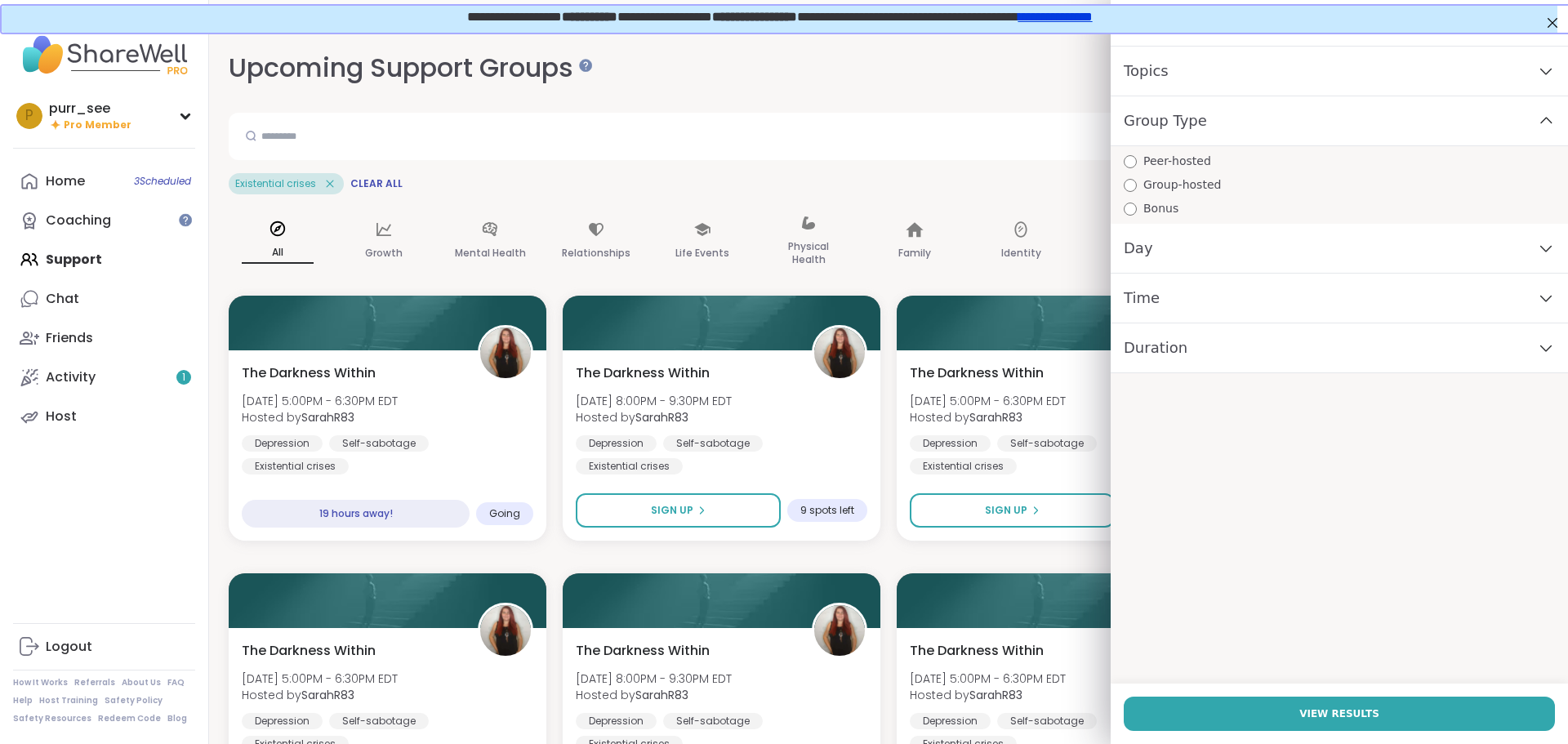
click at [1163, 258] on div "Day" at bounding box center [1339, 249] width 457 height 50
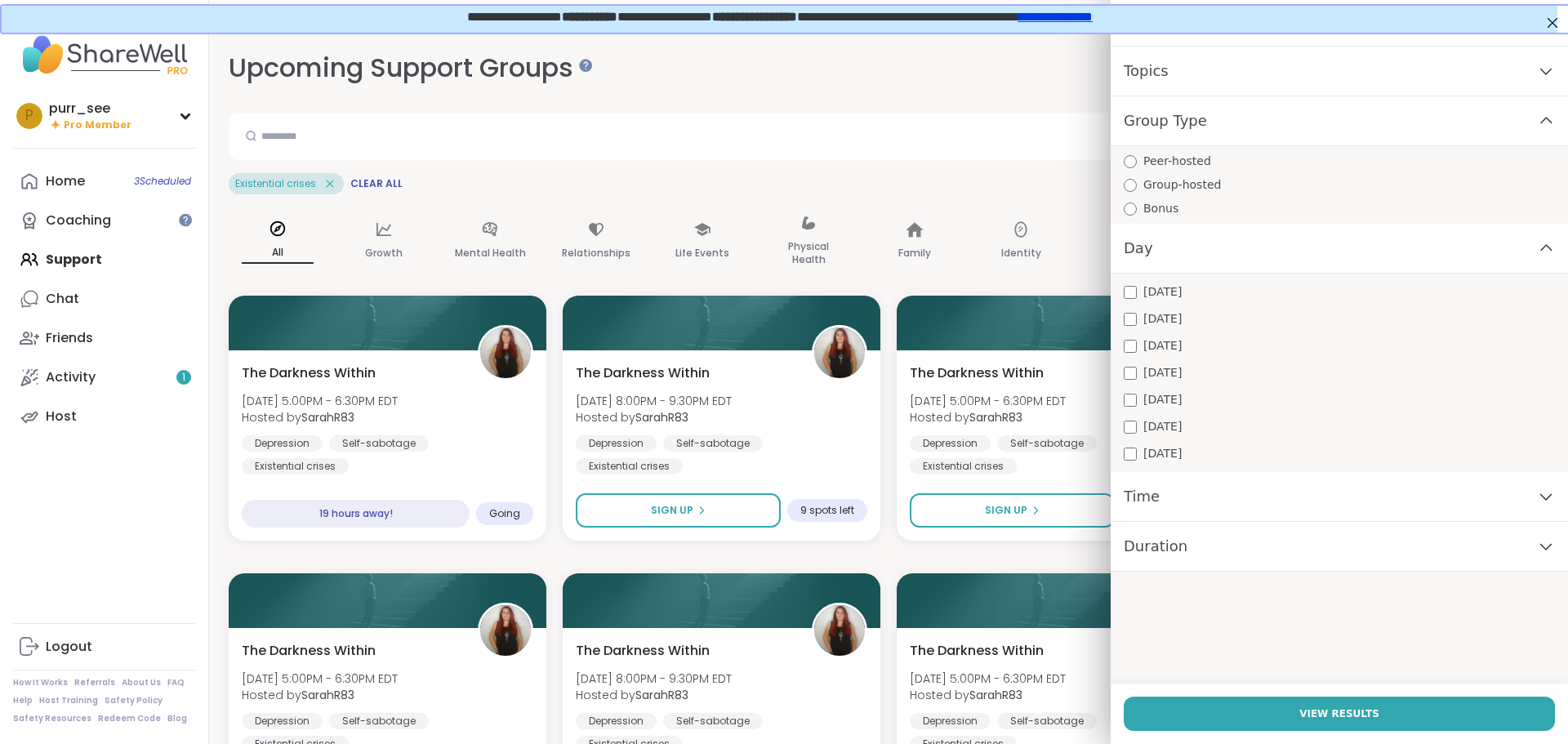
click at [1168, 118] on span "Group Type" at bounding box center [1166, 121] width 83 height 23
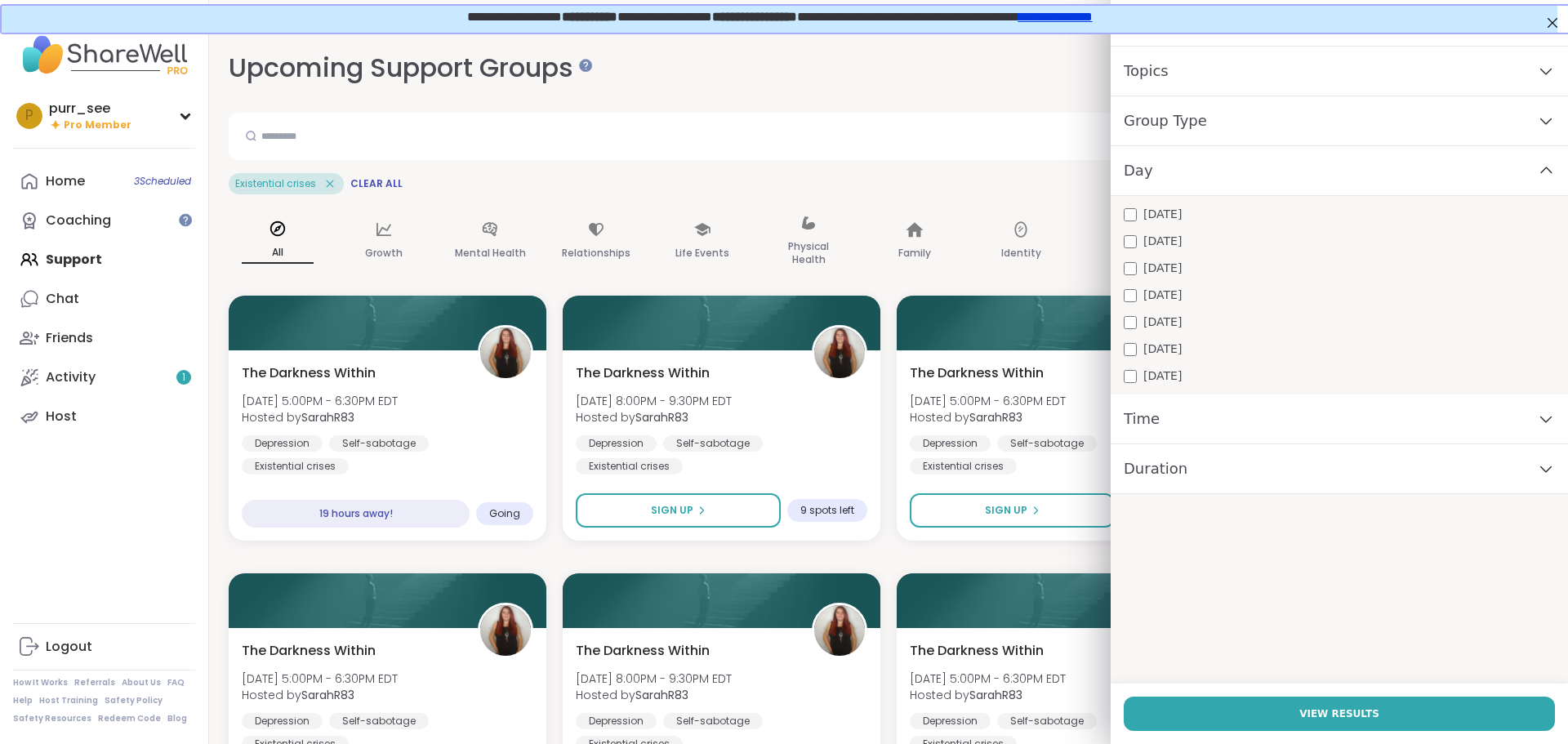
click at [1429, 77] on div "Topics" at bounding box center [1339, 71] width 457 height 50
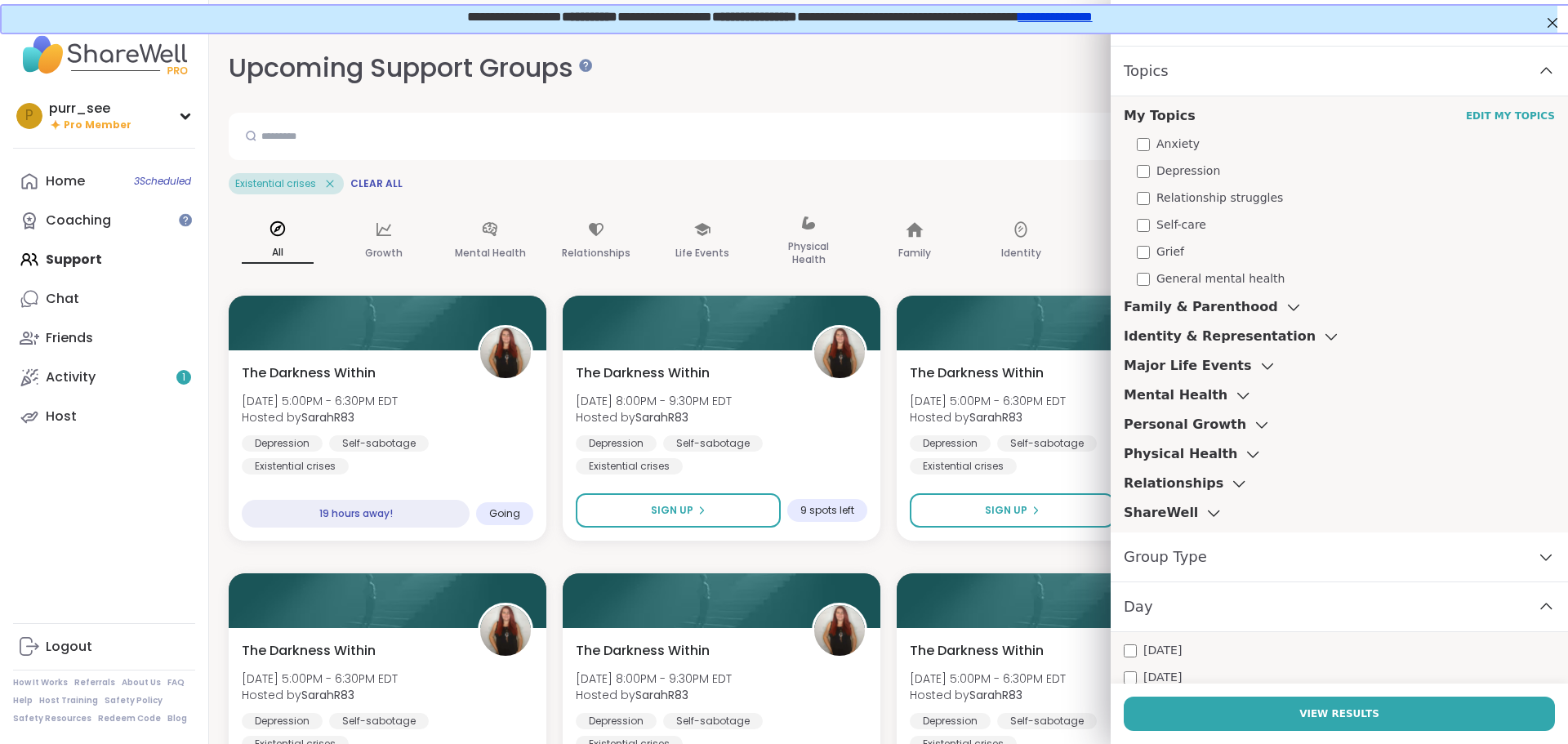
click at [1160, 397] on h3 "Mental Health" at bounding box center [1175, 395] width 103 height 19
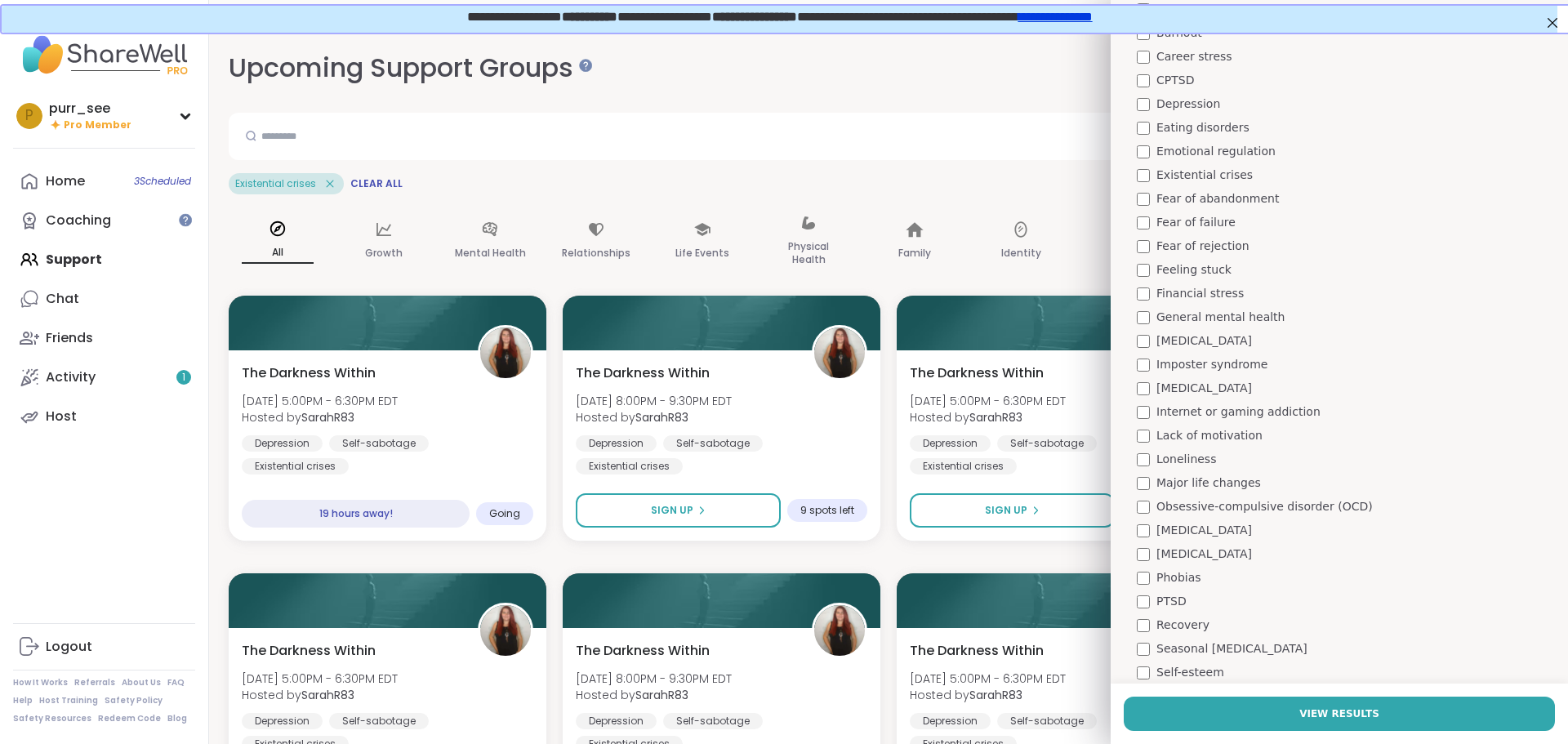
scroll to position [638, 0]
click at [1191, 449] on span "Lack of motivation" at bounding box center [1209, 446] width 106 height 17
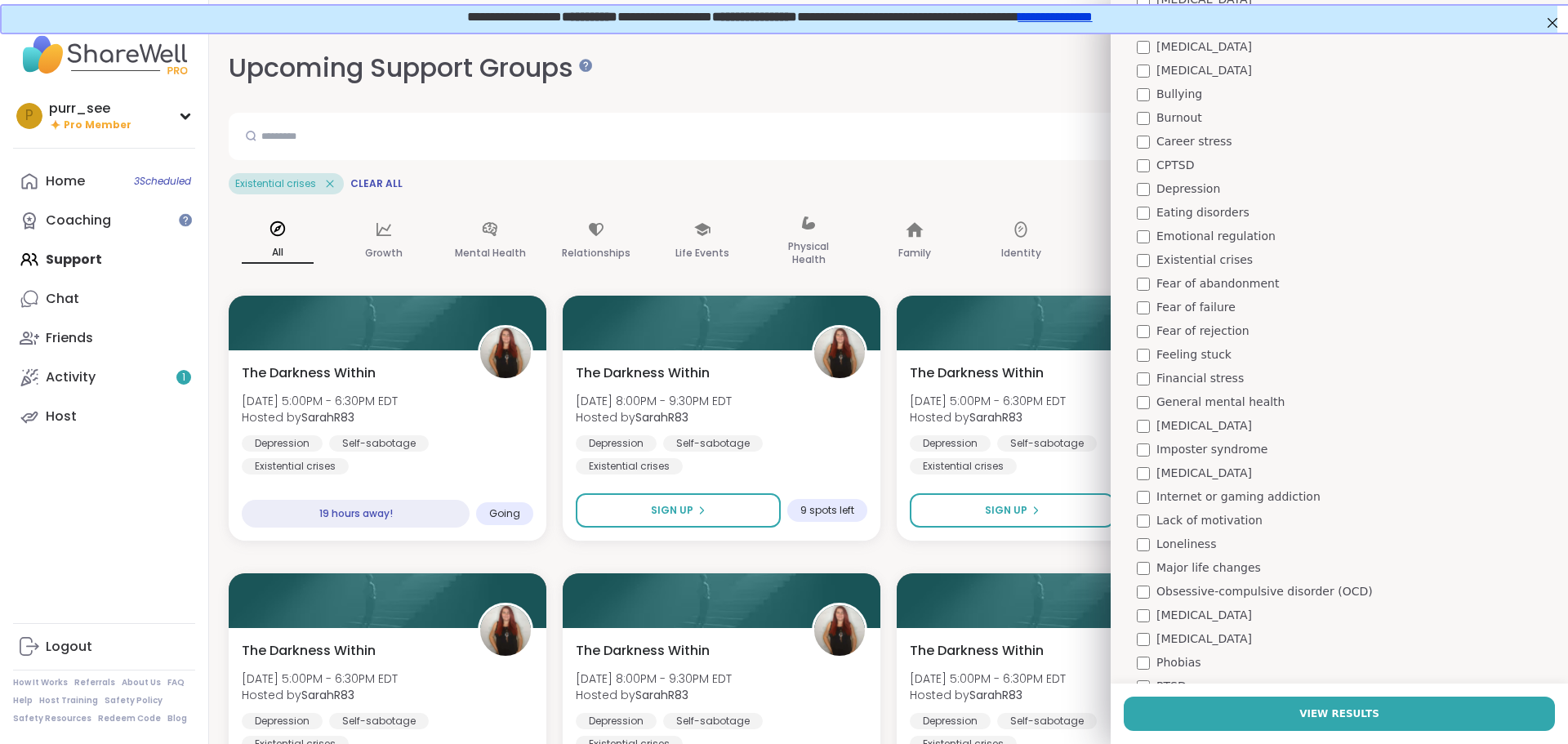
scroll to position [562, 0]
click at [1160, 356] on span "Feeling stuck" at bounding box center [1194, 356] width 75 height 17
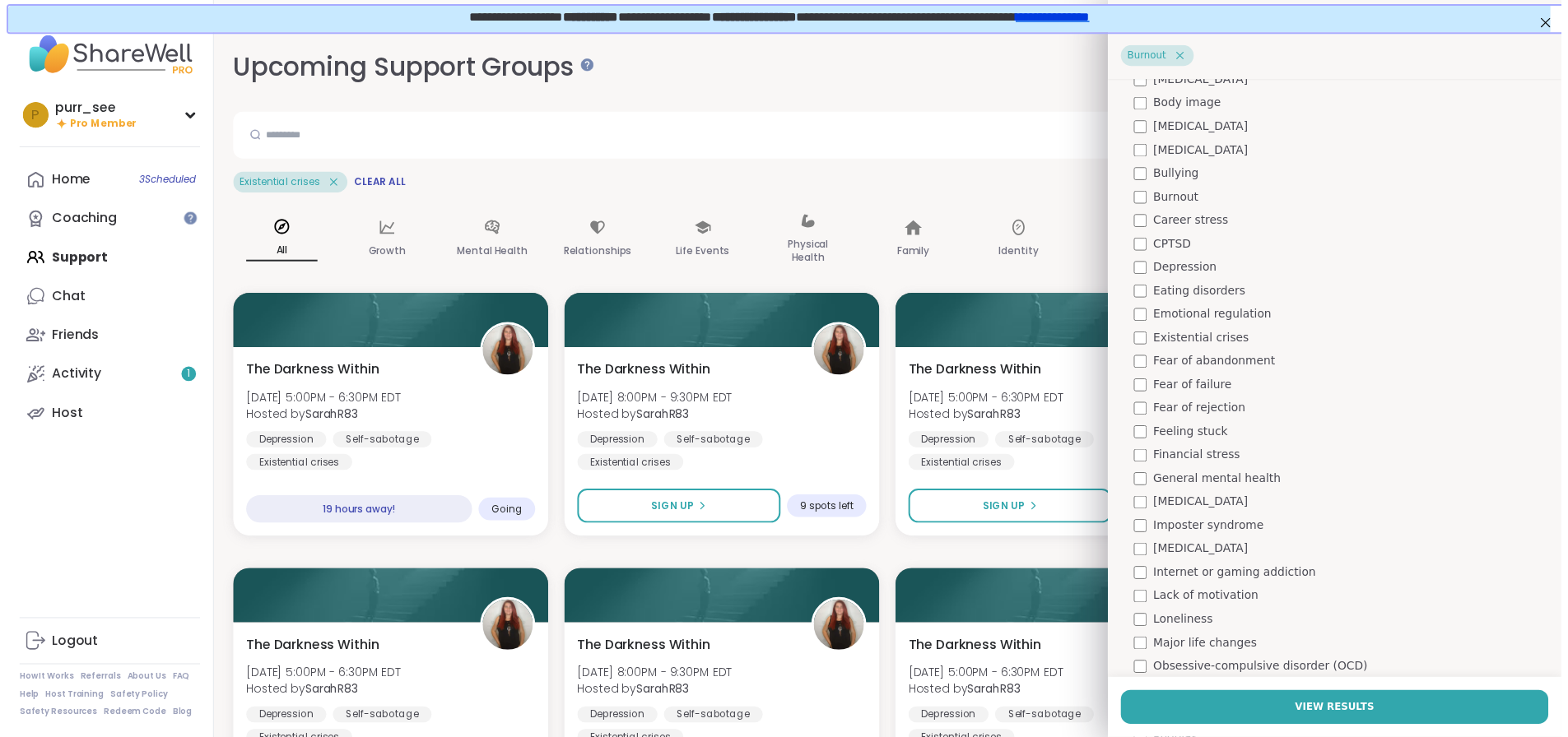
scroll to position [647, 0]
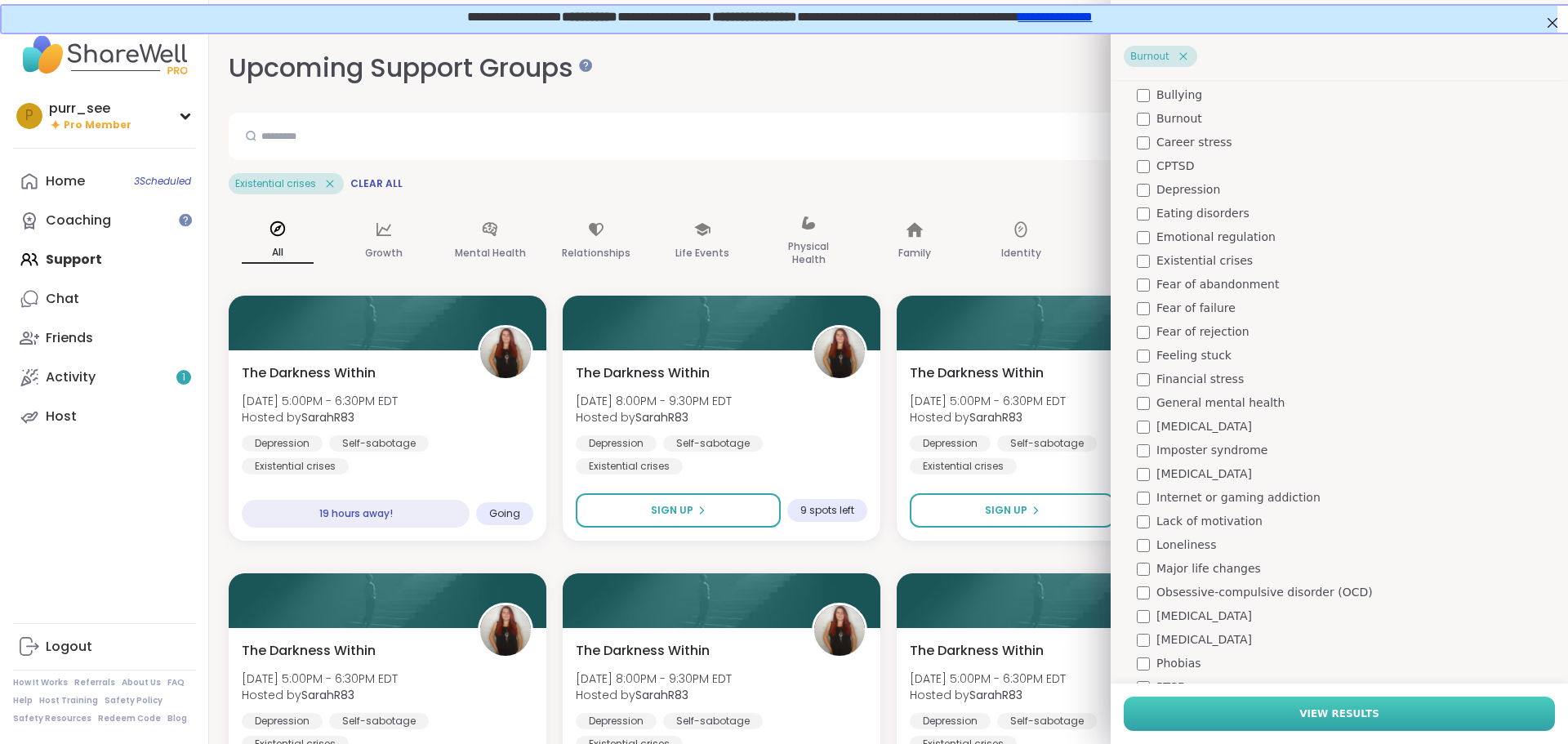
click at [1300, 715] on span "View Results" at bounding box center [1339, 713] width 80 height 14
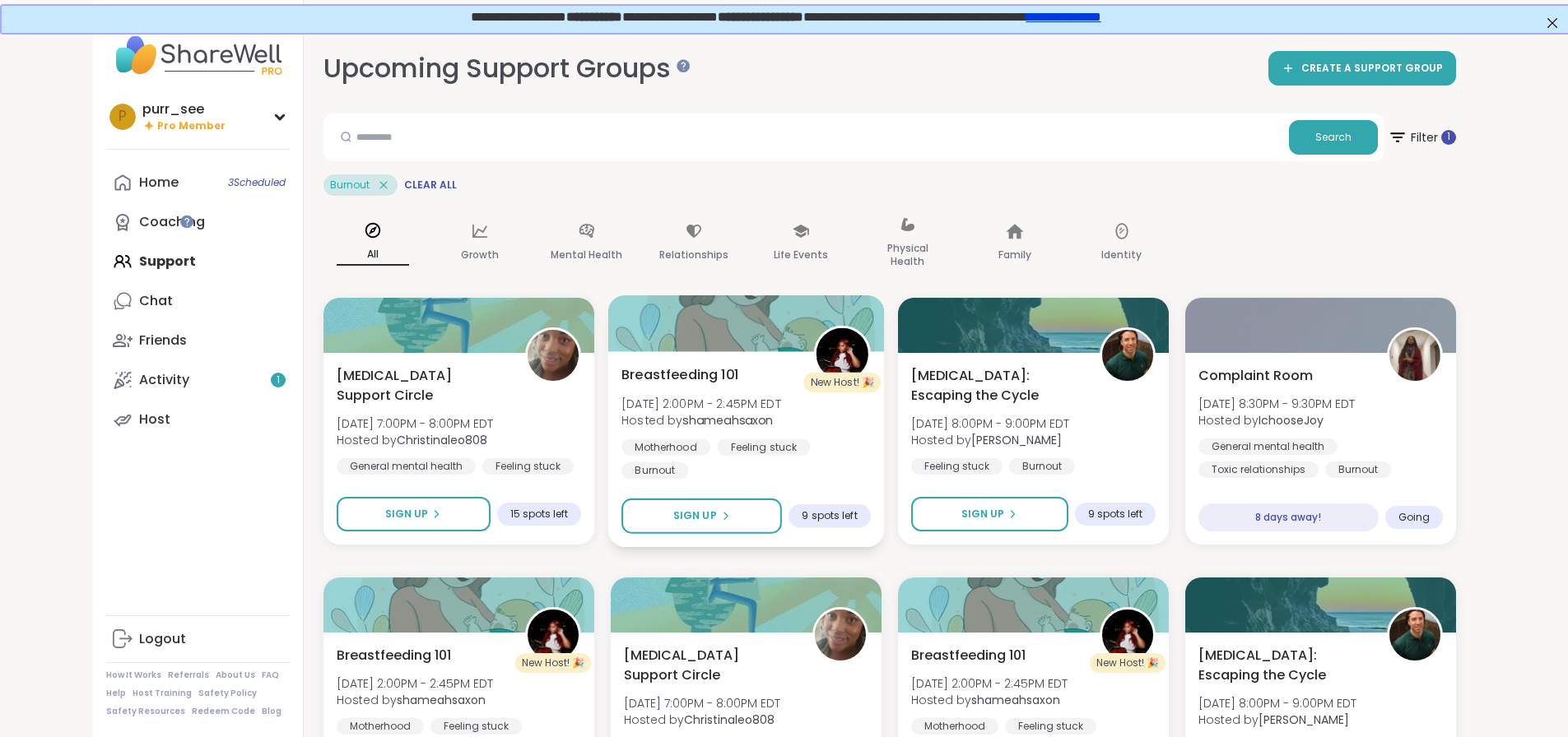
scroll to position [95, 0]
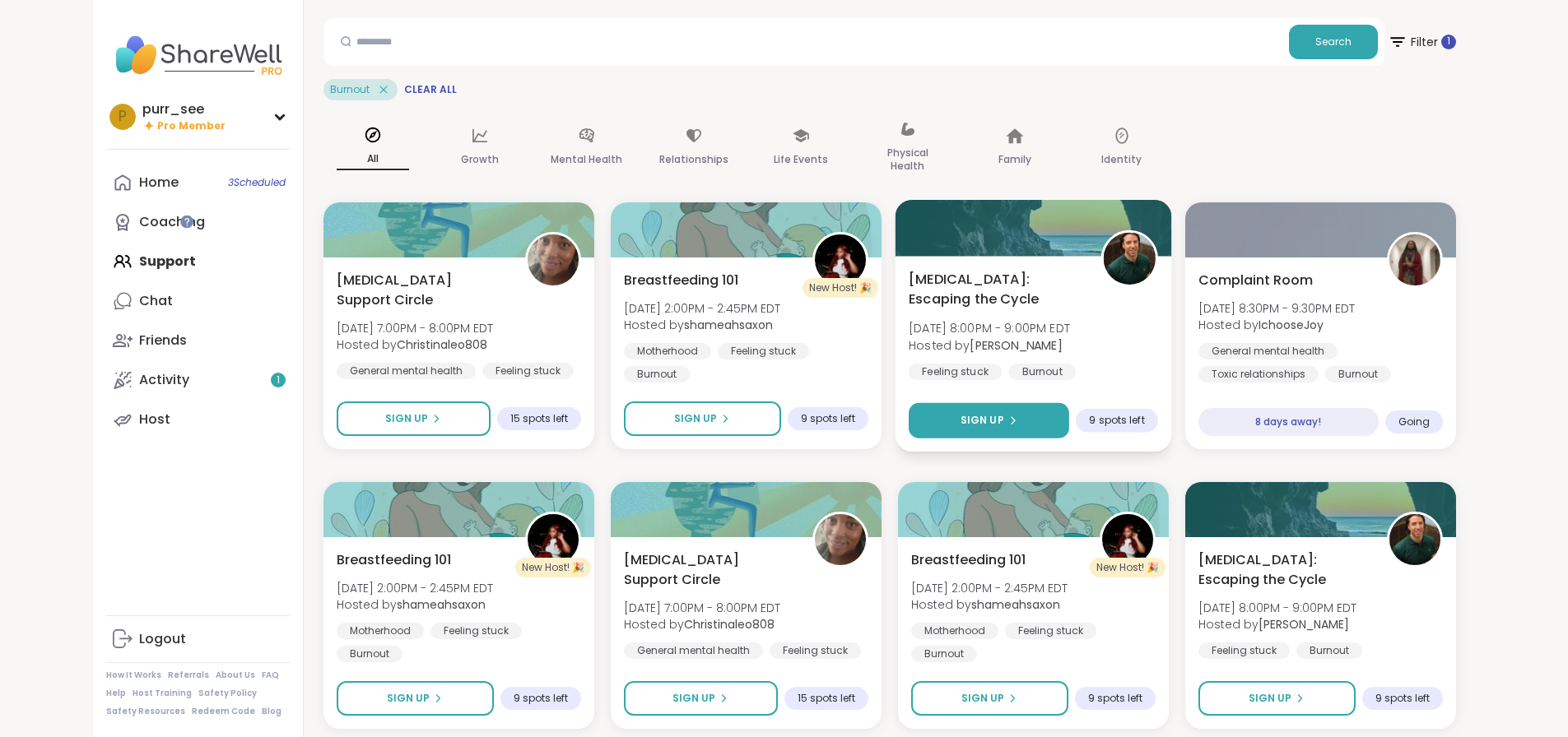
click at [1004, 420] on span "Sign Up" at bounding box center [981, 420] width 44 height 15
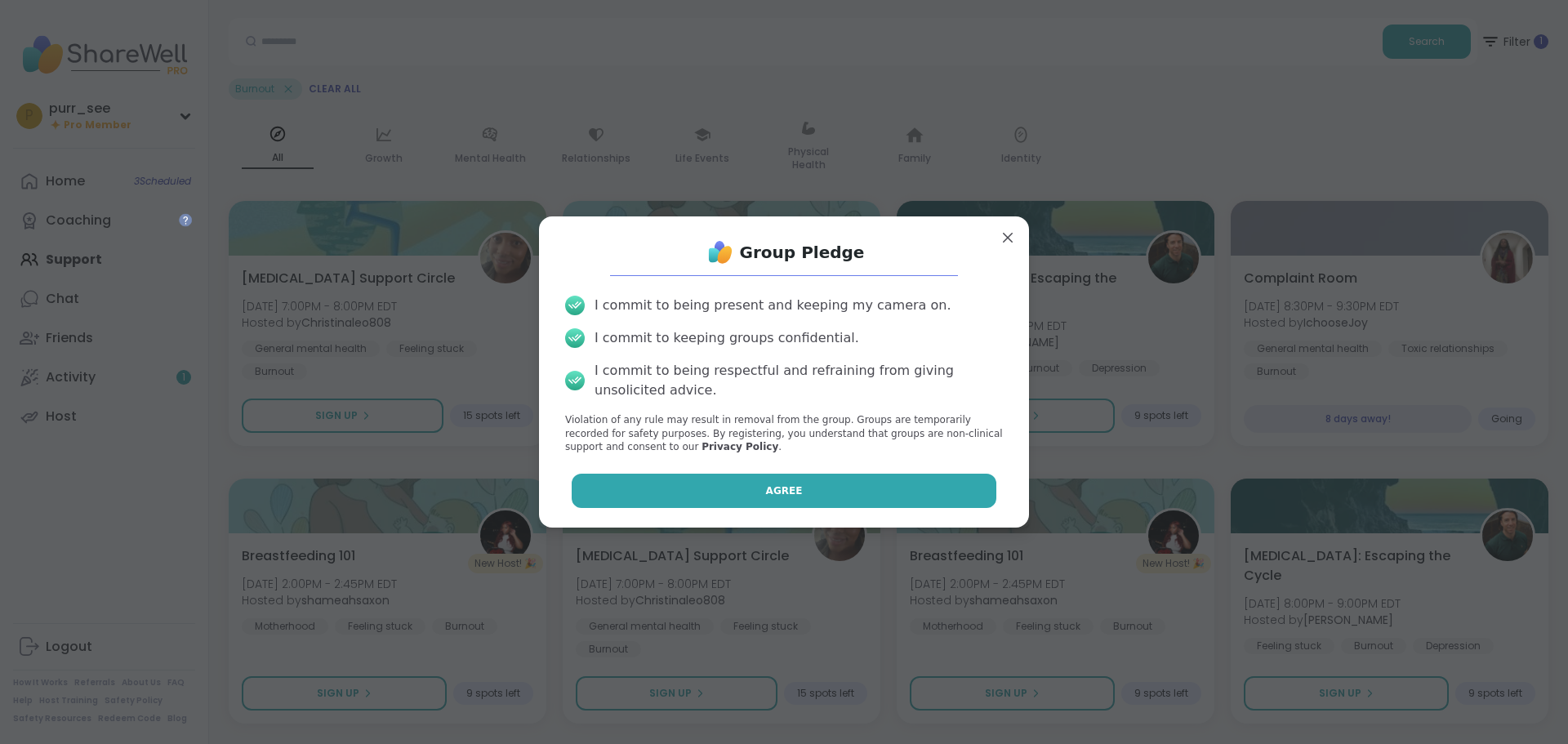
click at [882, 482] on button "Agree" at bounding box center [784, 491] width 426 height 35
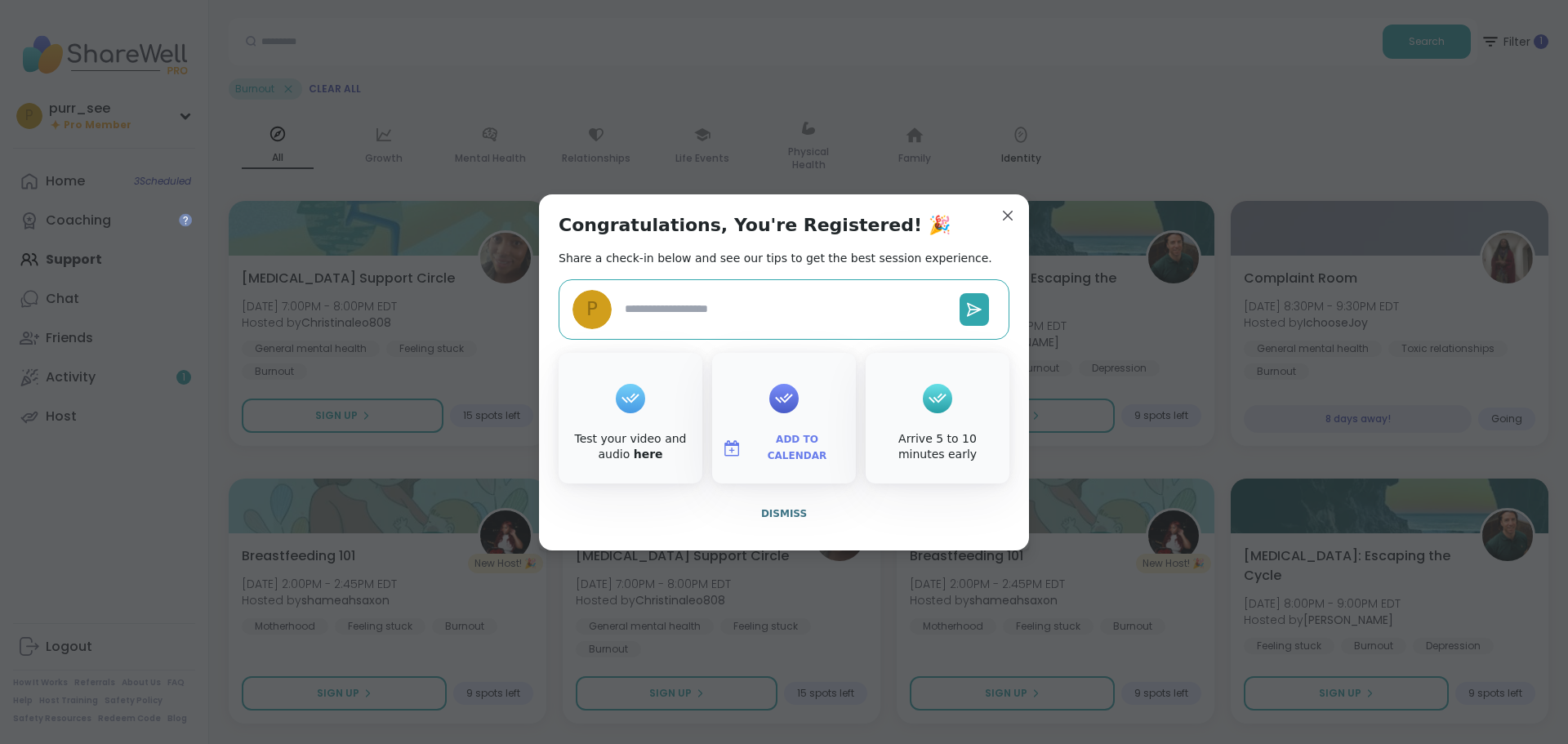
type textarea "*"
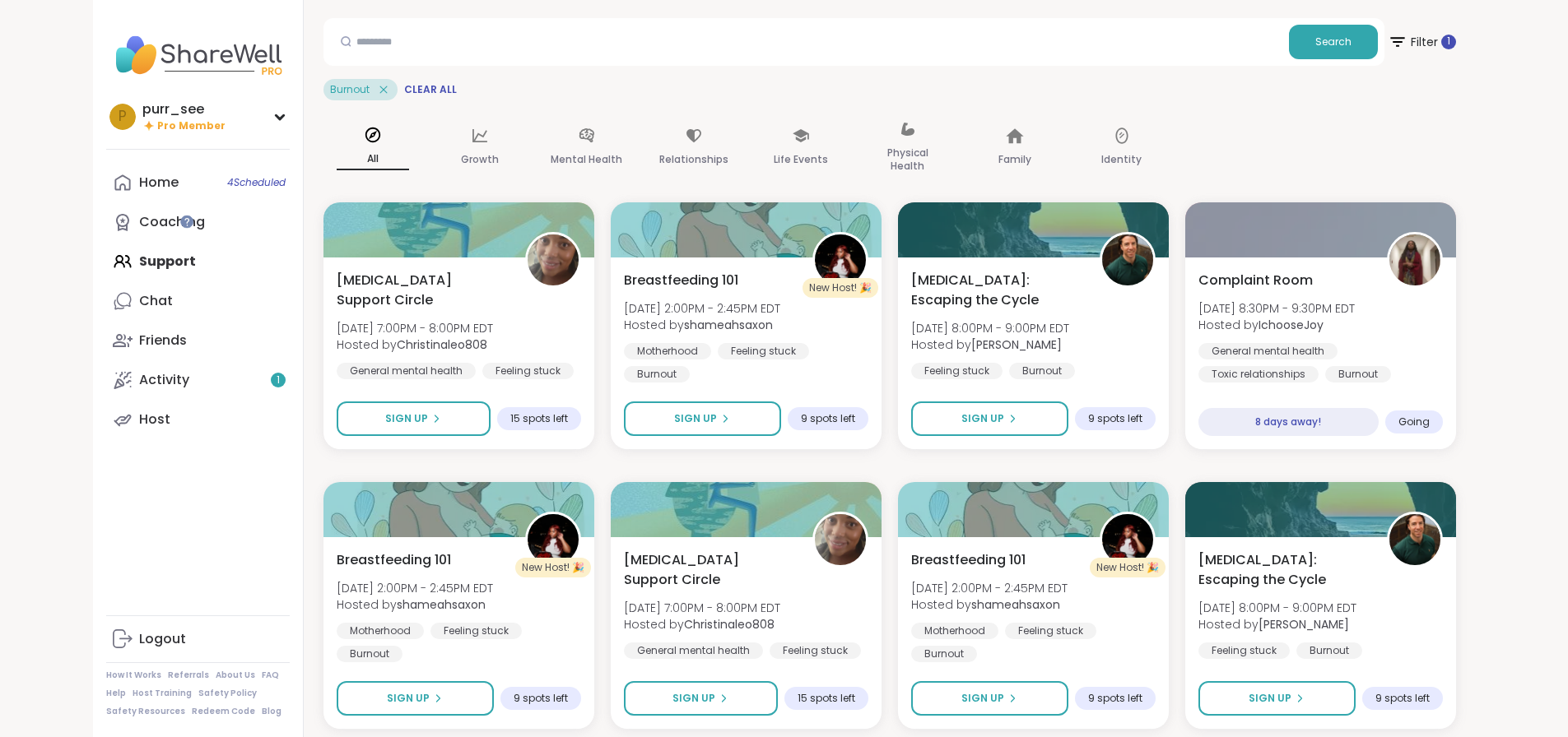
click at [106, 256] on div "Home 4 Scheduled Coaching Support Chat Friends Activity 1 Host" at bounding box center [197, 301] width 184 height 276
click at [106, 260] on div "Home 4 Scheduled Coaching Support Chat Friends Activity 1 Host" at bounding box center [197, 301] width 184 height 276
click at [324, 140] on div "All" at bounding box center [374, 148] width 99 height 83
